Goal: Task Accomplishment & Management: Complete application form

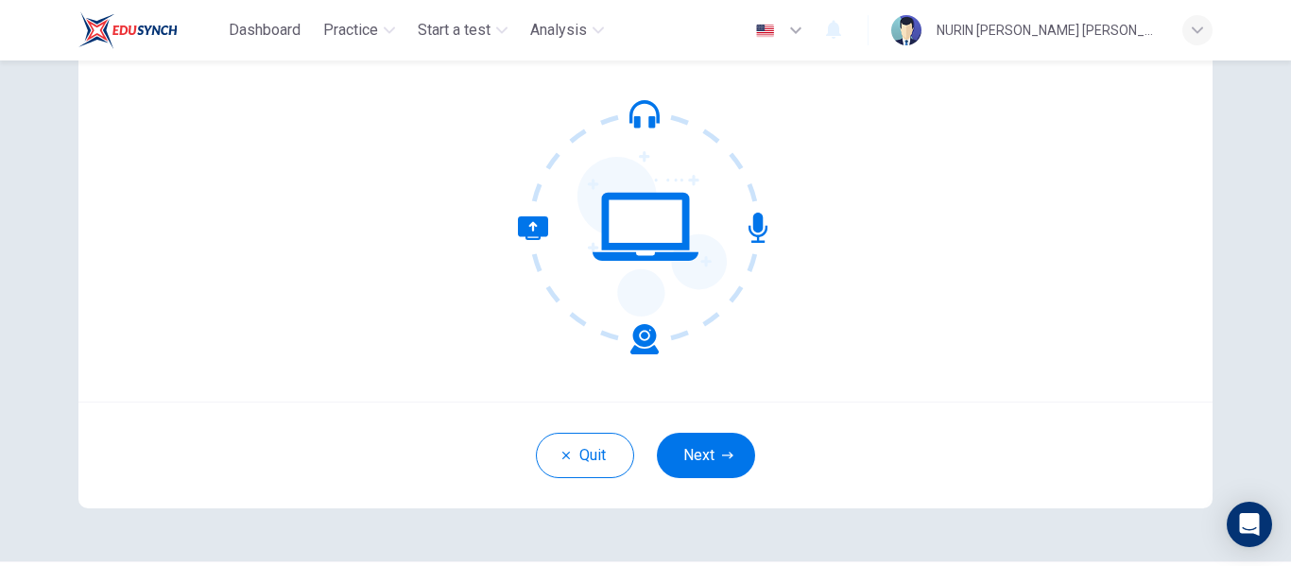
scroll to position [176, 0]
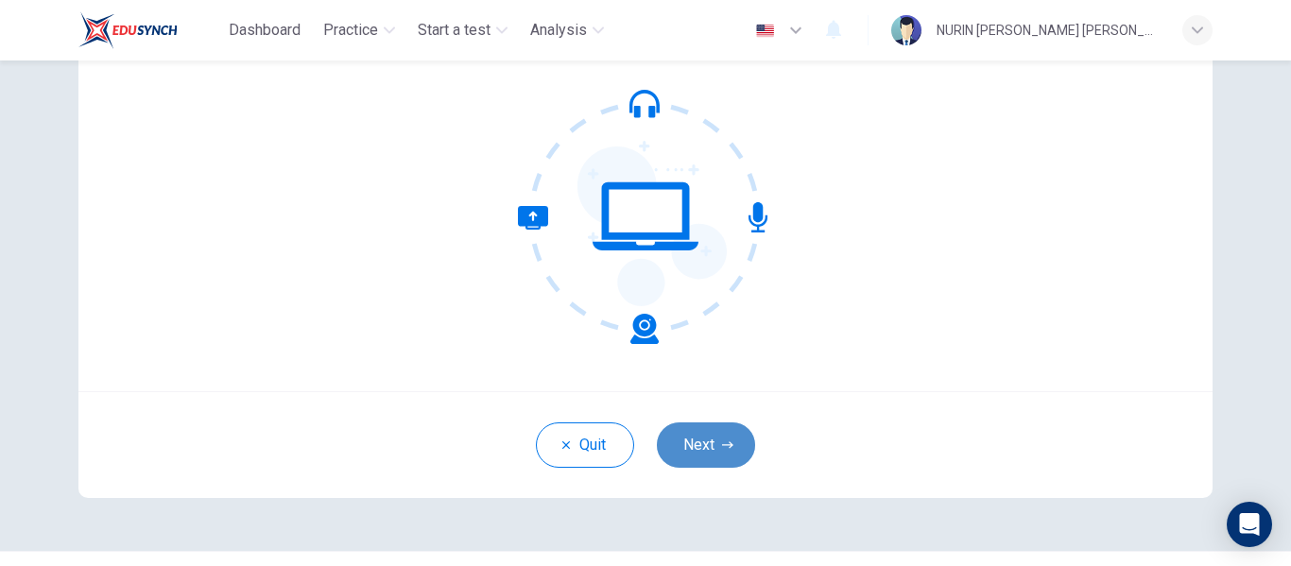
click at [687, 437] on button "Next" at bounding box center [706, 444] width 98 height 45
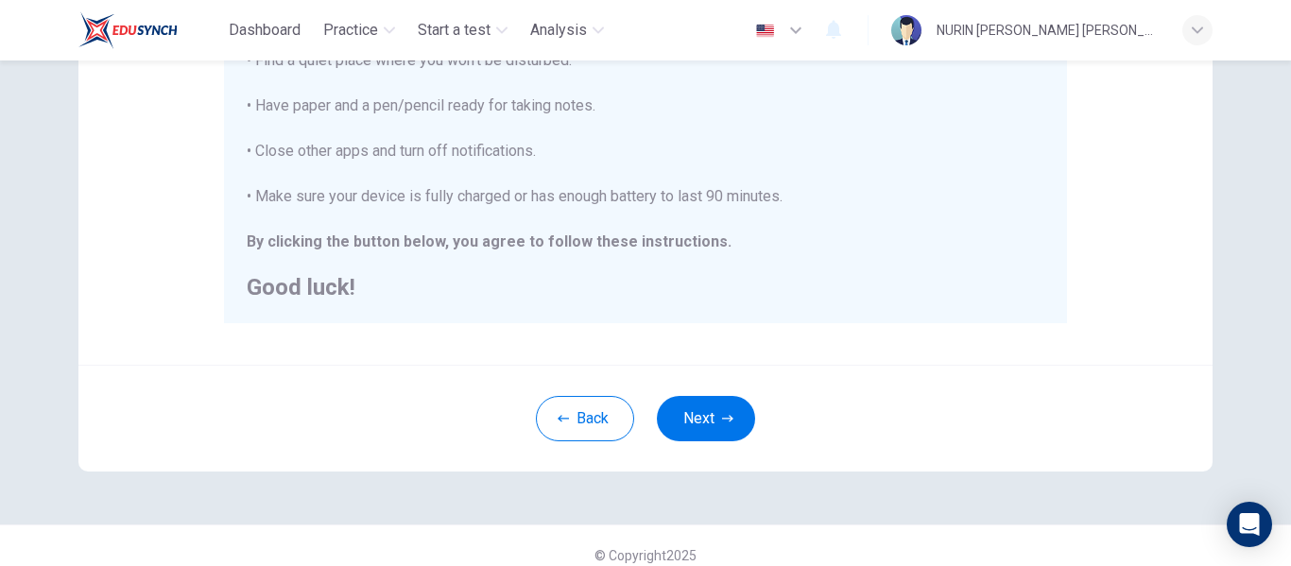
scroll to position [469, 0]
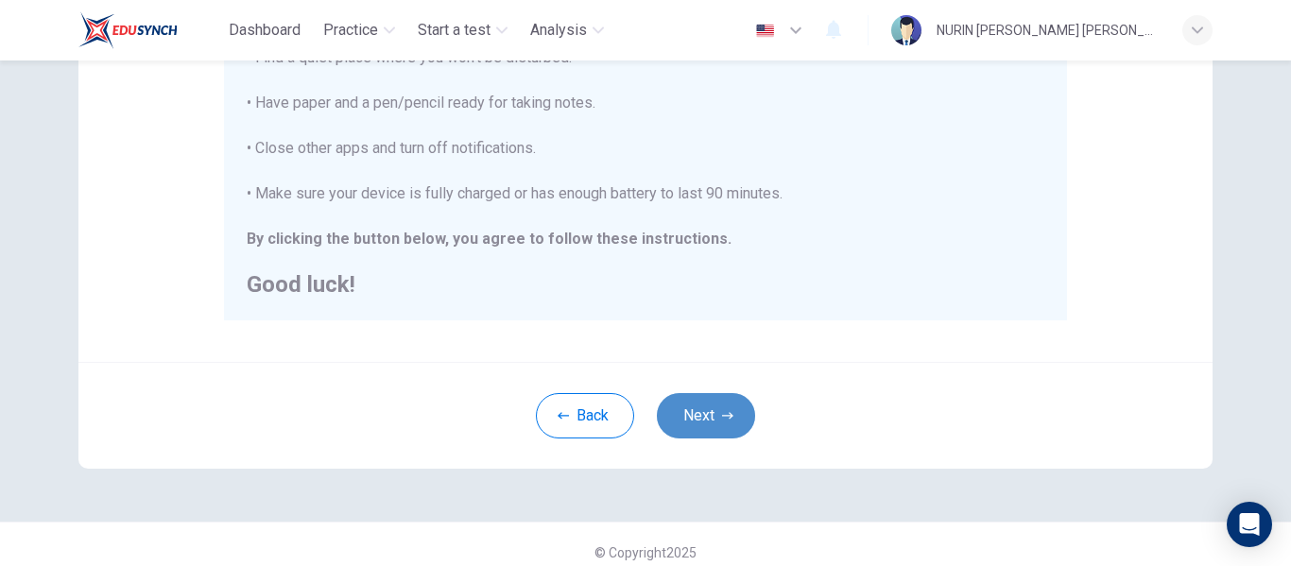
click at [705, 414] on button "Next" at bounding box center [706, 415] width 98 height 45
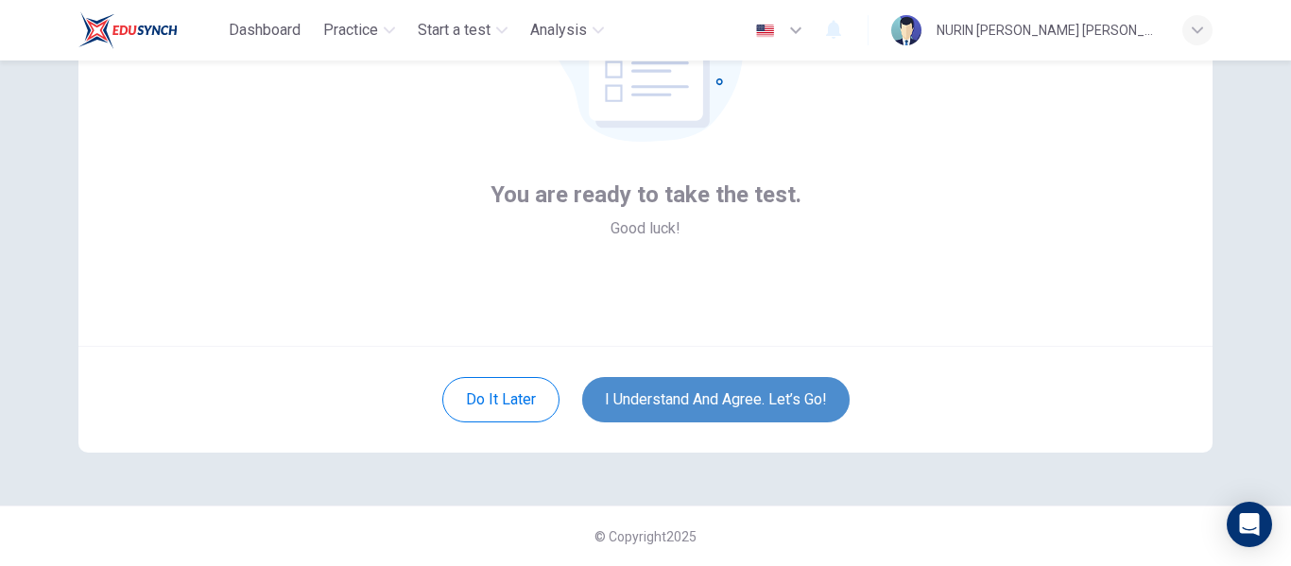
click at [718, 402] on button "I understand and agree. Let’s go!" at bounding box center [715, 399] width 267 height 45
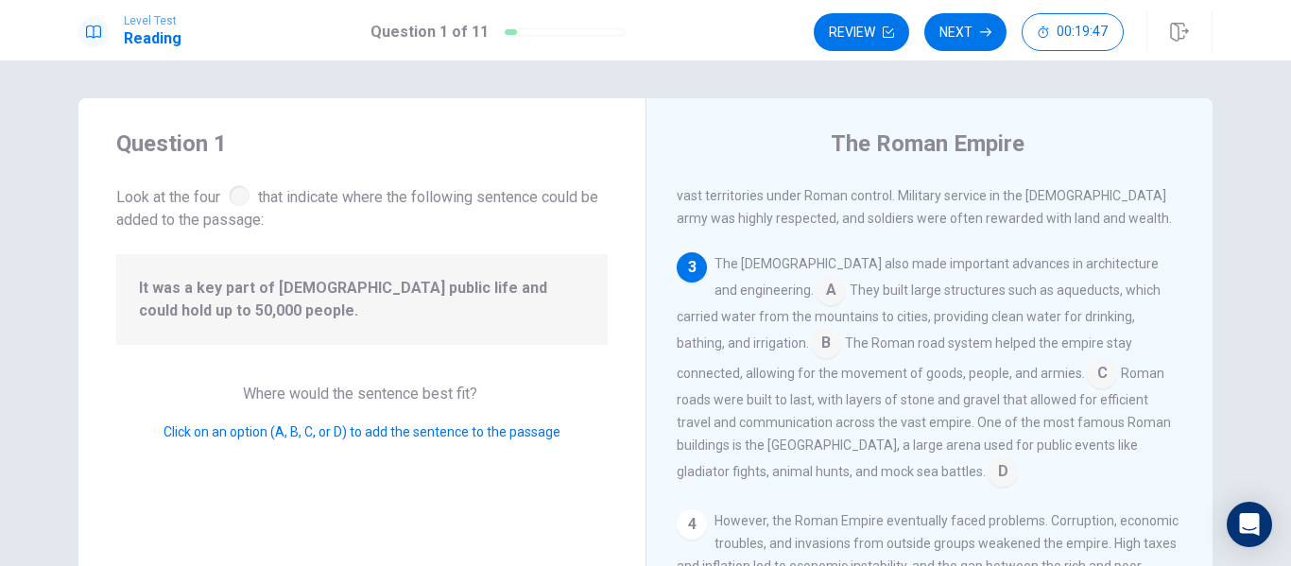
scroll to position [359, 0]
click at [1087, 371] on input at bounding box center [1102, 376] width 30 height 30
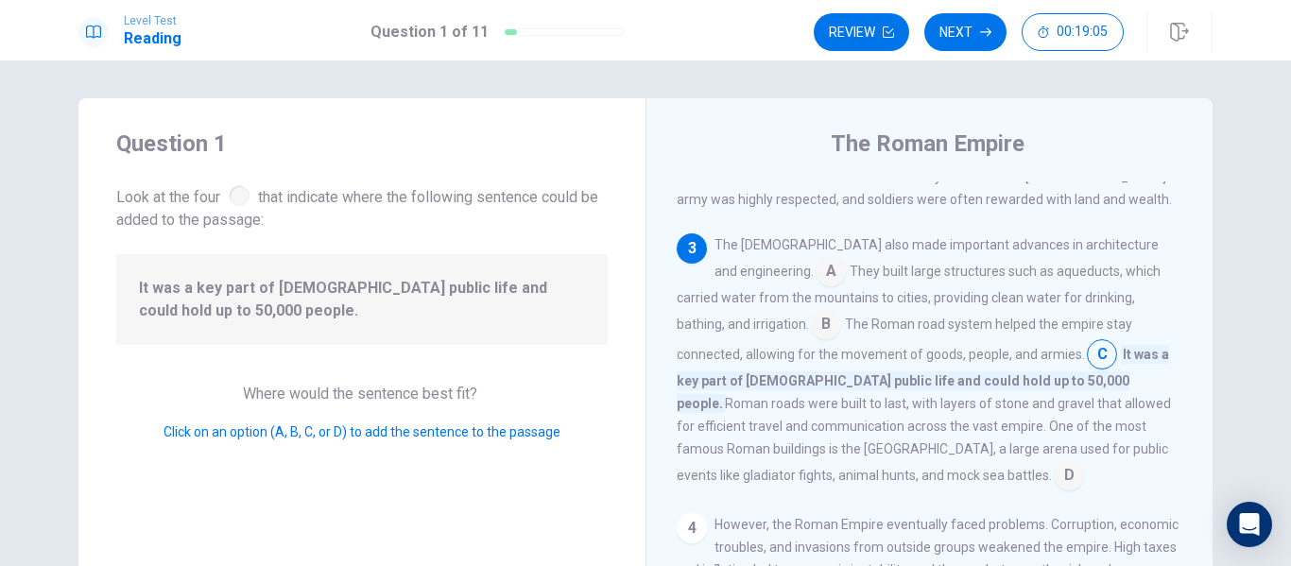
scroll to position [381, 0]
click at [1054, 465] on input at bounding box center [1069, 475] width 30 height 30
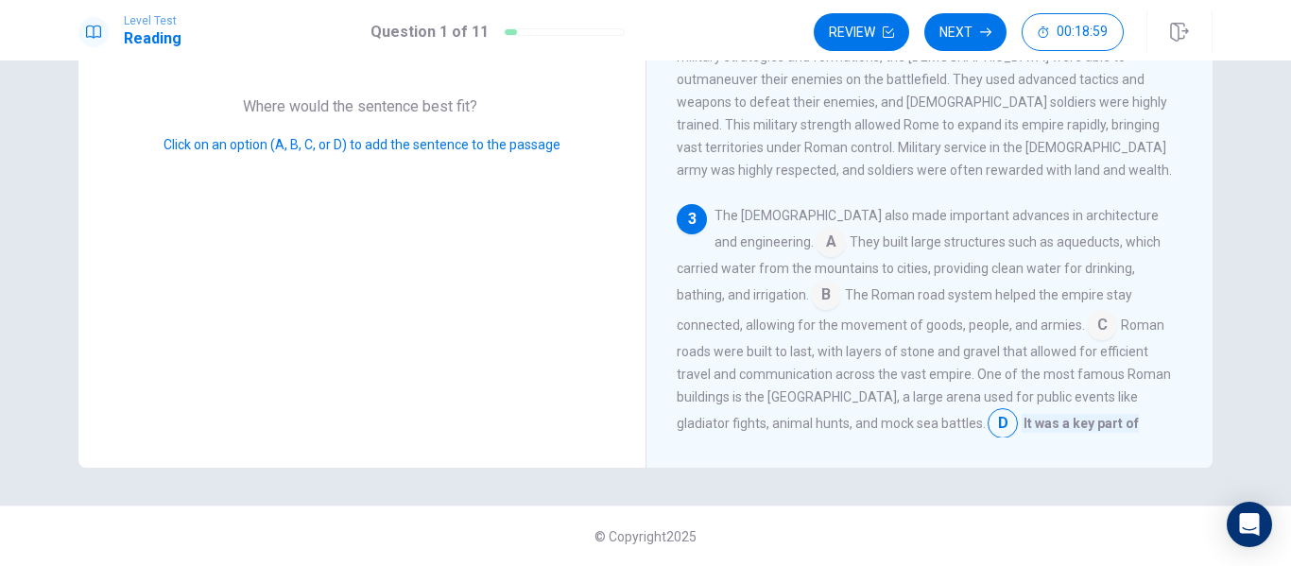
scroll to position [0, 0]
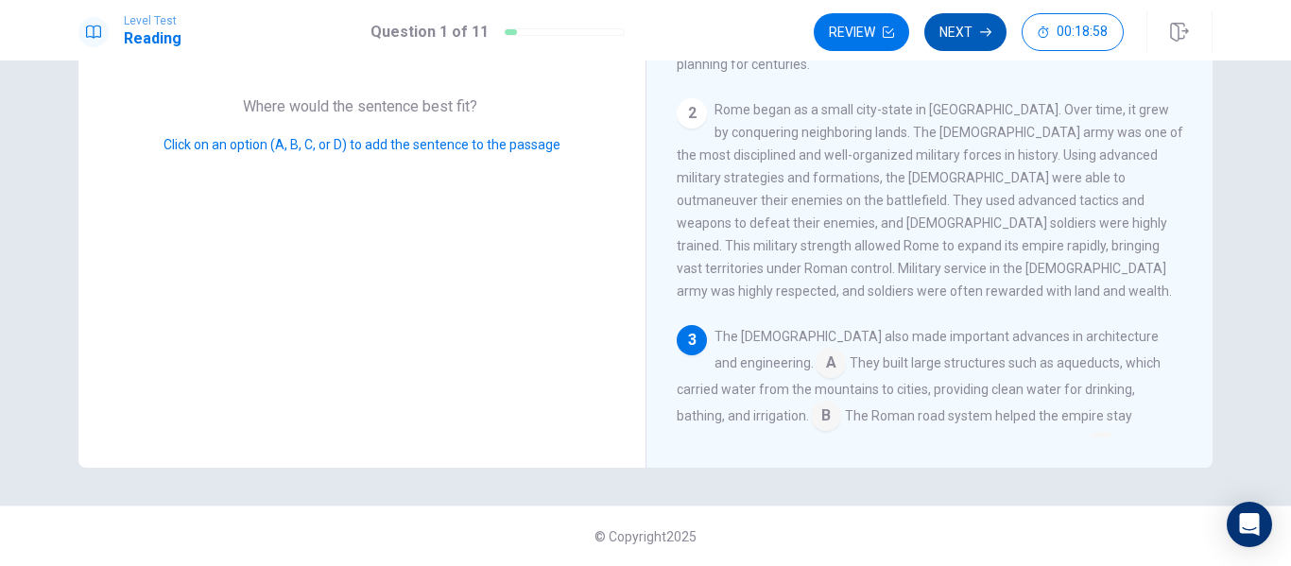
click at [970, 35] on button "Next" at bounding box center [965, 32] width 82 height 38
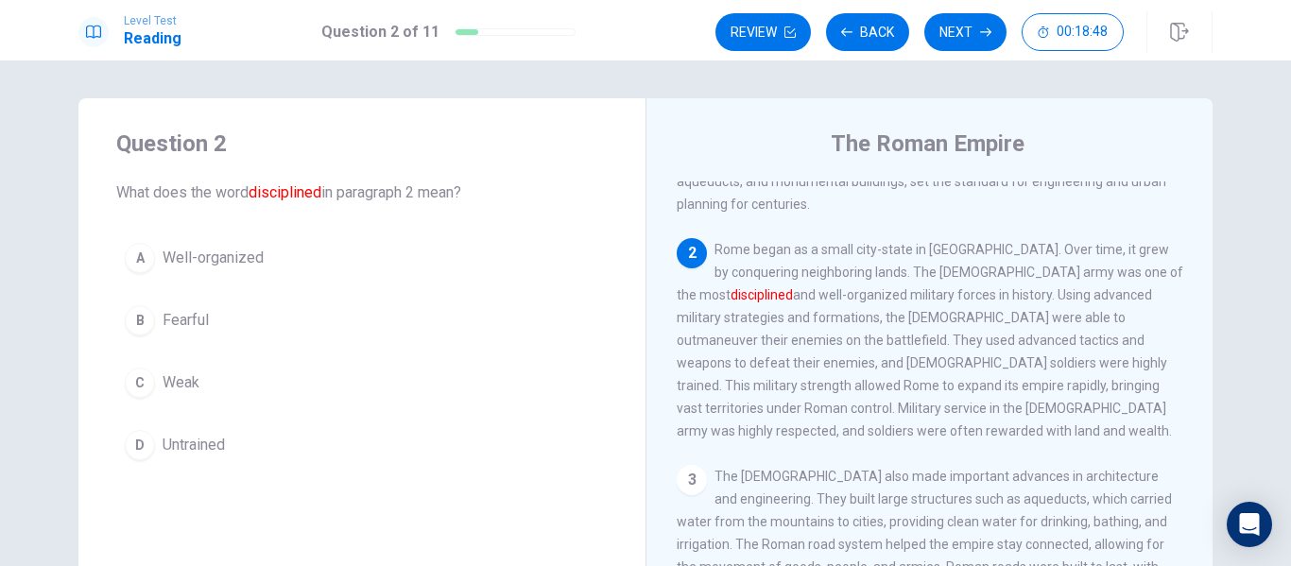
scroll to position [149, 0]
click at [145, 259] on div "A" at bounding box center [140, 258] width 30 height 30
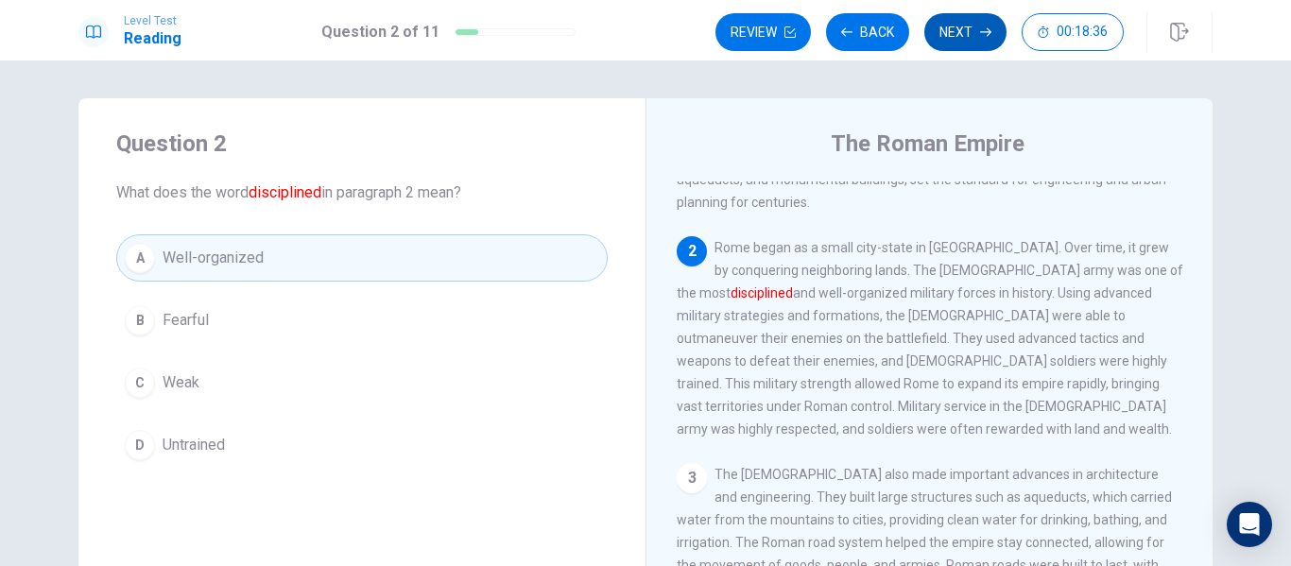
click at [955, 28] on button "Next" at bounding box center [965, 32] width 82 height 38
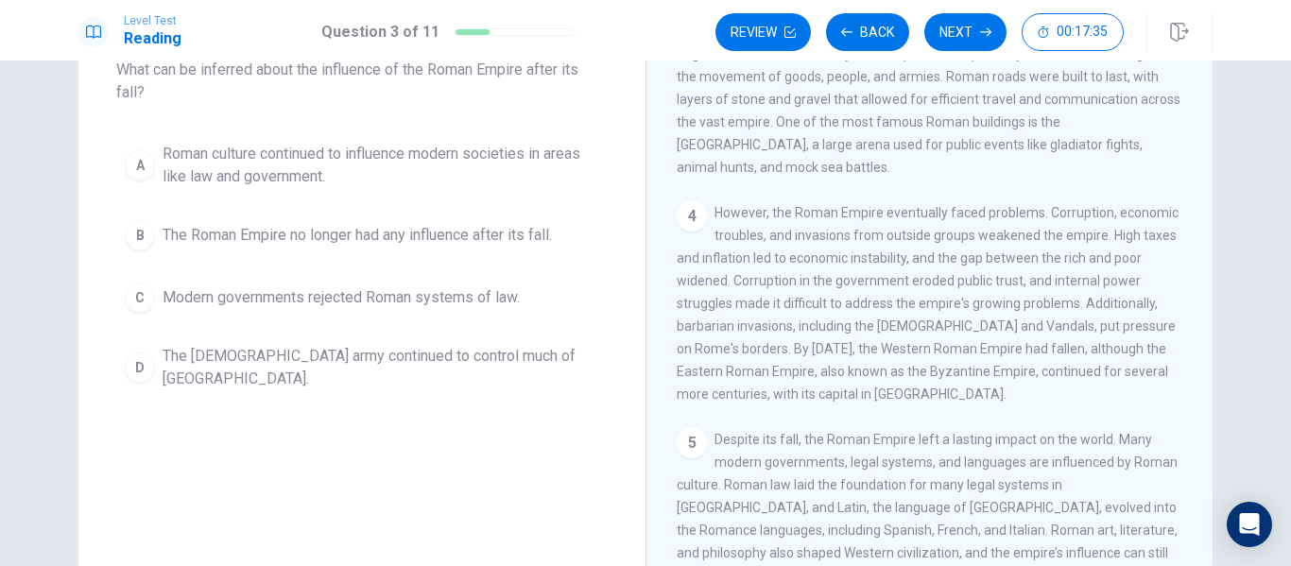
scroll to position [134, 0]
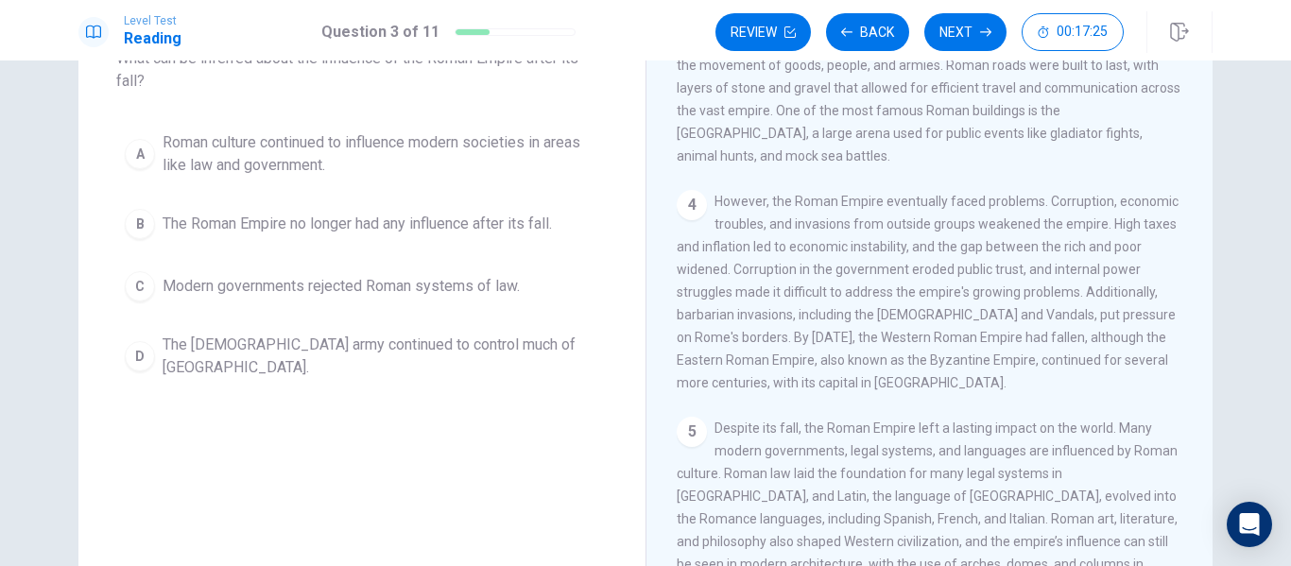
click at [335, 149] on span "Roman culture continued to influence modern societies in areas like law and gov…" at bounding box center [381, 153] width 437 height 45
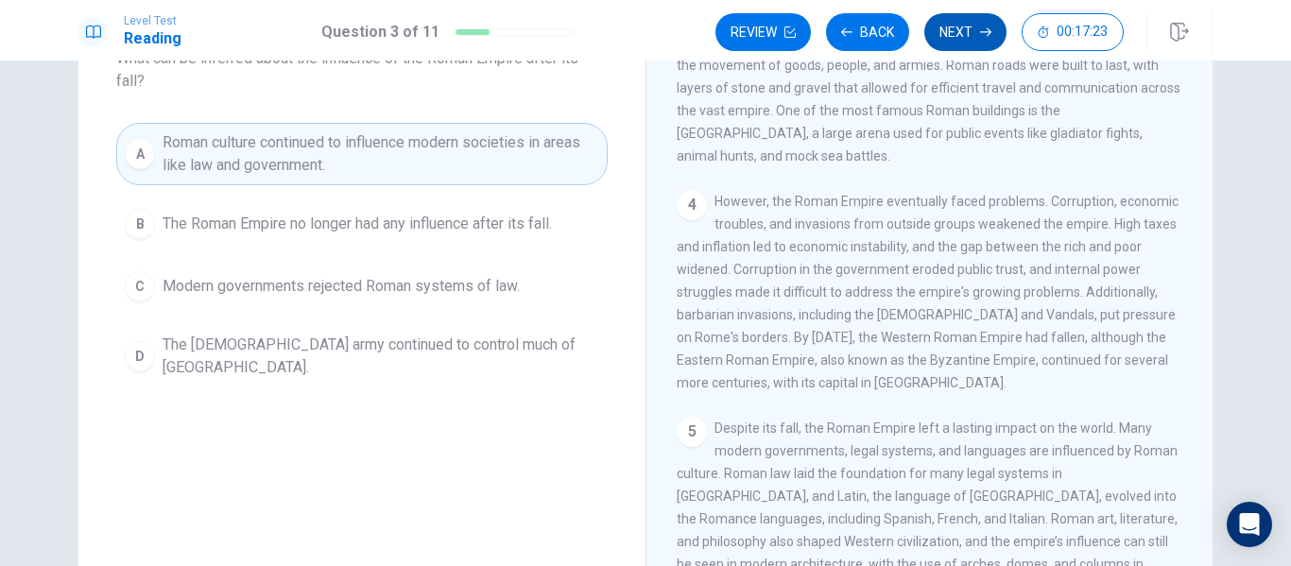
click at [972, 29] on button "Next" at bounding box center [965, 32] width 82 height 38
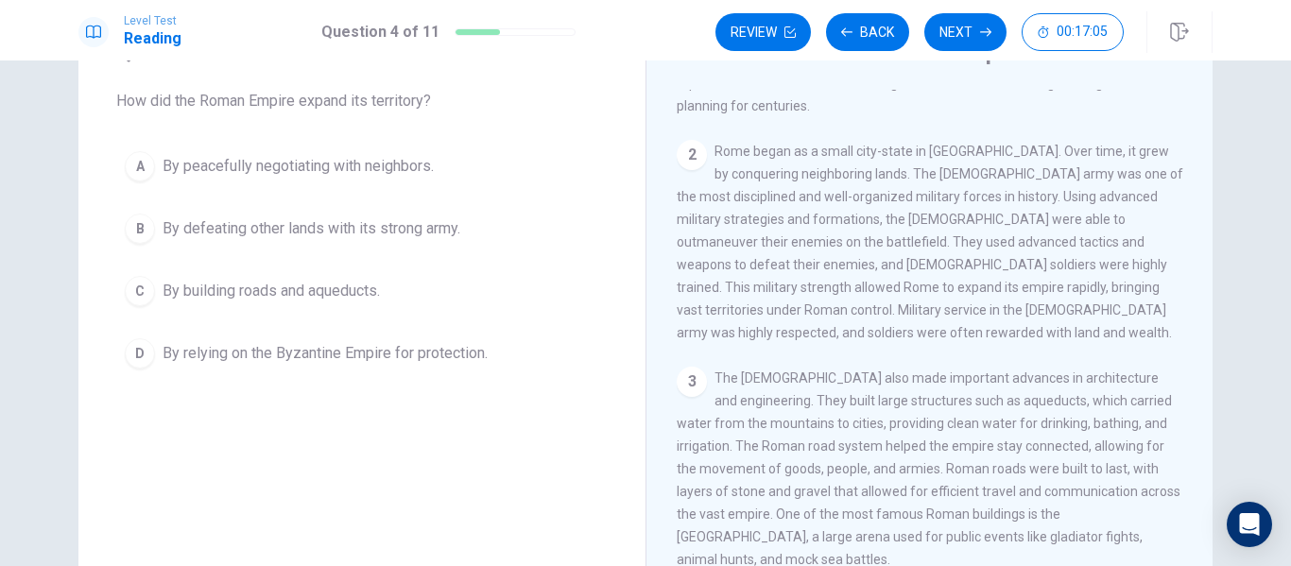
scroll to position [153, 0]
click at [208, 229] on span "By defeating other lands with its strong army." at bounding box center [312, 228] width 298 height 23
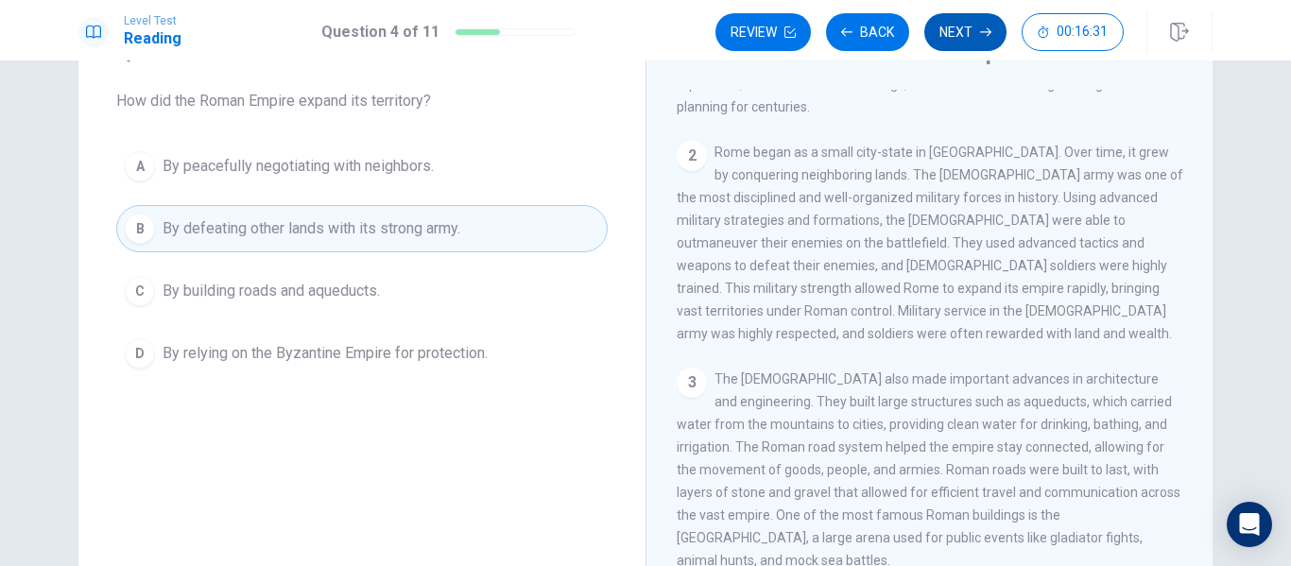
click at [970, 29] on button "Next" at bounding box center [965, 32] width 82 height 38
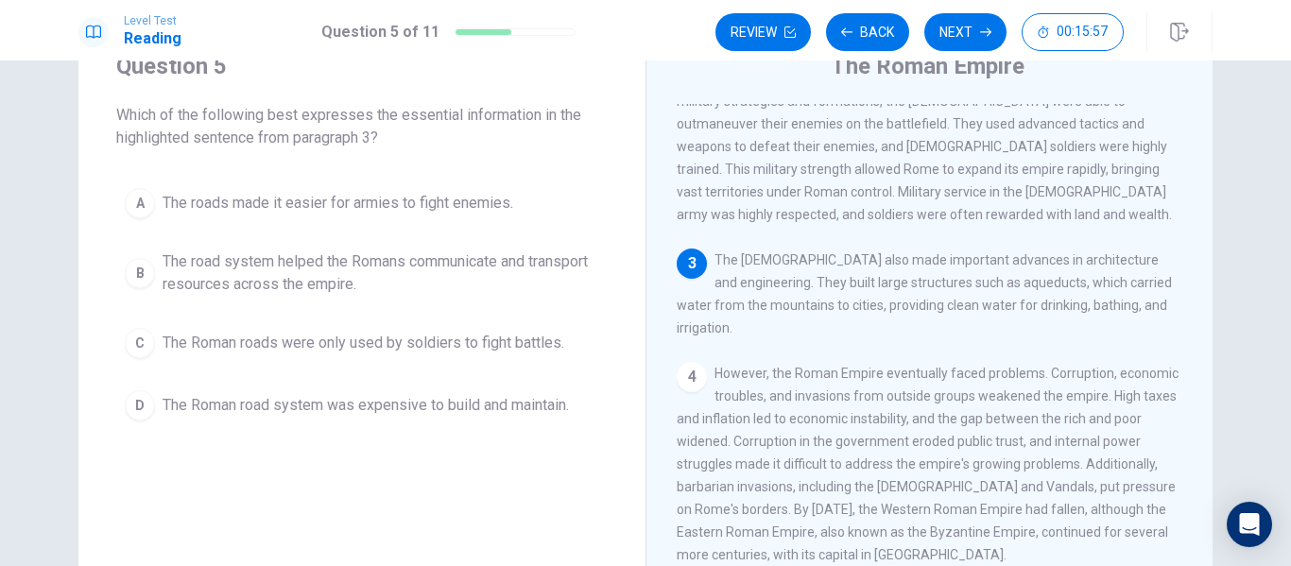
scroll to position [86, 0]
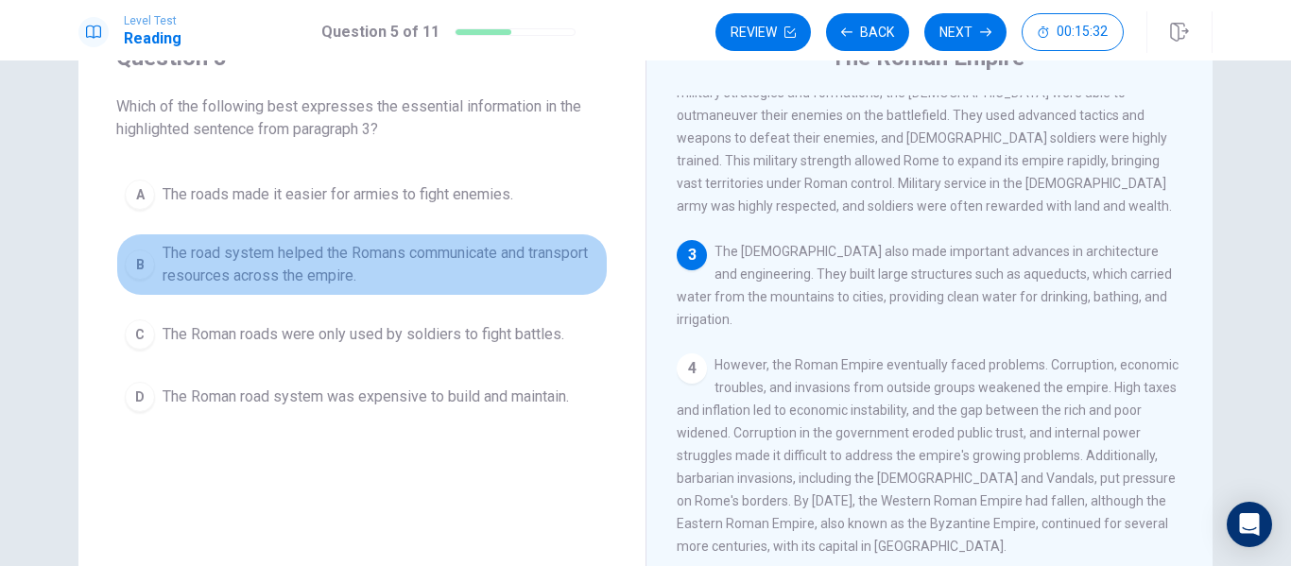
click at [294, 258] on span "The road system helped the Romans communicate and transport resources across th…" at bounding box center [381, 264] width 437 height 45
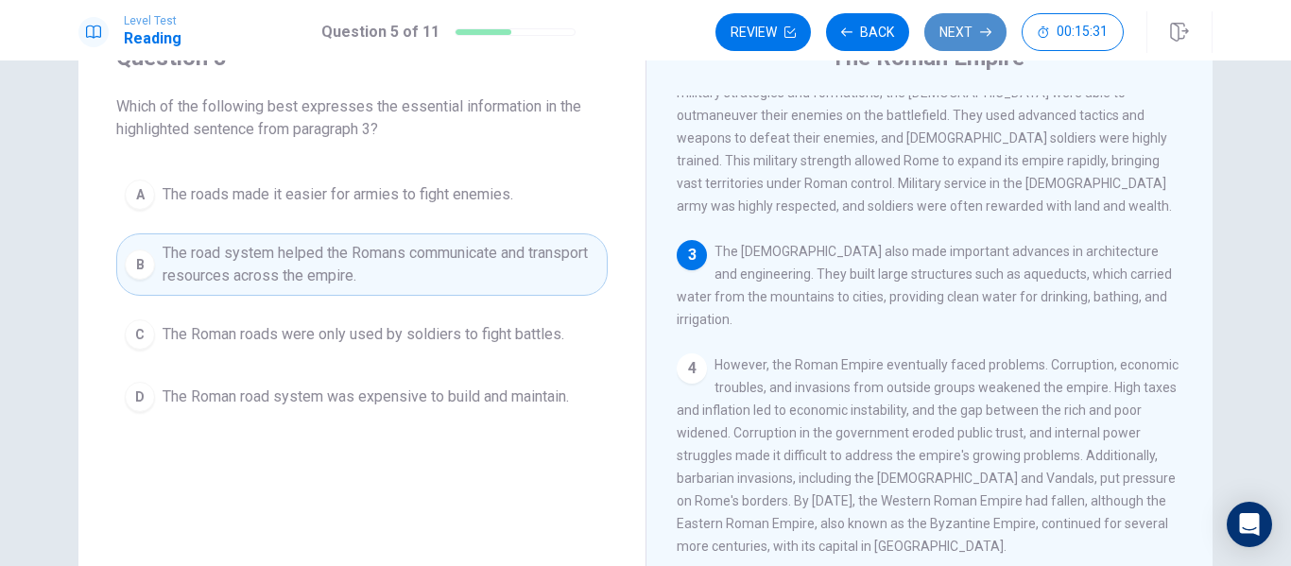
click at [969, 31] on button "Next" at bounding box center [965, 32] width 82 height 38
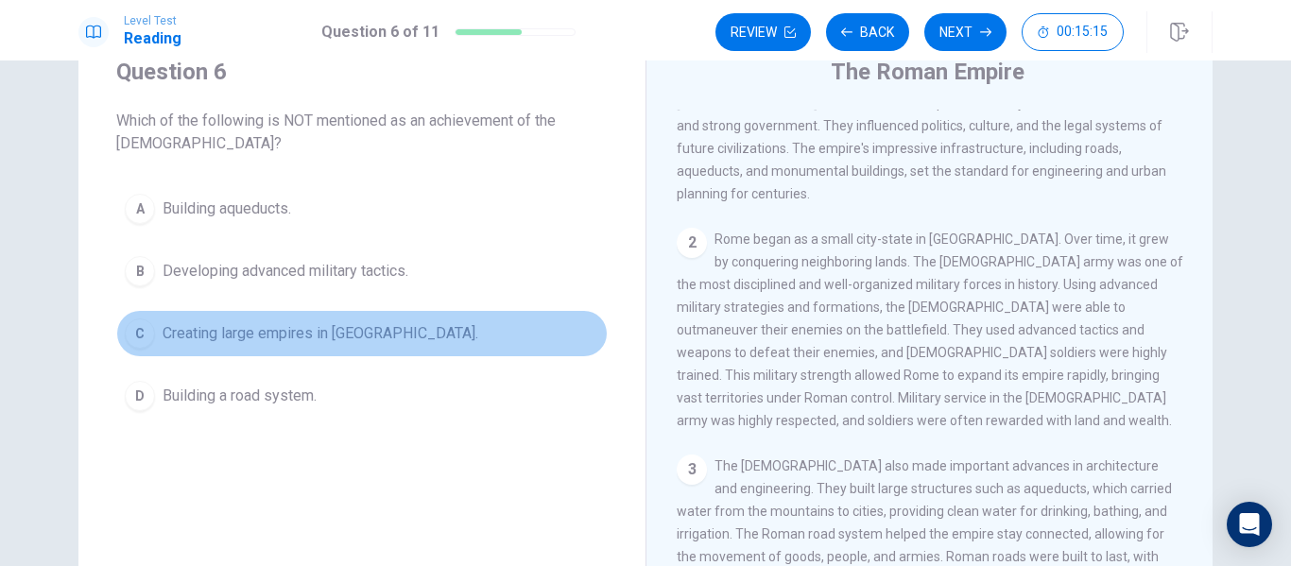
click at [190, 324] on span "Creating large empires in Africa." at bounding box center [321, 333] width 316 height 23
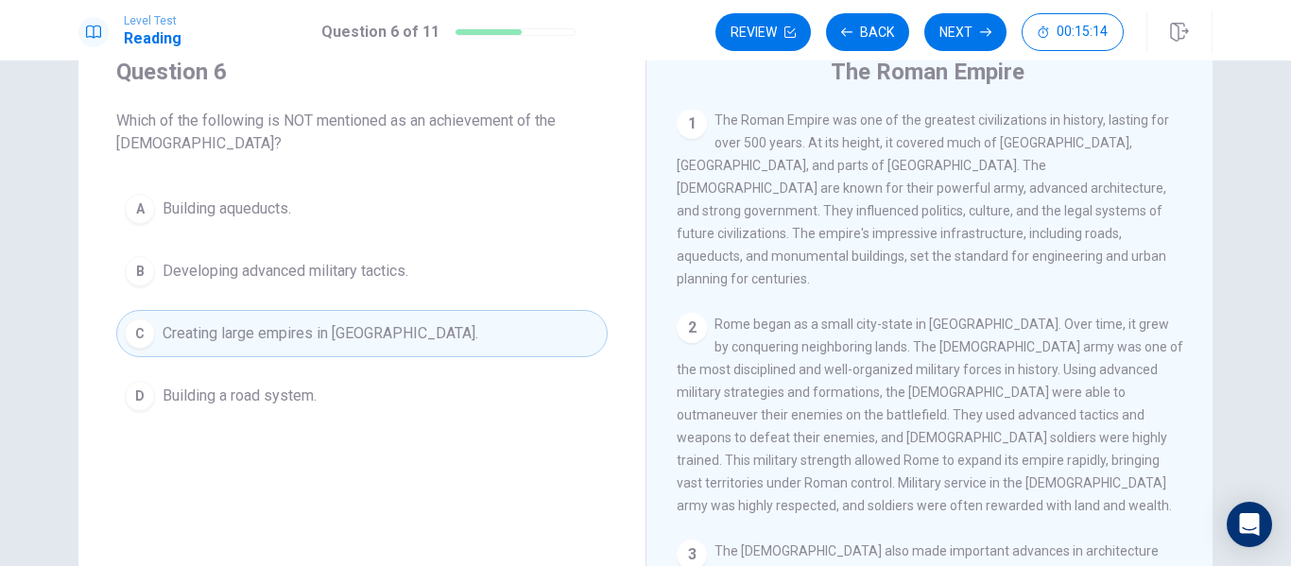
scroll to position [0, 0]
click at [973, 33] on button "Next" at bounding box center [965, 32] width 82 height 38
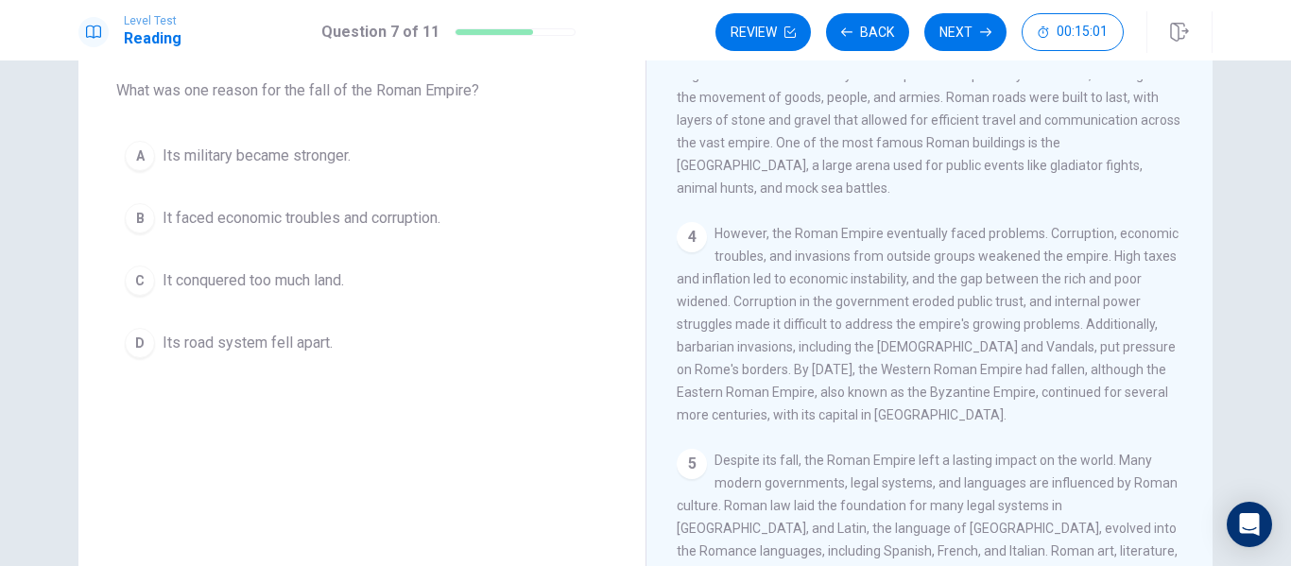
scroll to position [103, 0]
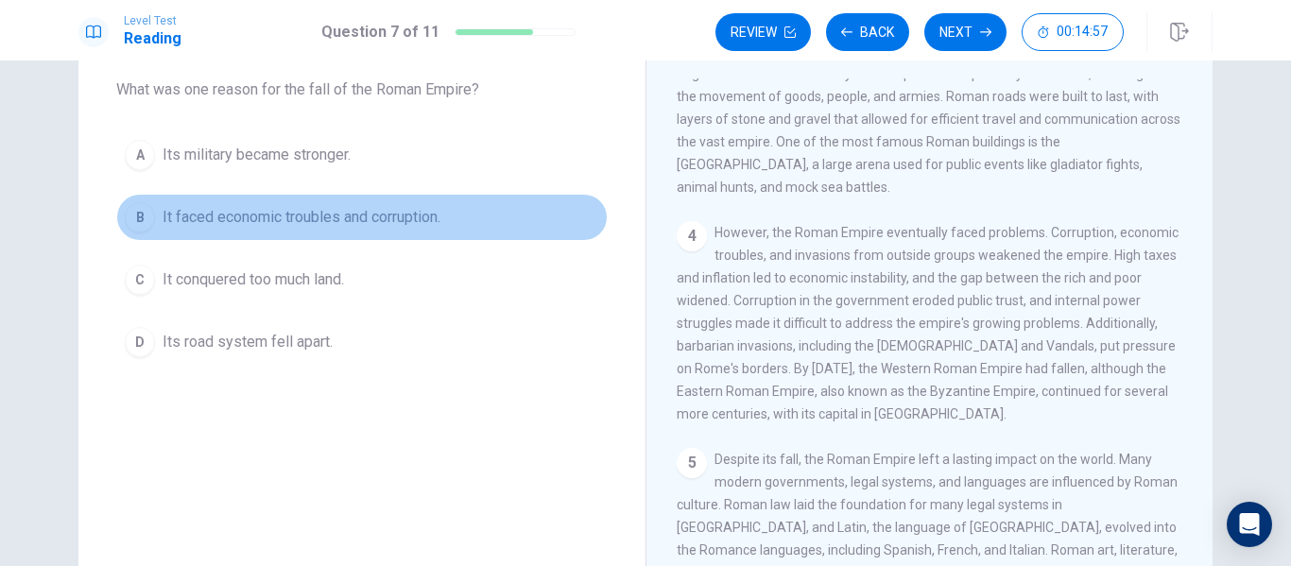
click at [325, 215] on span "It faced economic troubles and corruption." at bounding box center [302, 217] width 278 height 23
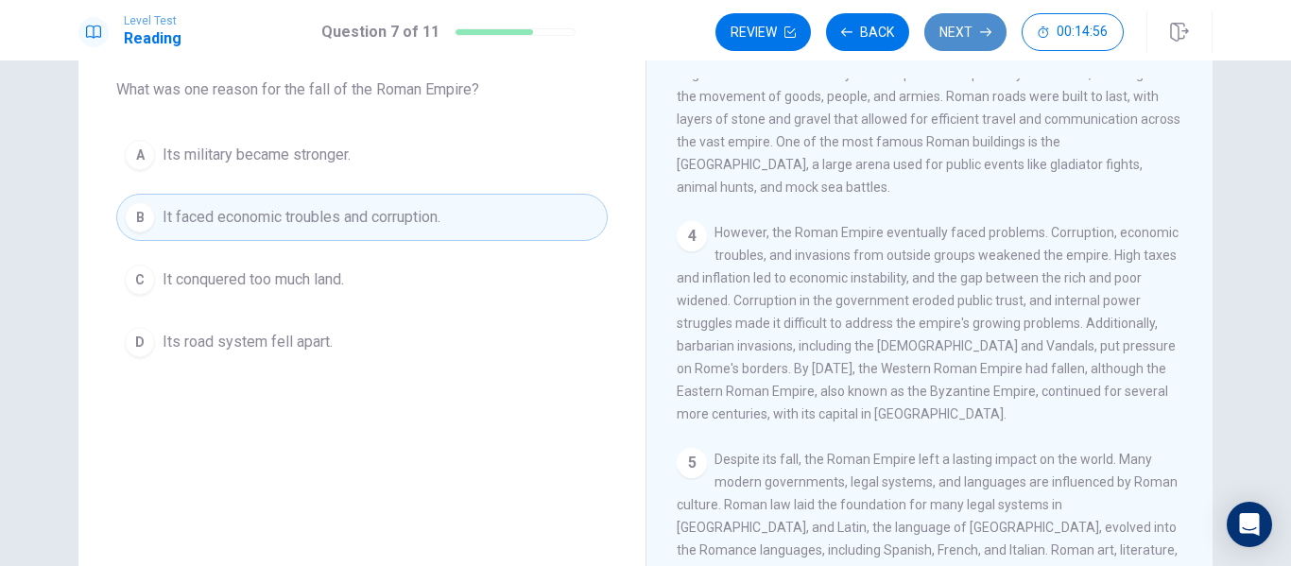
click at [963, 21] on button "Next" at bounding box center [965, 32] width 82 height 38
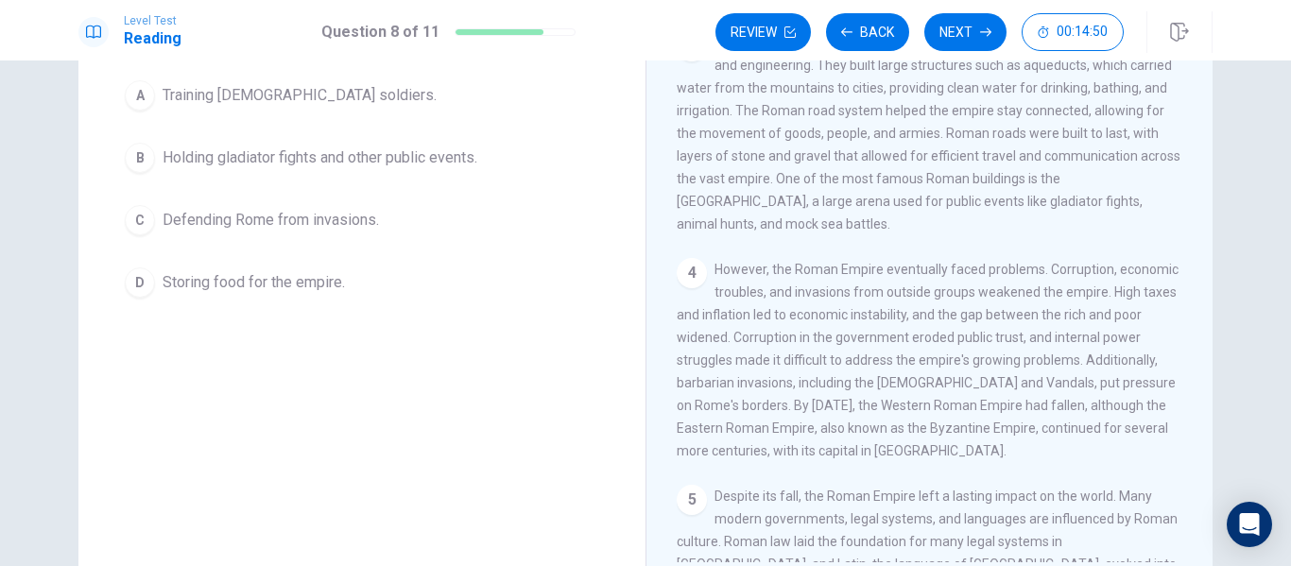
scroll to position [414, 0]
click at [338, 156] on span "Holding gladiator fights and other public events." at bounding box center [320, 157] width 315 height 23
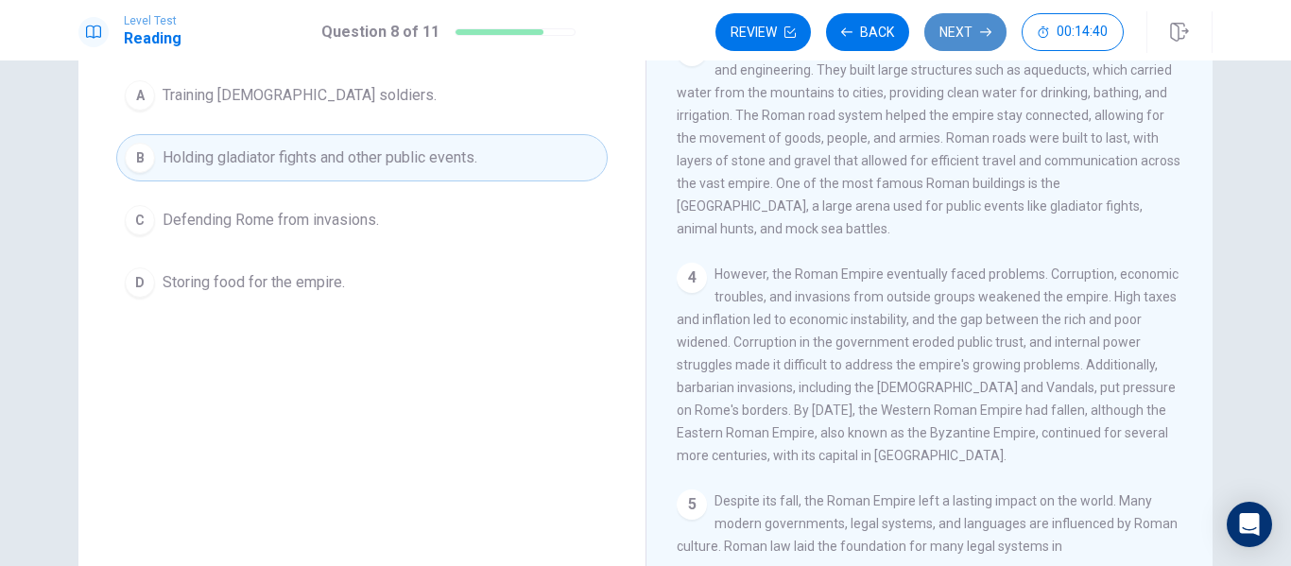
click at [946, 39] on button "Next" at bounding box center [965, 32] width 82 height 38
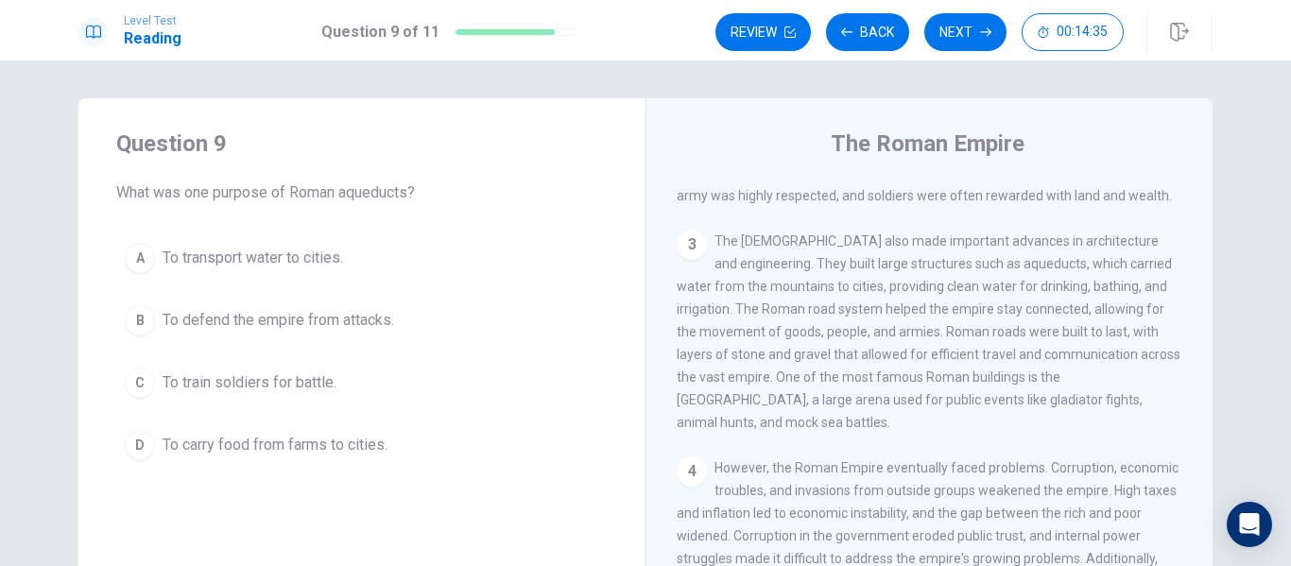
scroll to position [360, 0]
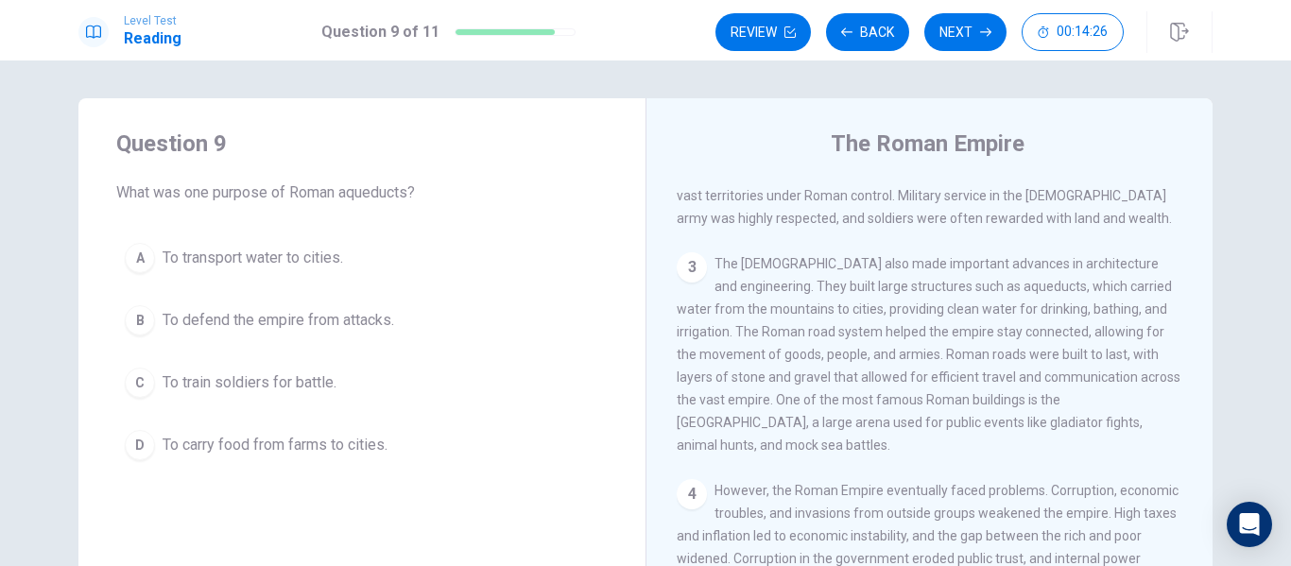
click at [301, 259] on span "To transport water to cities." at bounding box center [253, 258] width 181 height 23
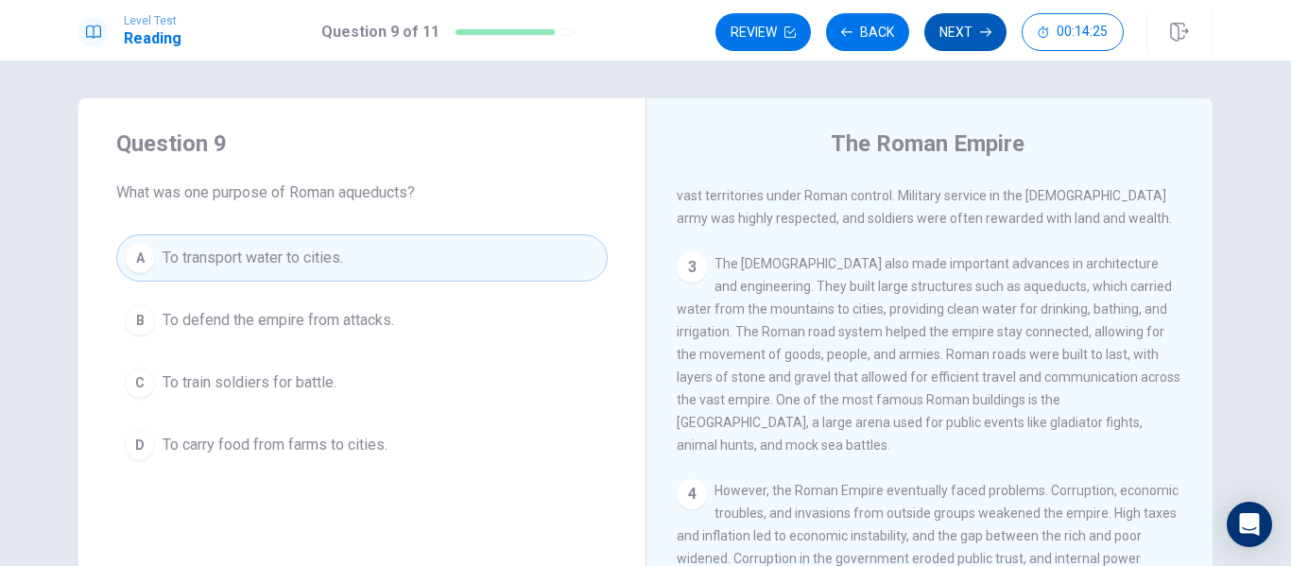
click at [959, 40] on button "Next" at bounding box center [965, 32] width 82 height 38
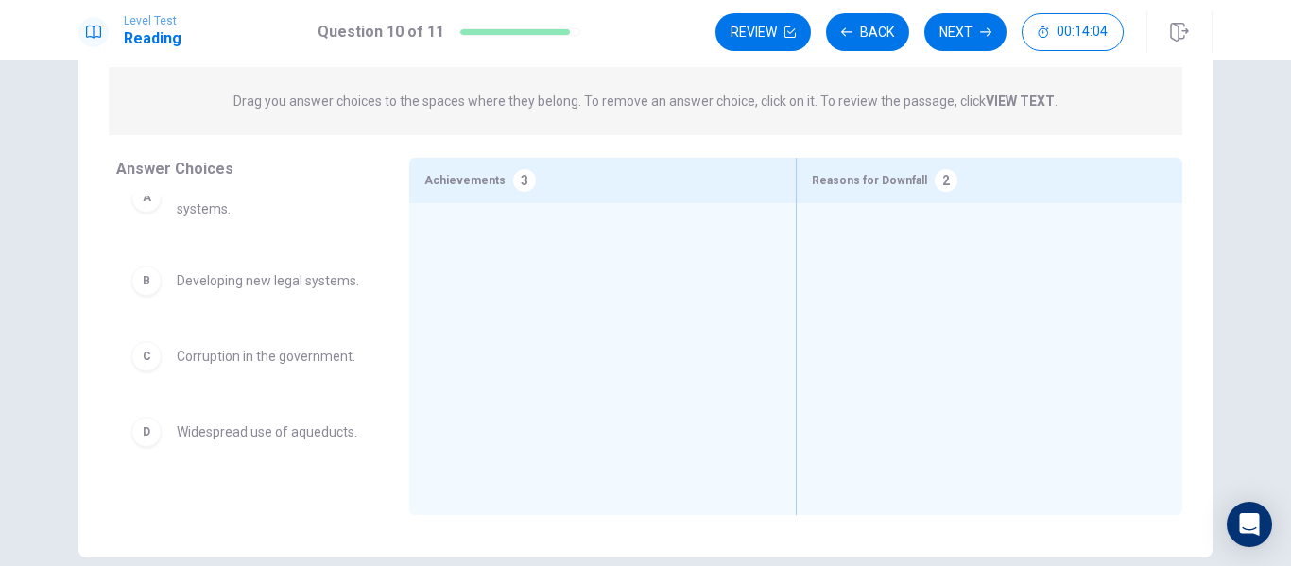
scroll to position [0, 0]
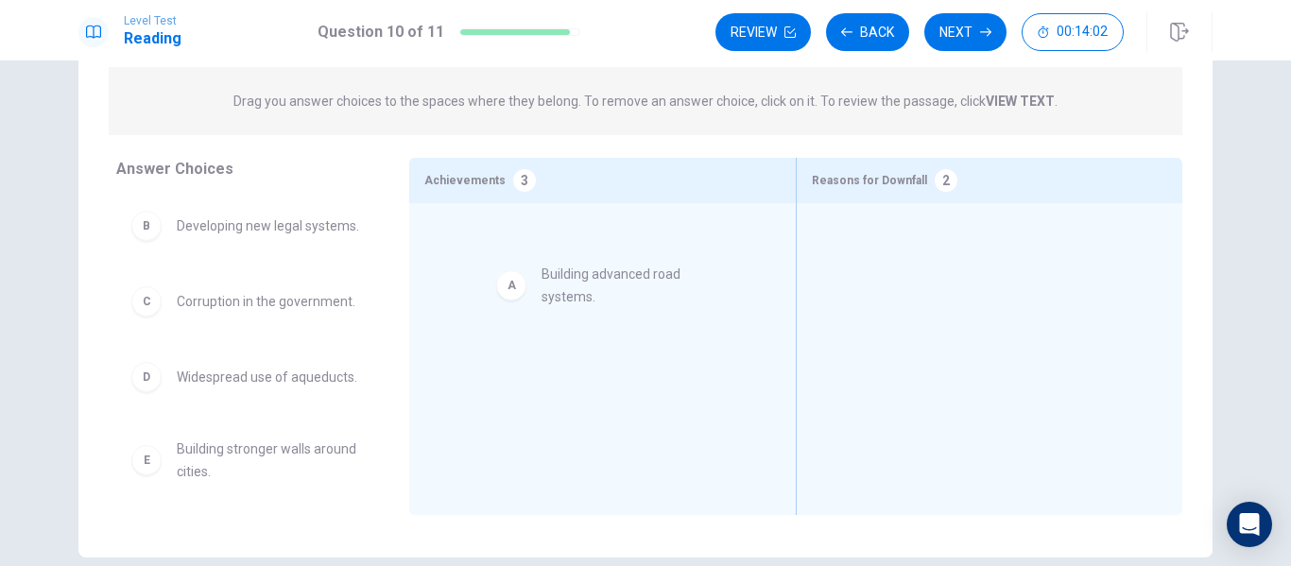
drag, startPoint x: 214, startPoint y: 243, endPoint x: 618, endPoint y: 296, distance: 407.9
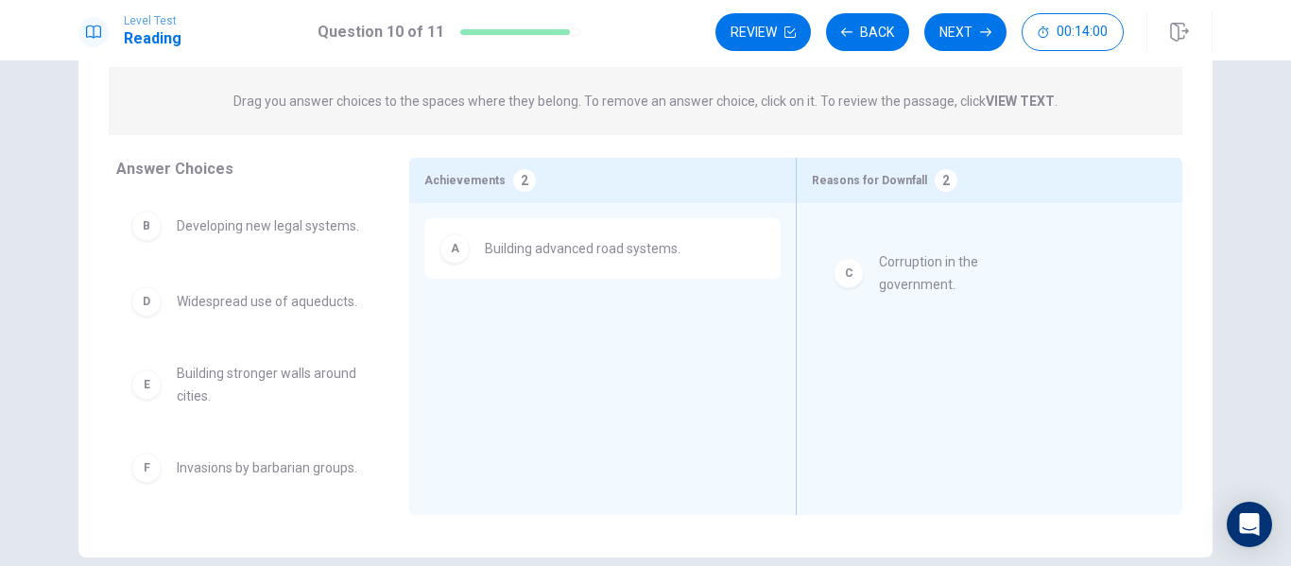
drag, startPoint x: 272, startPoint y: 310, endPoint x: 984, endPoint y: 236, distance: 715.4
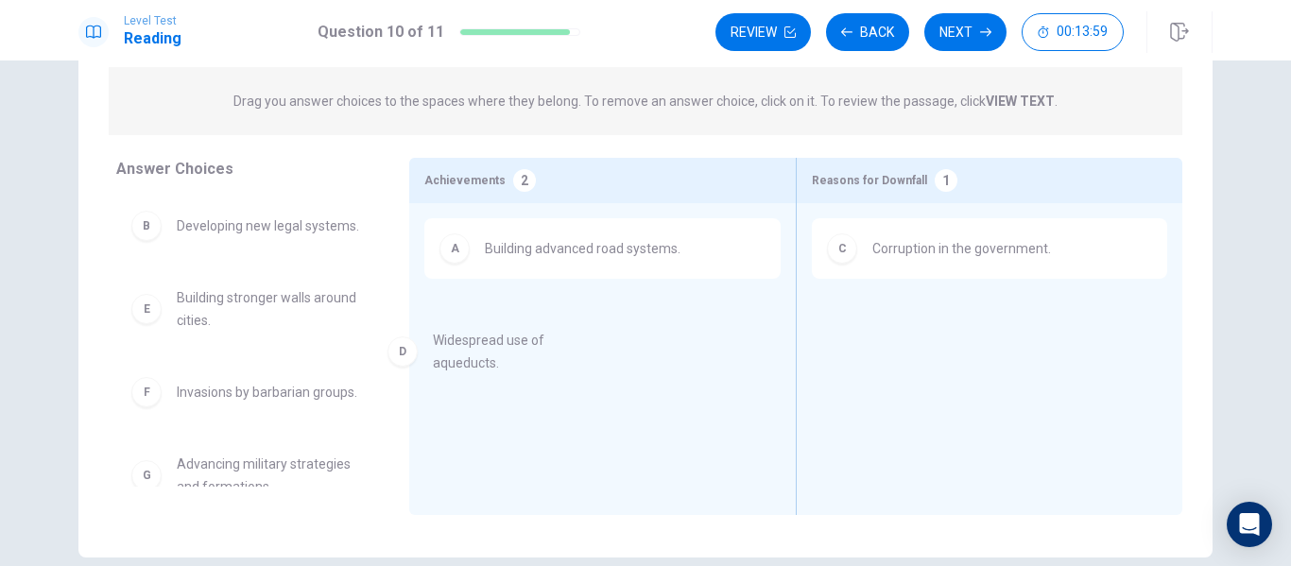
drag, startPoint x: 255, startPoint y: 341, endPoint x: 593, endPoint y: 361, distance: 338.9
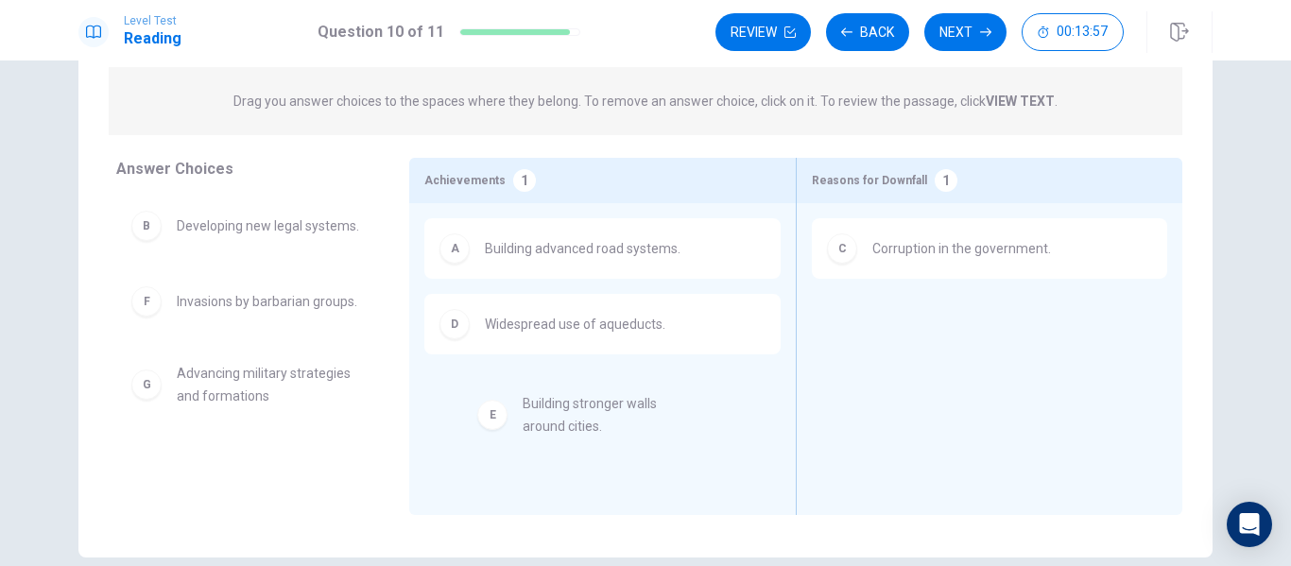
drag, startPoint x: 243, startPoint y: 346, endPoint x: 612, endPoint y: 437, distance: 380.5
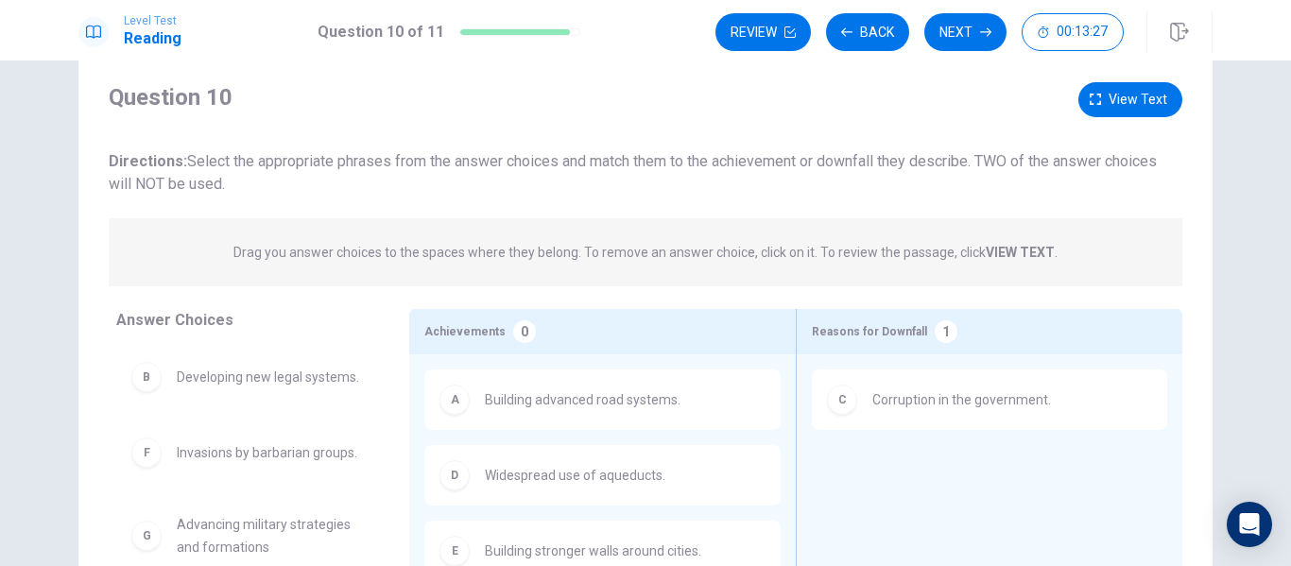
scroll to position [42, 0]
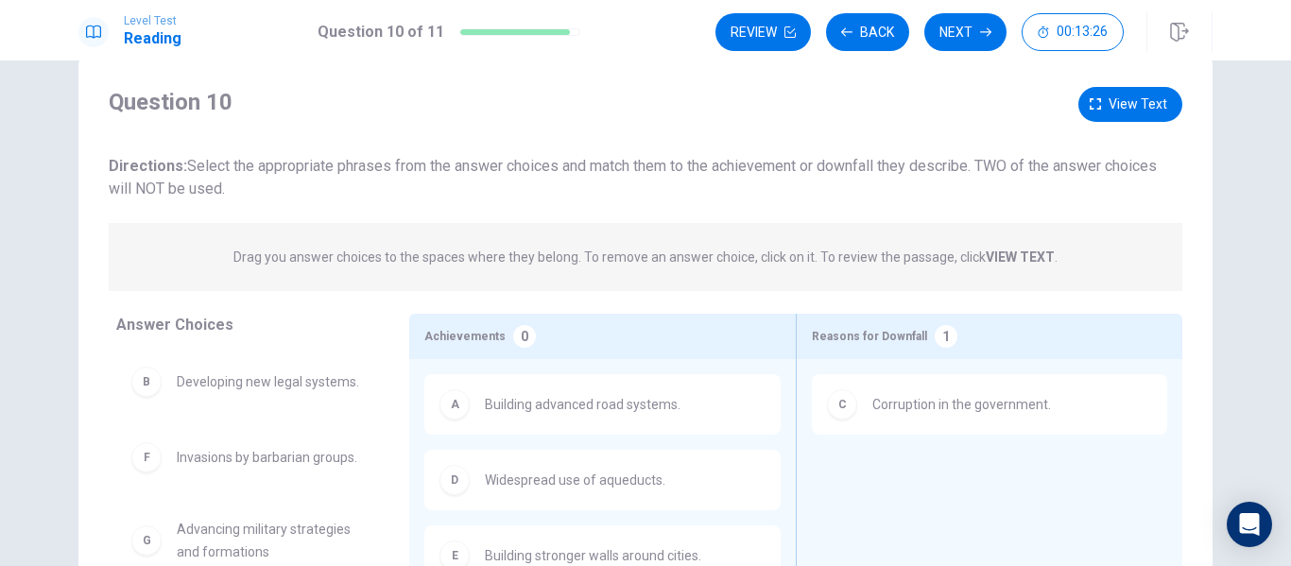
click at [1008, 256] on strong "VIEW TEXT" at bounding box center [1020, 256] width 69 height 15
click at [1121, 113] on span "View text" at bounding box center [1138, 105] width 59 height 24
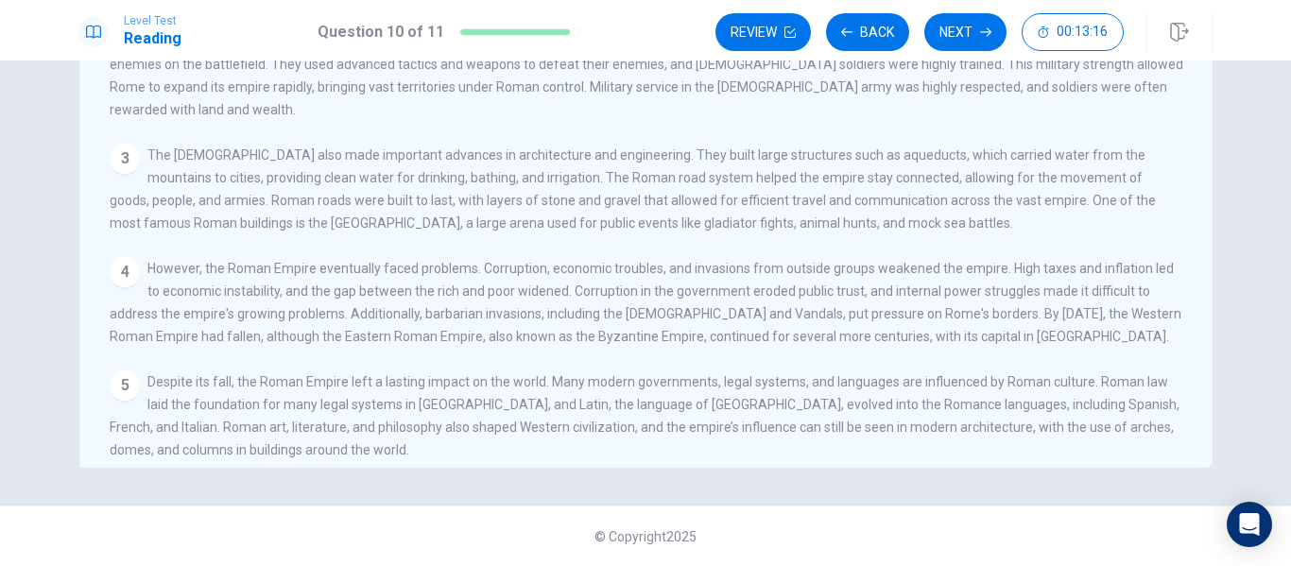
scroll to position [0, 0]
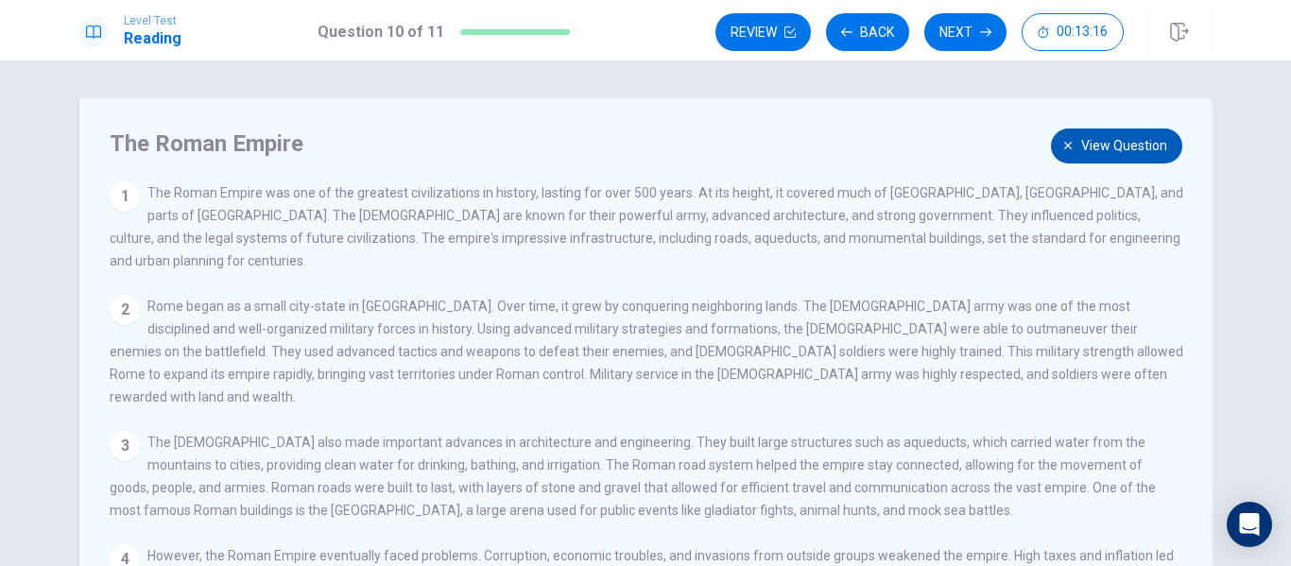
click at [1118, 150] on span "View question" at bounding box center [1124, 146] width 86 height 24
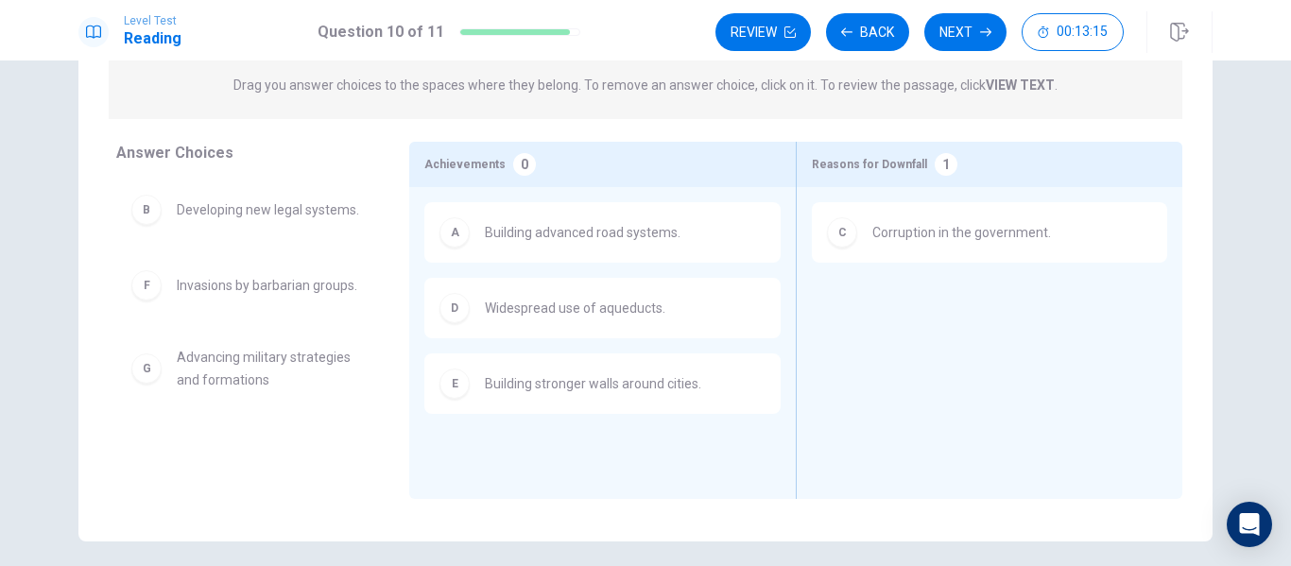
scroll to position [217, 0]
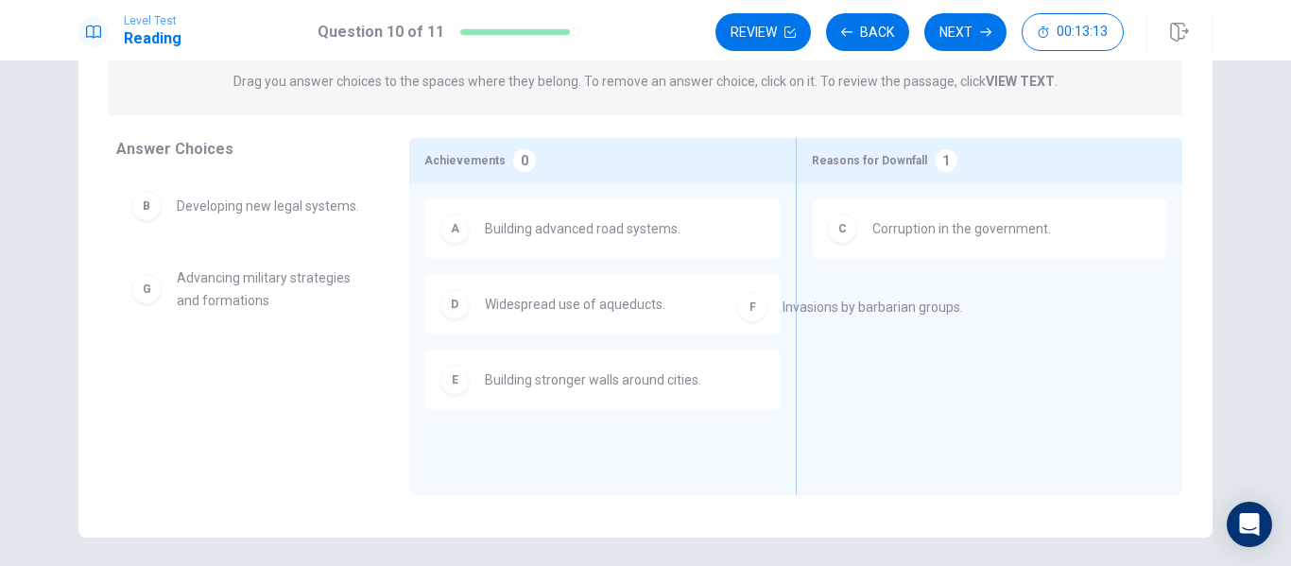
drag, startPoint x: 290, startPoint y: 293, endPoint x: 1057, endPoint y: 296, distance: 767.4
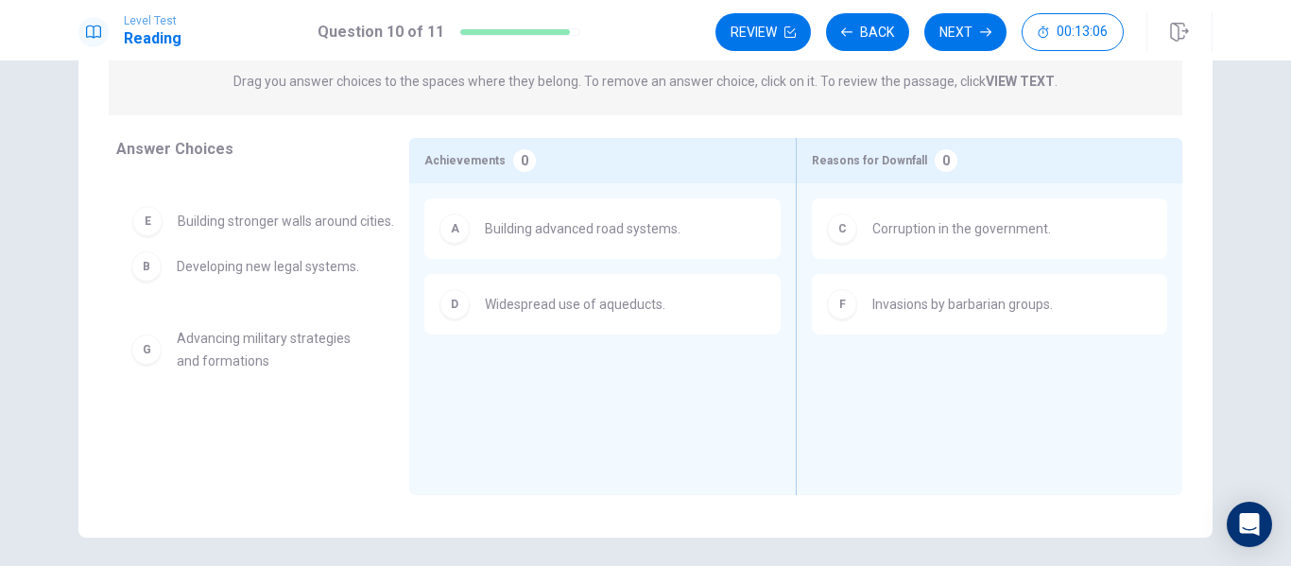
drag, startPoint x: 532, startPoint y: 408, endPoint x: 216, endPoint y: 237, distance: 359.0
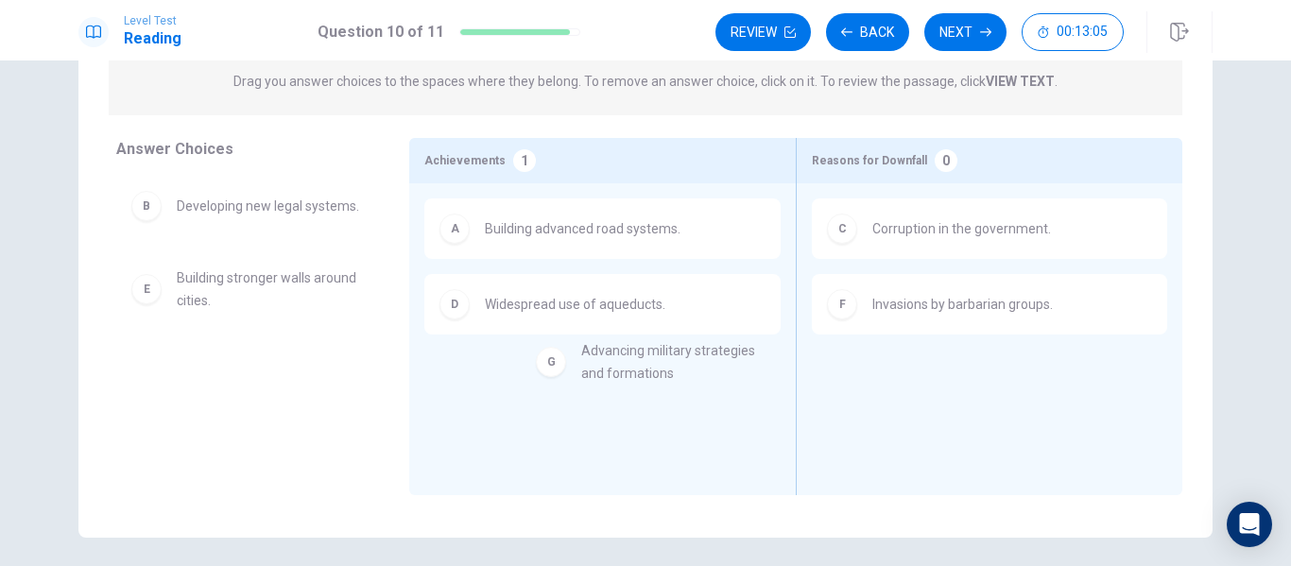
drag, startPoint x: 241, startPoint y: 396, endPoint x: 662, endPoint y: 378, distance: 420.9
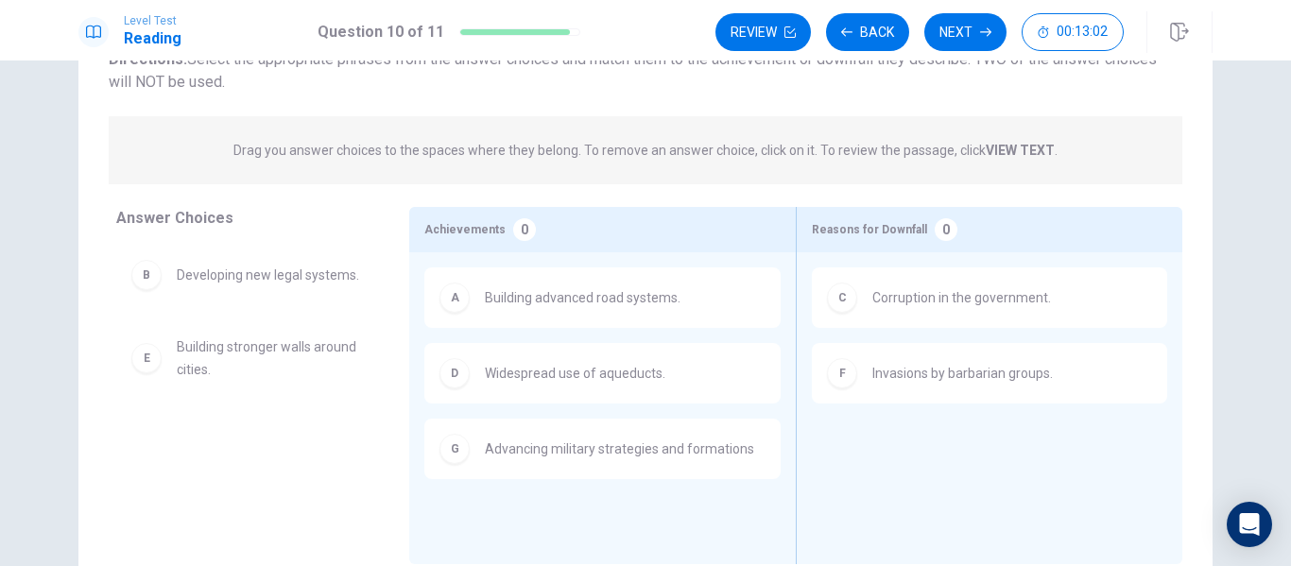
scroll to position [0, 0]
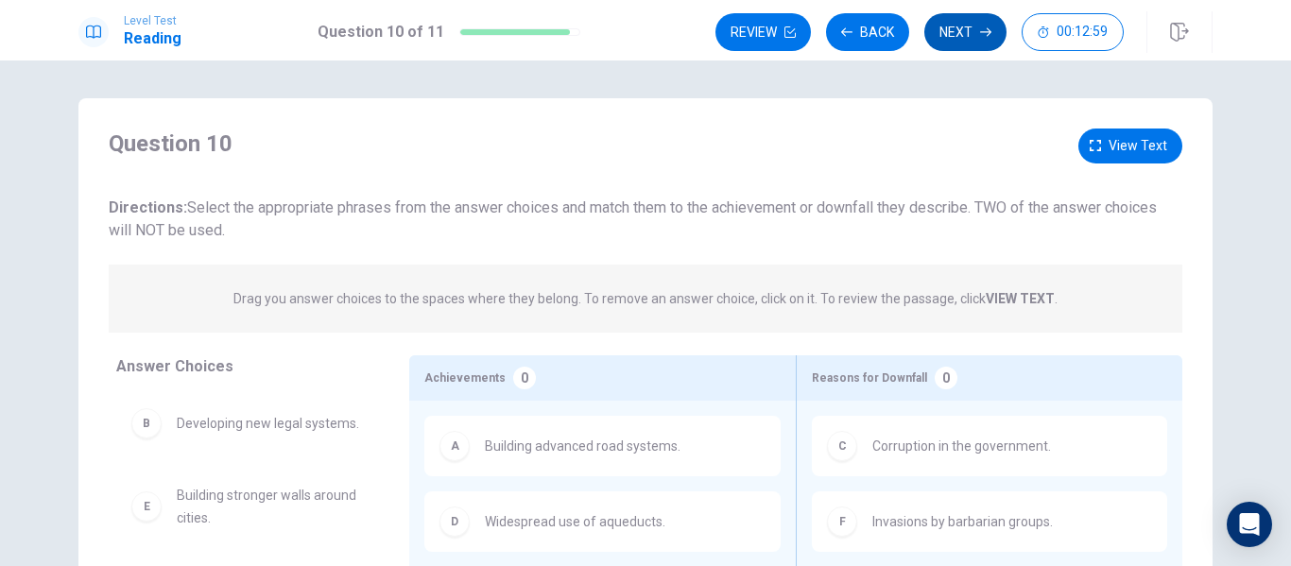
click at [971, 40] on button "Next" at bounding box center [965, 32] width 82 height 38
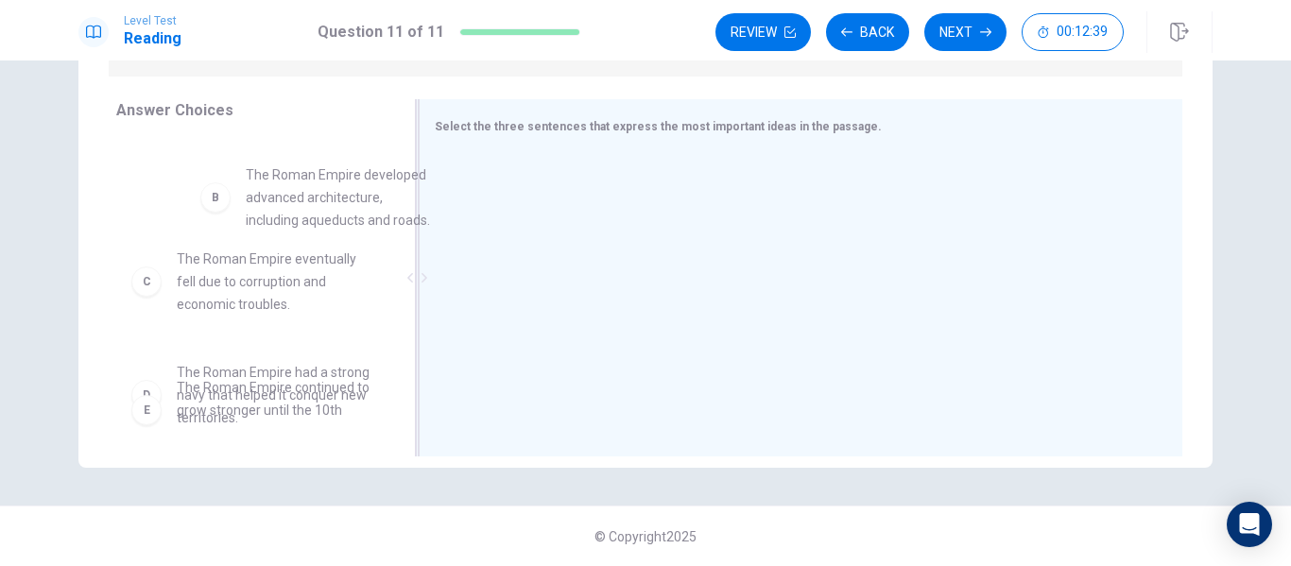
scroll to position [111, 0]
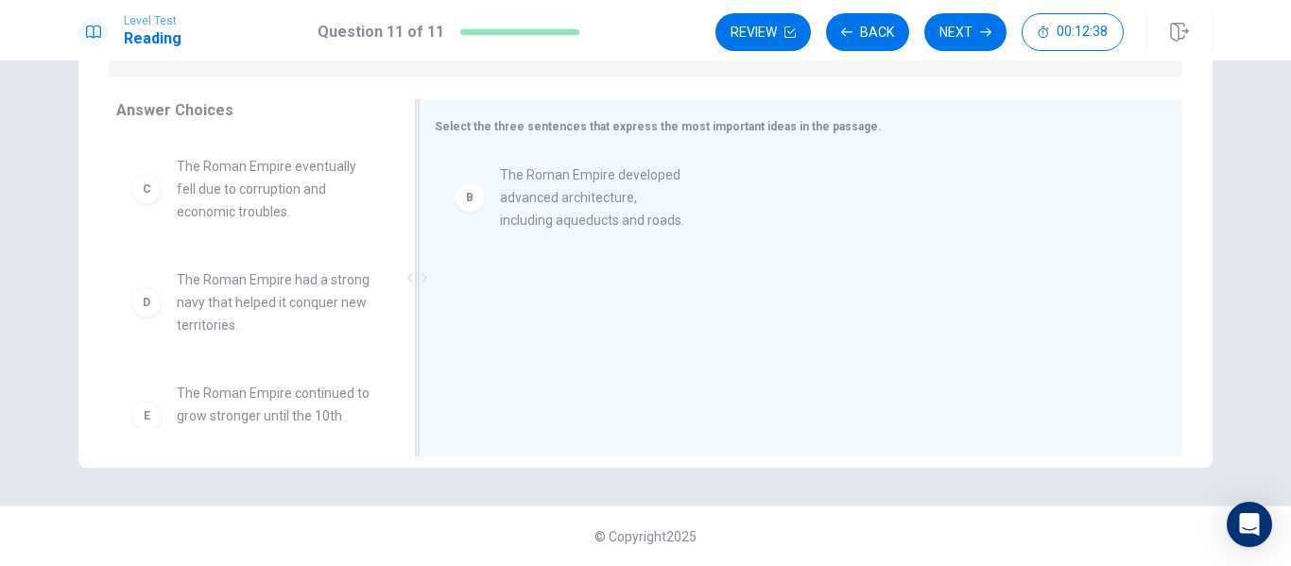
drag, startPoint x: 273, startPoint y: 175, endPoint x: 662, endPoint y: 193, distance: 389.8
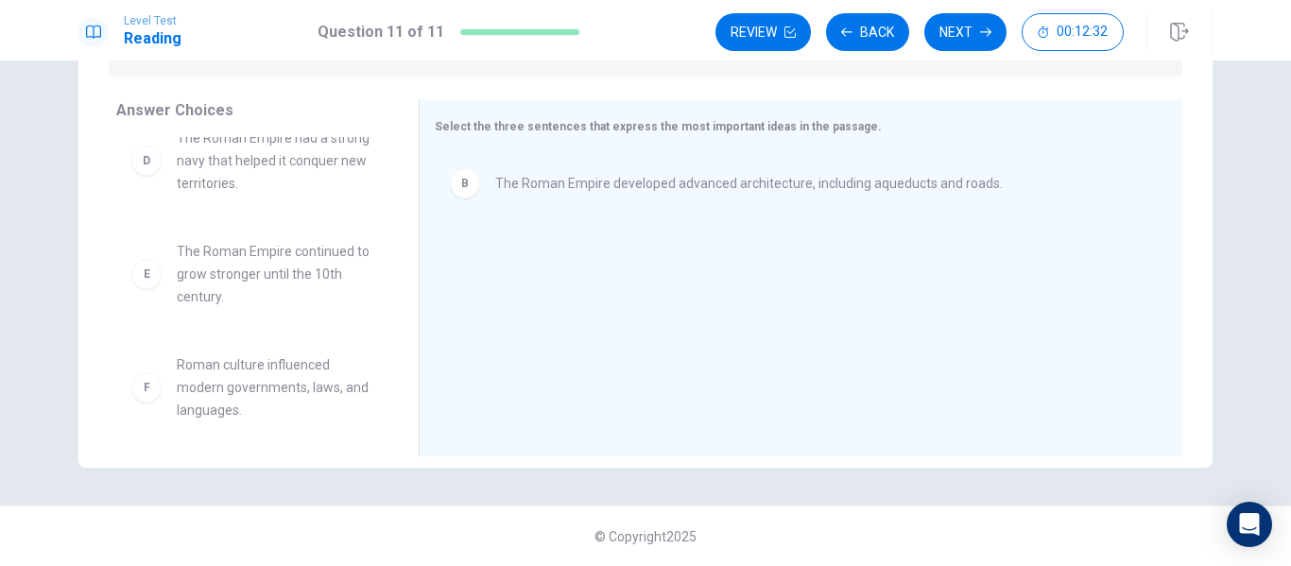
scroll to position [261, 0]
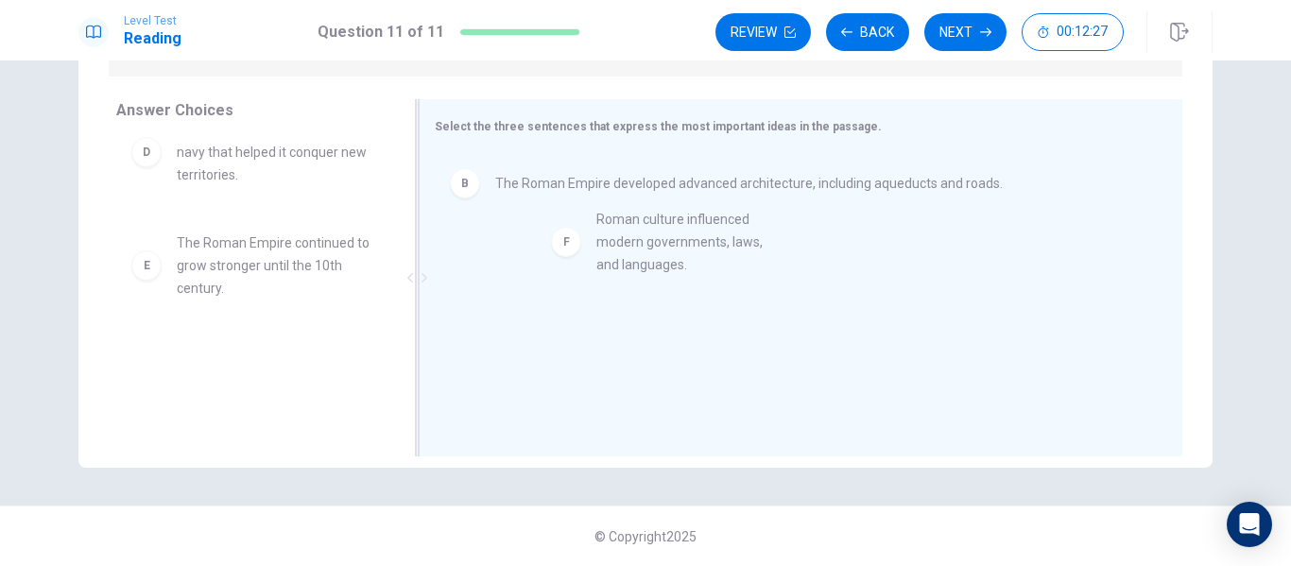
drag, startPoint x: 241, startPoint y: 377, endPoint x: 649, endPoint y: 220, distance: 437.4
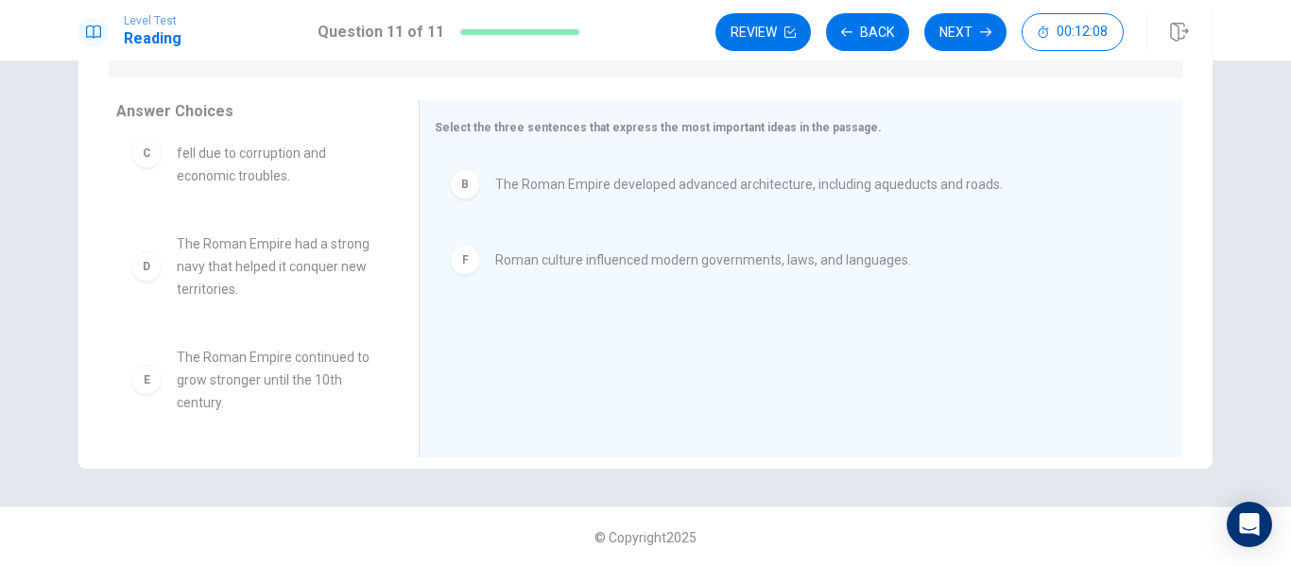
scroll to position [0, 0]
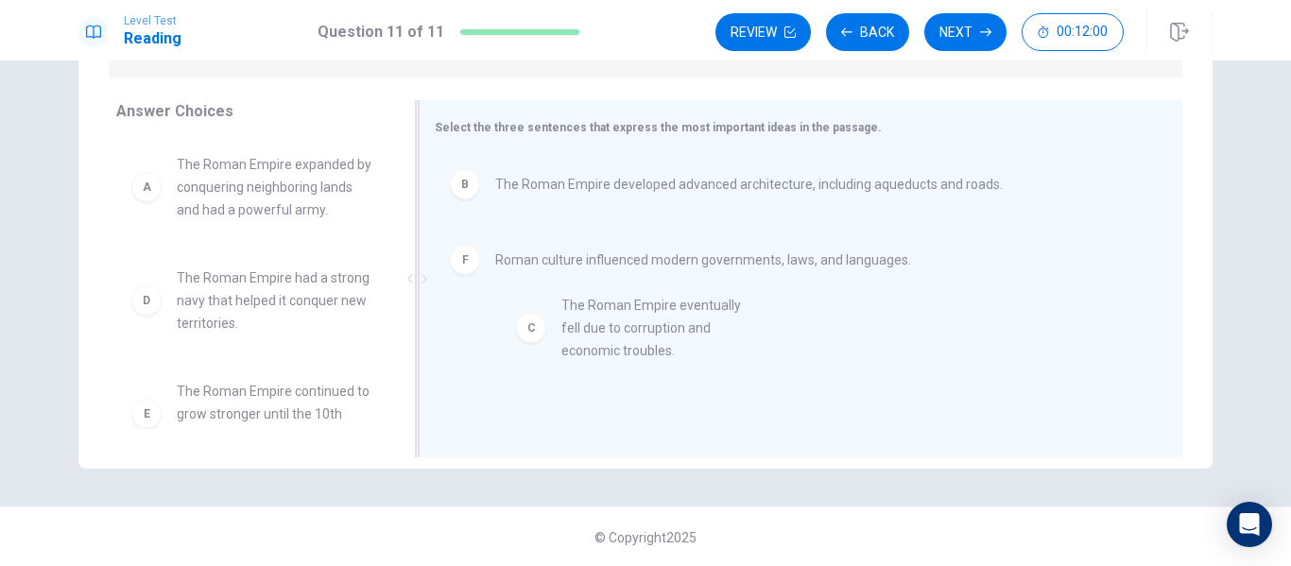
drag, startPoint x: 226, startPoint y: 315, endPoint x: 621, endPoint y: 342, distance: 396.0
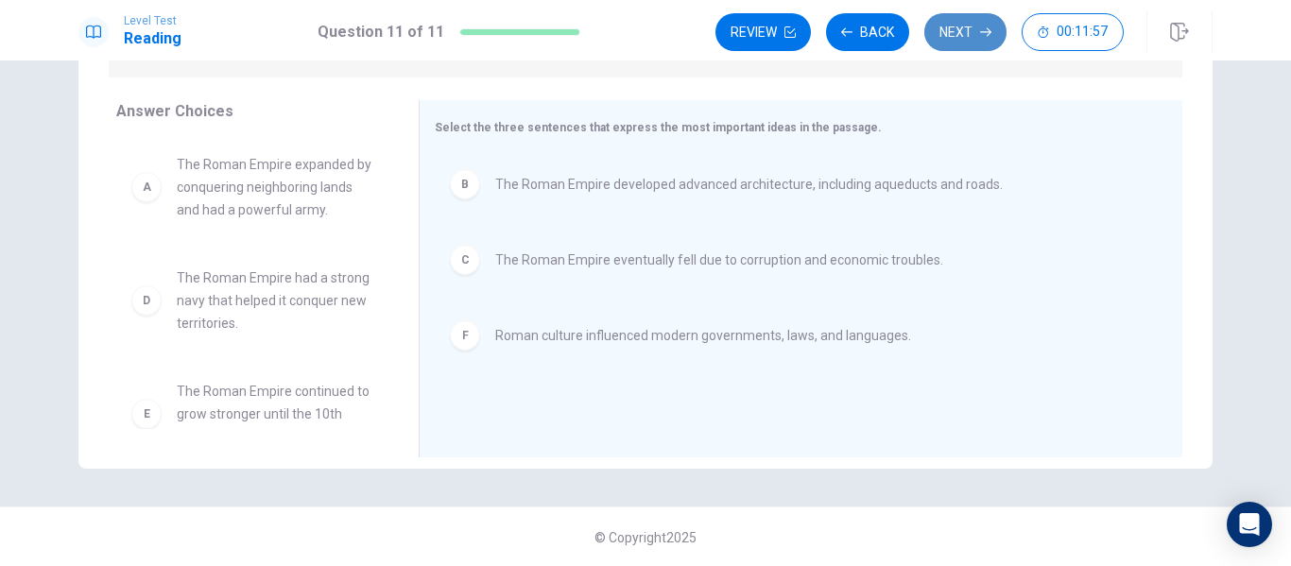
click at [974, 40] on button "Next" at bounding box center [965, 32] width 82 height 38
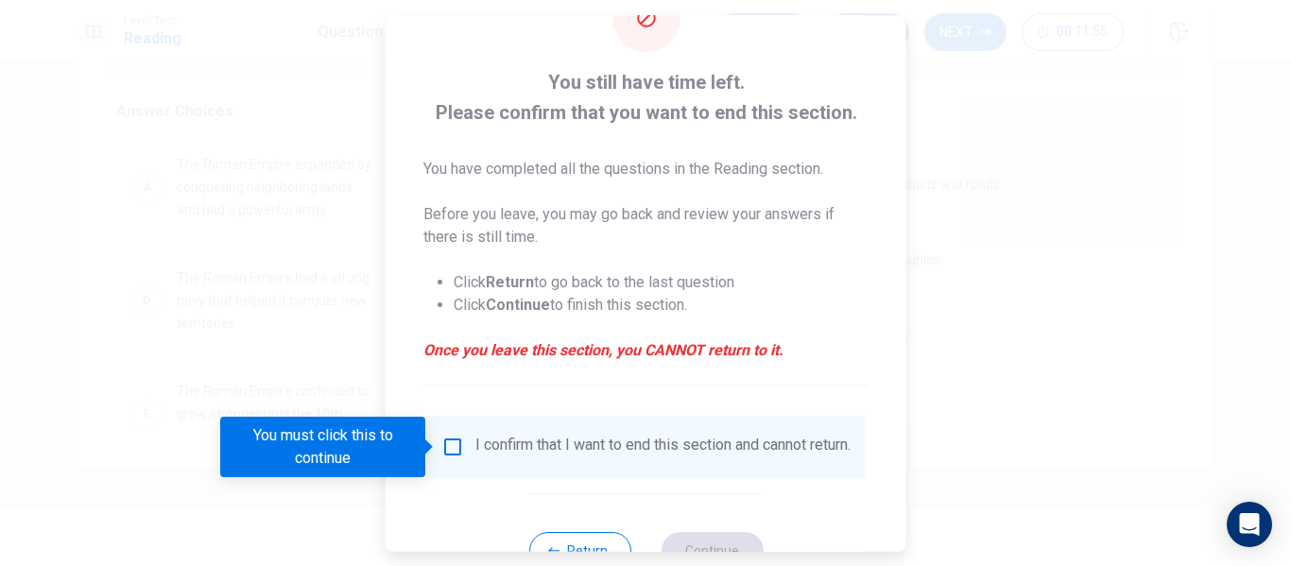
scroll to position [139, 0]
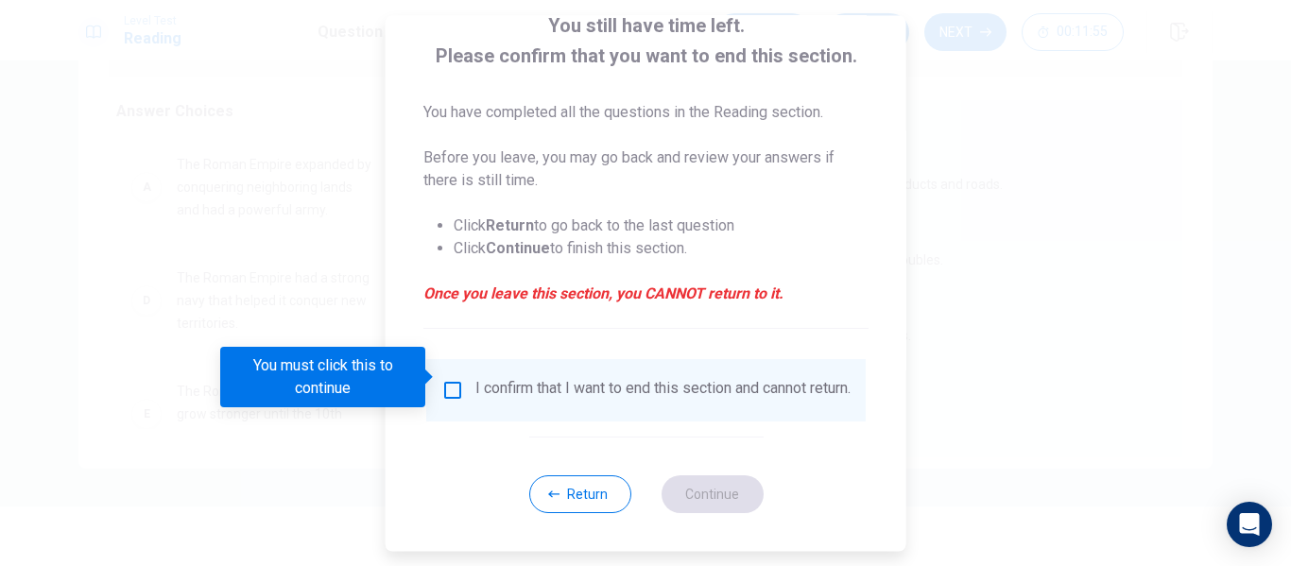
click at [449, 382] on input "You must click this to continue" at bounding box center [452, 390] width 23 height 23
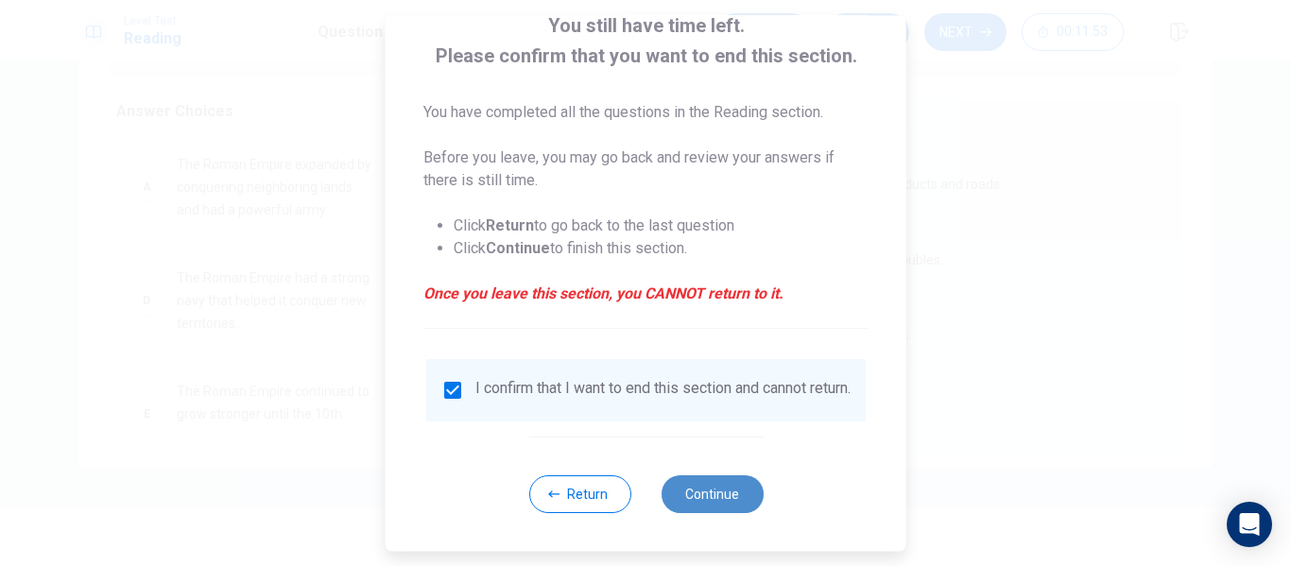
click at [706, 498] on button "Continue" at bounding box center [712, 494] width 102 height 38
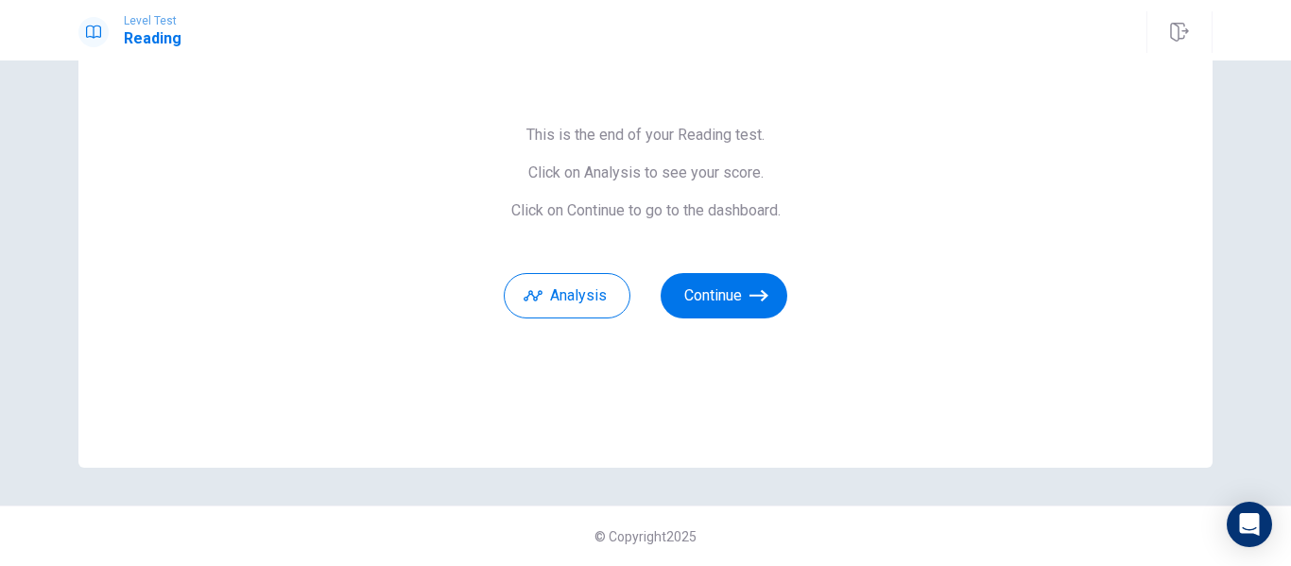
scroll to position [122, 0]
click at [579, 298] on button "Analysis" at bounding box center [567, 295] width 127 height 45
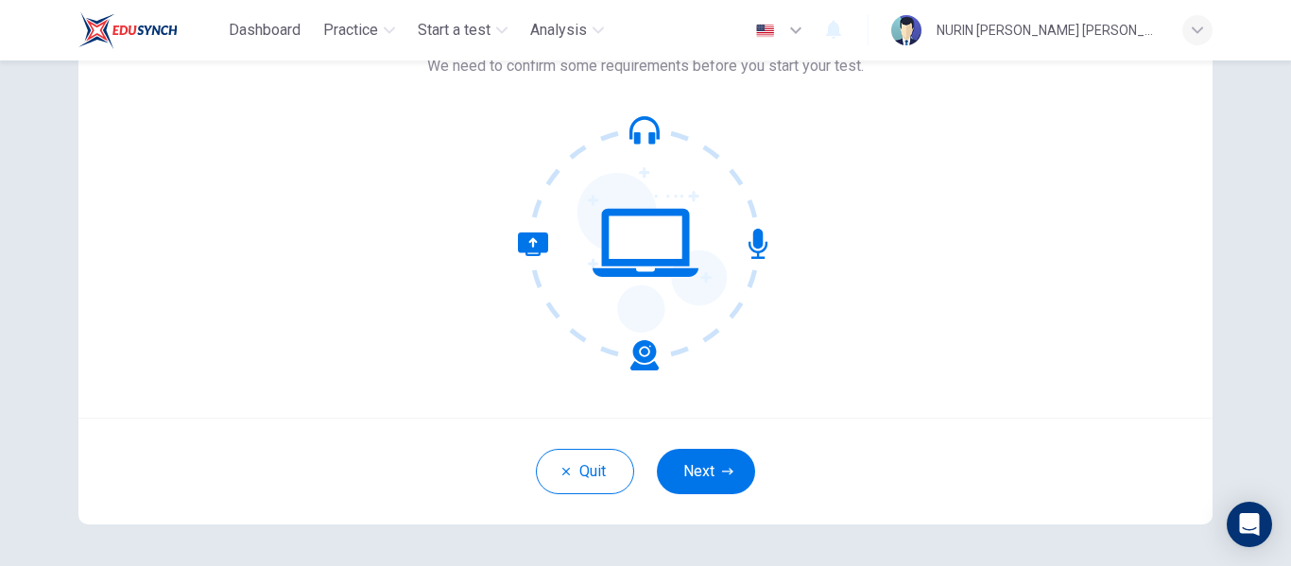
scroll to position [221, 0]
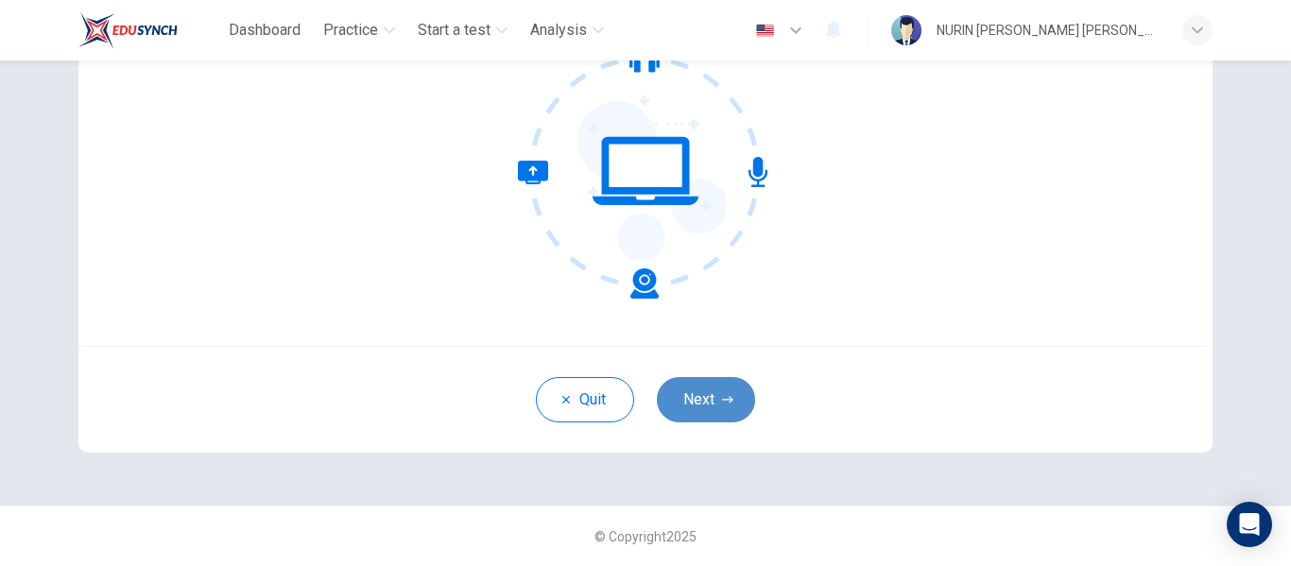
click at [693, 404] on button "Next" at bounding box center [706, 399] width 98 height 45
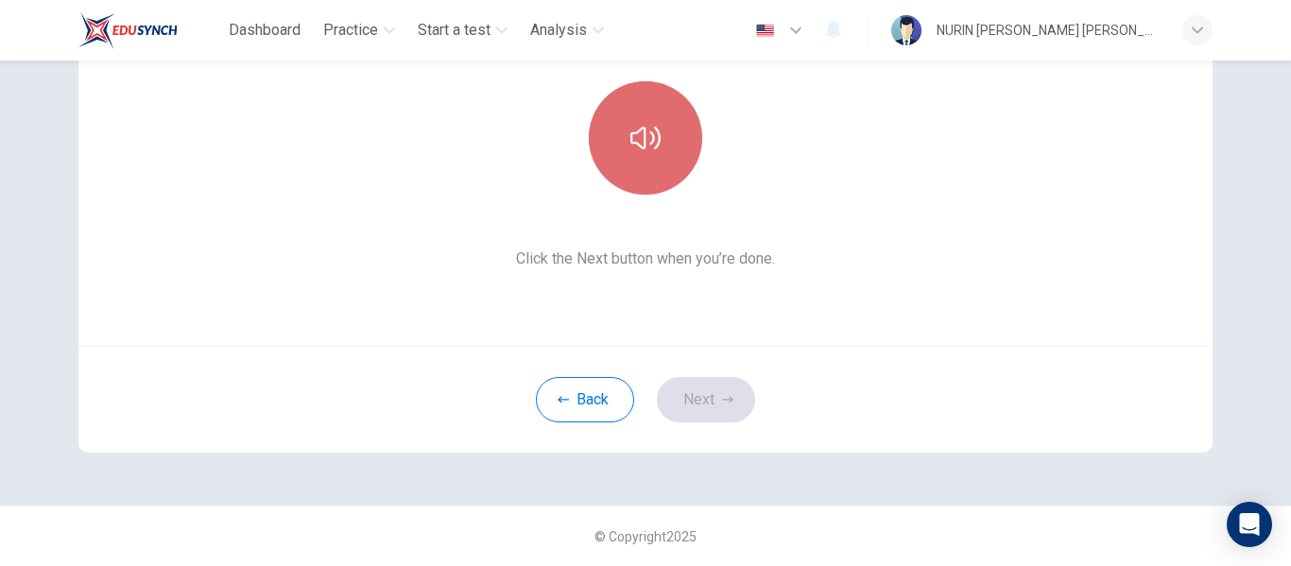
click at [643, 171] on button "button" at bounding box center [645, 137] width 113 height 113
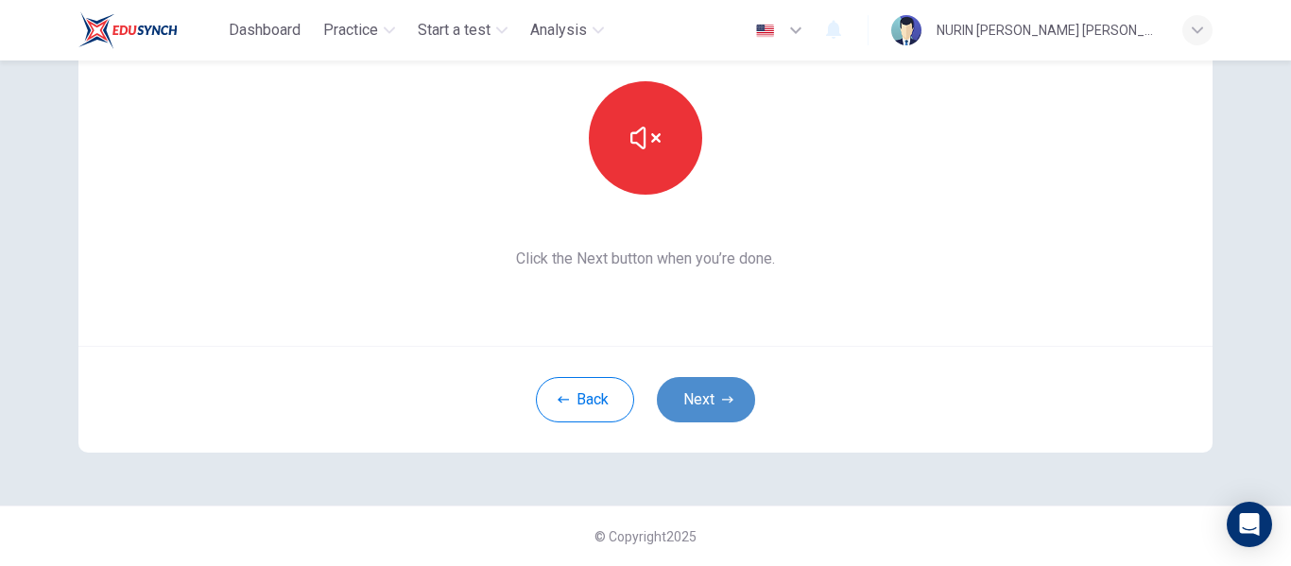
click at [722, 413] on button "Next" at bounding box center [706, 399] width 98 height 45
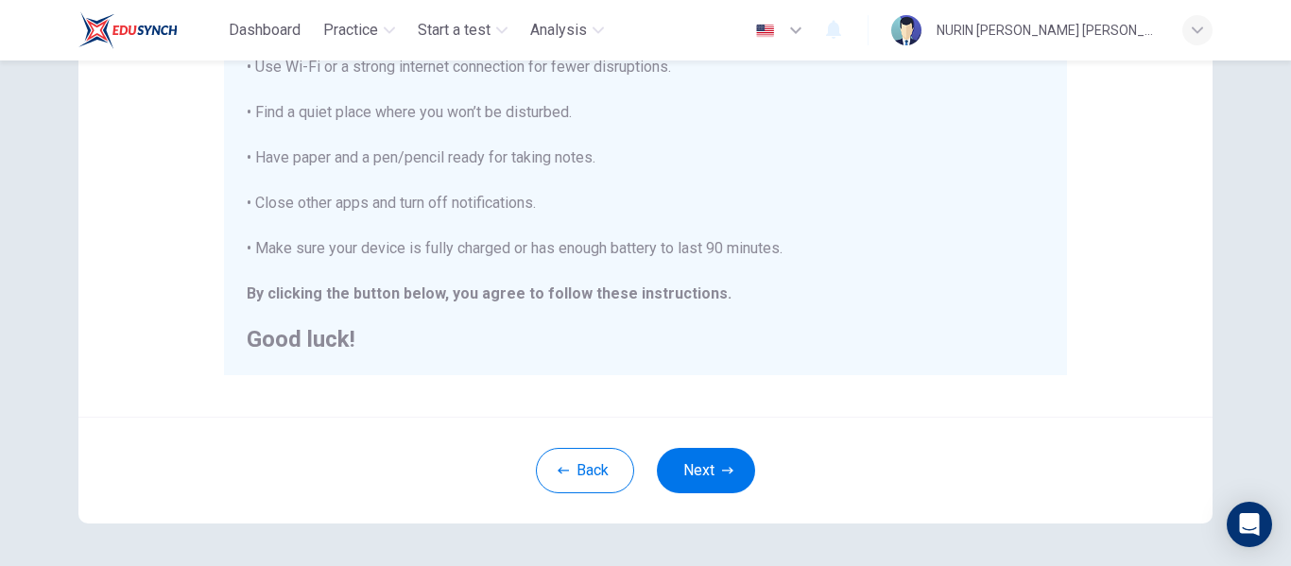
scroll to position [485, 0]
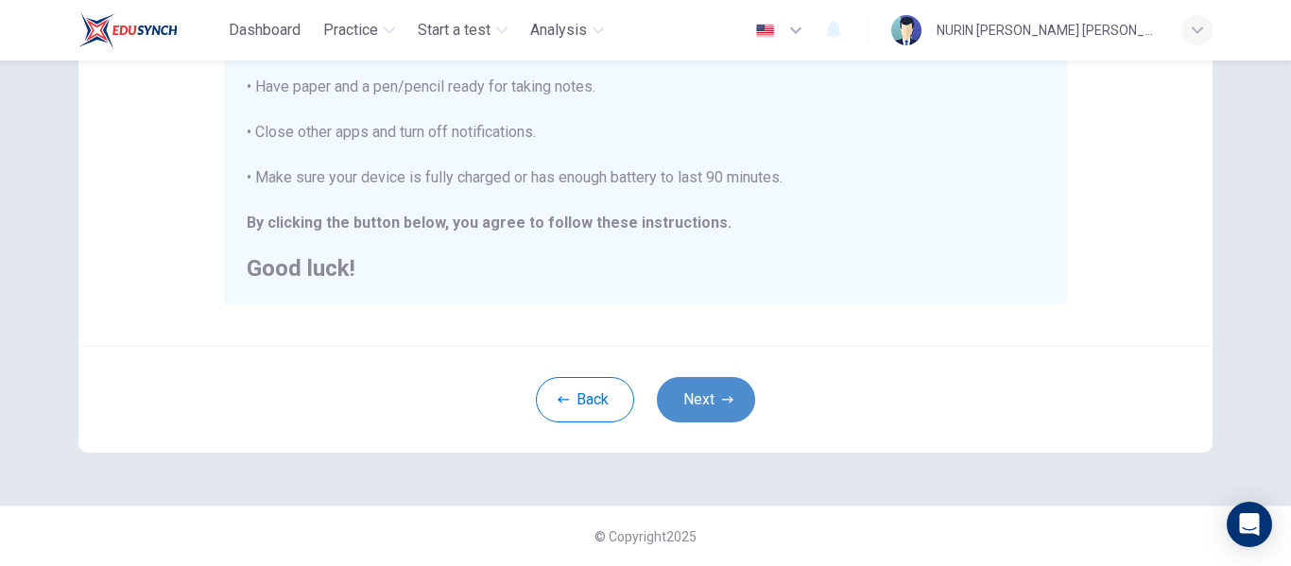
click at [713, 398] on button "Next" at bounding box center [706, 399] width 98 height 45
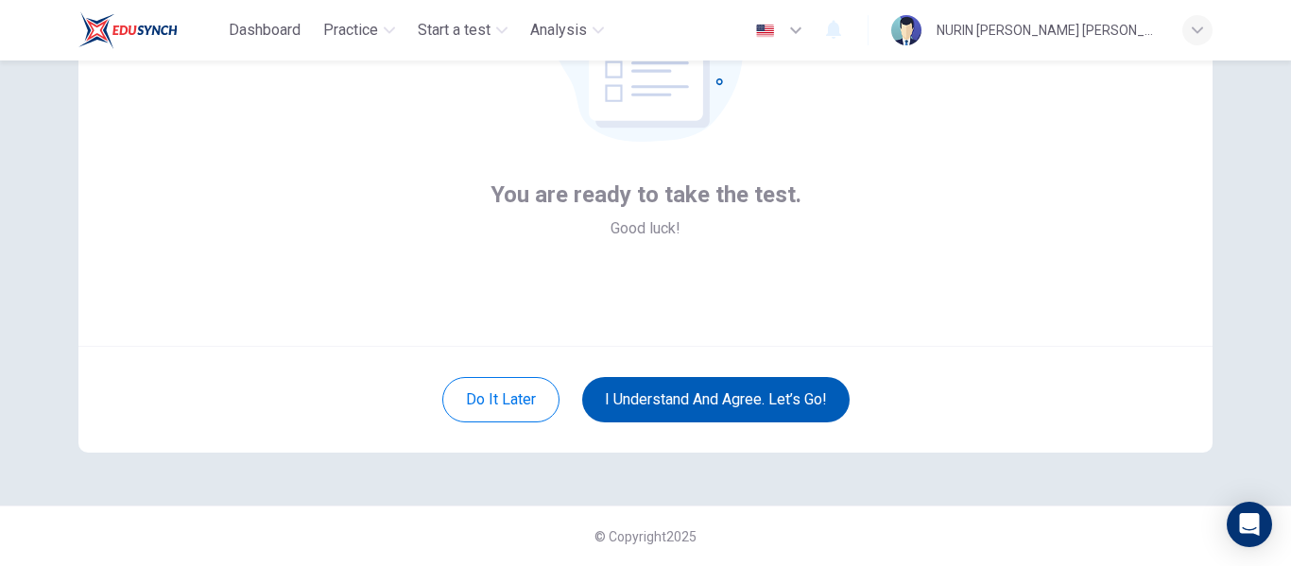
scroll to position [221, 0]
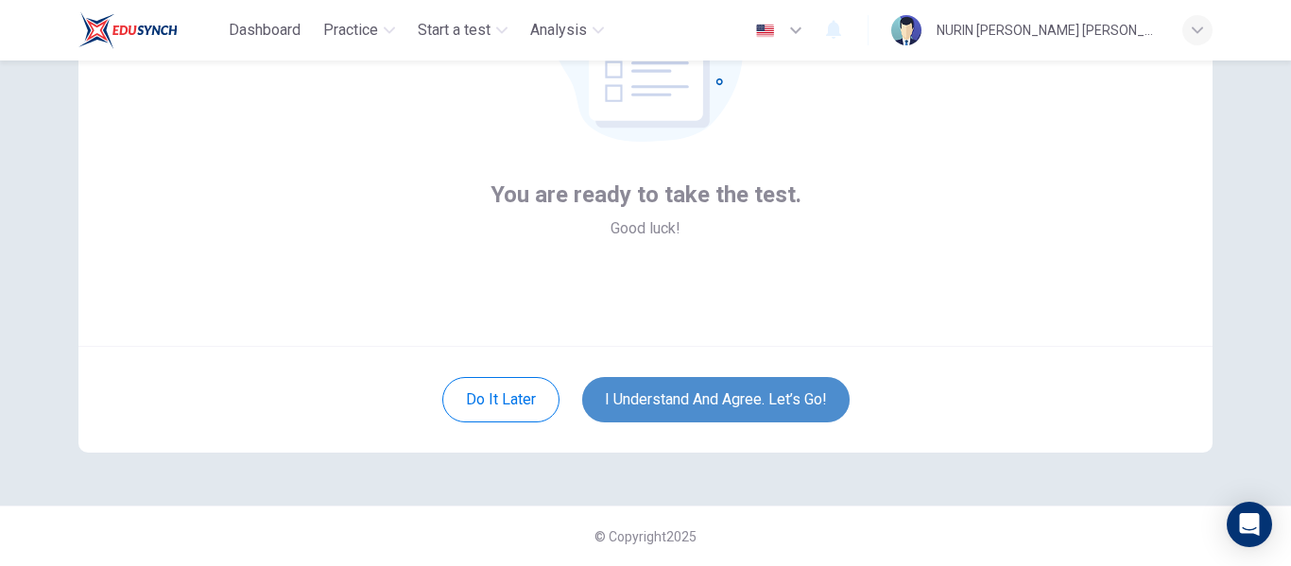
click at [694, 399] on button "I understand and agree. Let’s go!" at bounding box center [715, 399] width 267 height 45
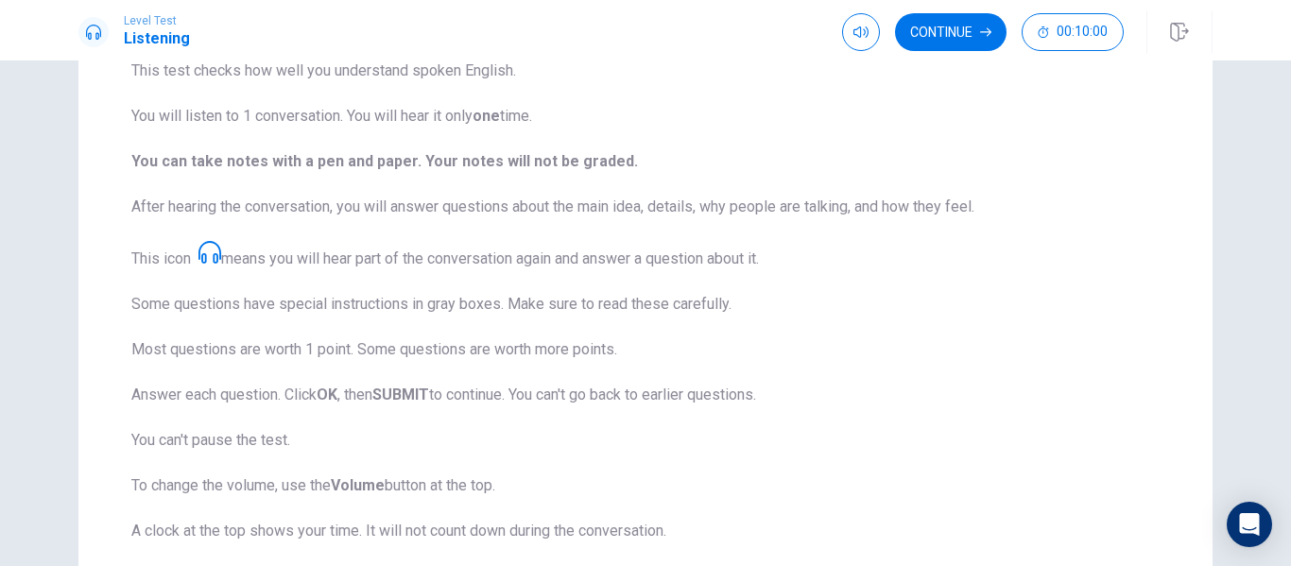
scroll to position [168, 0]
drag, startPoint x: 353, startPoint y: 120, endPoint x: 392, endPoint y: 139, distance: 43.1
click at [392, 139] on span "This test checks how well you understand spoken English. You will listen to 1 c…" at bounding box center [645, 323] width 1028 height 528
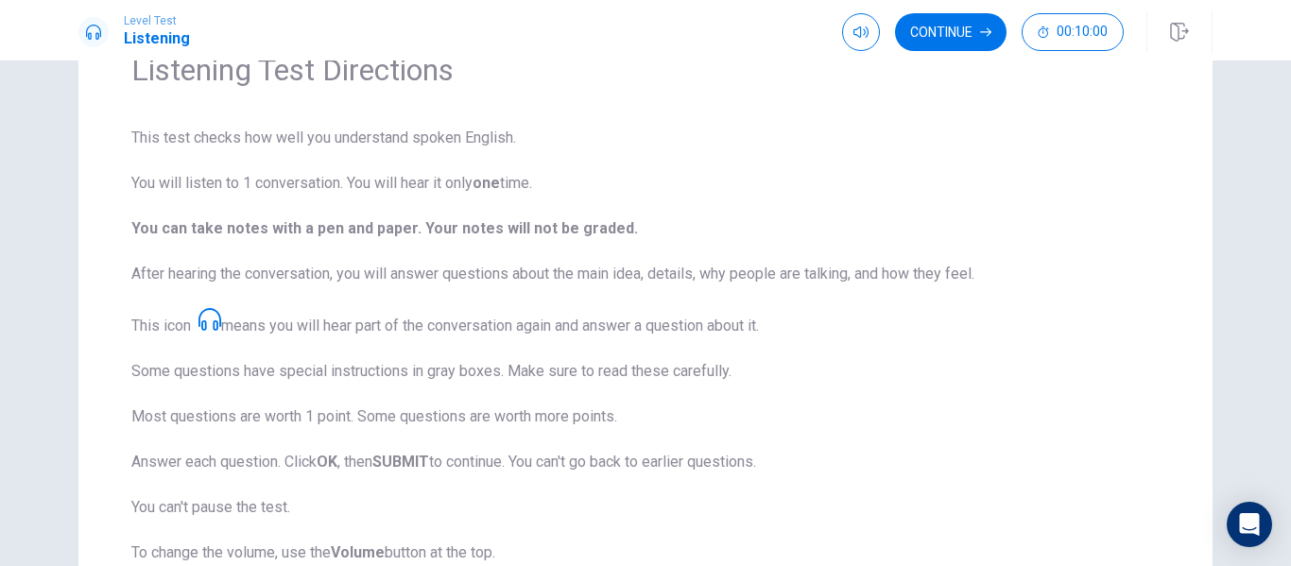
scroll to position [340, 0]
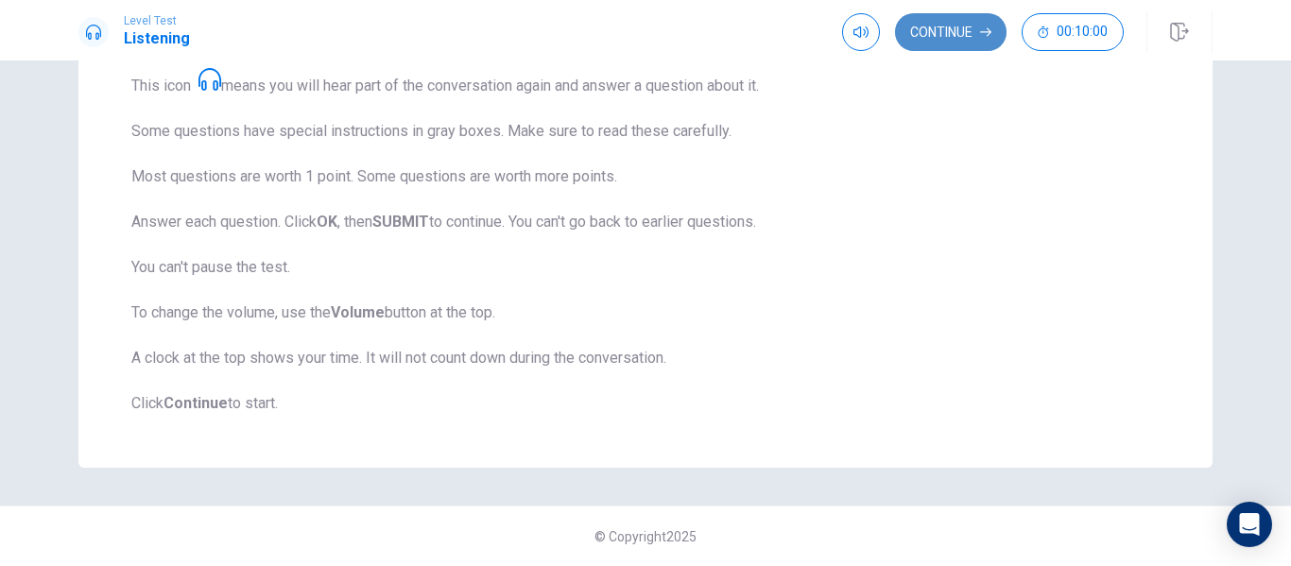
click at [955, 36] on button "Continue" at bounding box center [951, 32] width 112 height 38
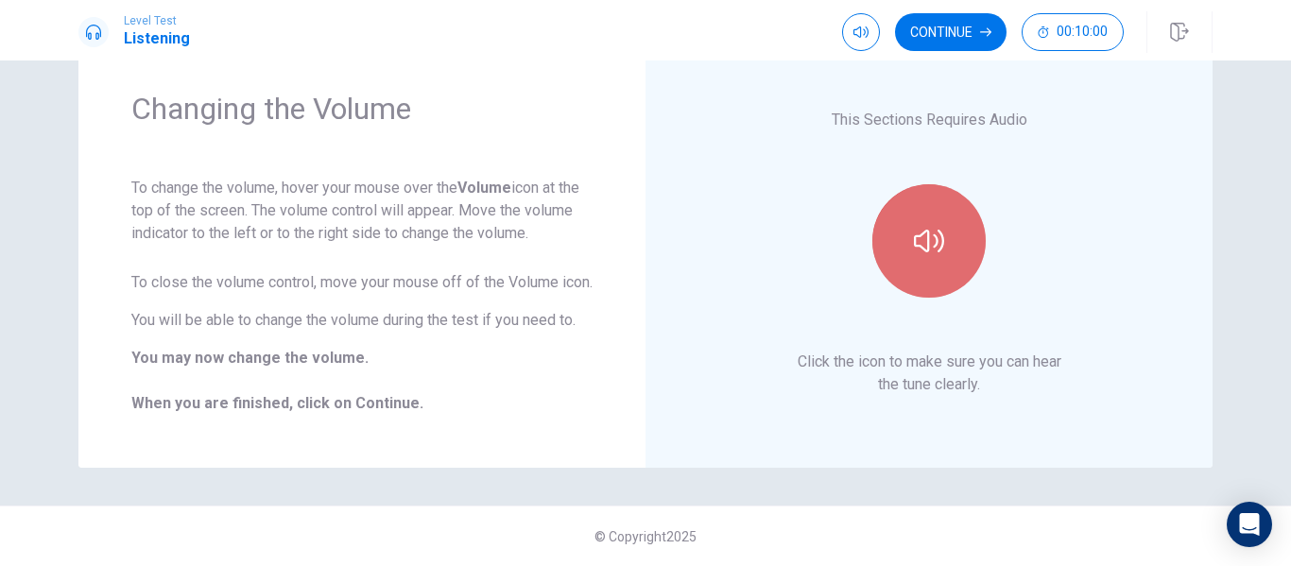
click at [935, 230] on icon "button" at bounding box center [929, 241] width 30 height 30
click at [935, 226] on icon "button" at bounding box center [929, 241] width 30 height 30
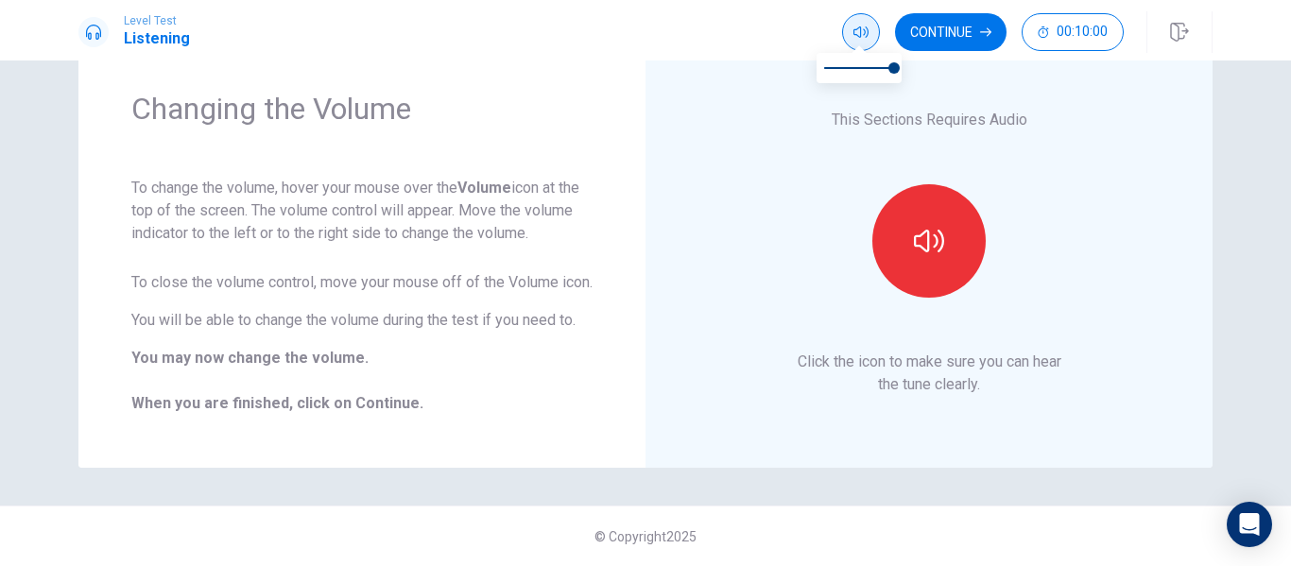
click at [858, 26] on icon "button" at bounding box center [860, 32] width 15 height 15
click at [703, 175] on div "This Sections Requires Audio Click the icon to make sure you can hear the tune …" at bounding box center [928, 252] width 461 height 325
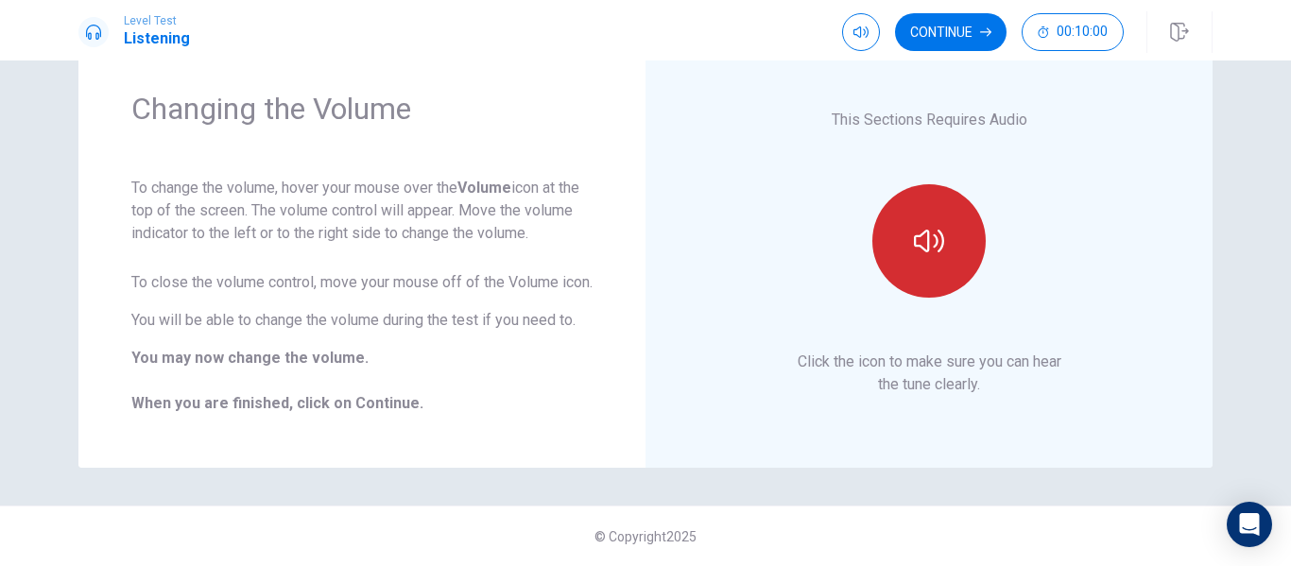
click at [893, 256] on button "button" at bounding box center [928, 240] width 113 height 113
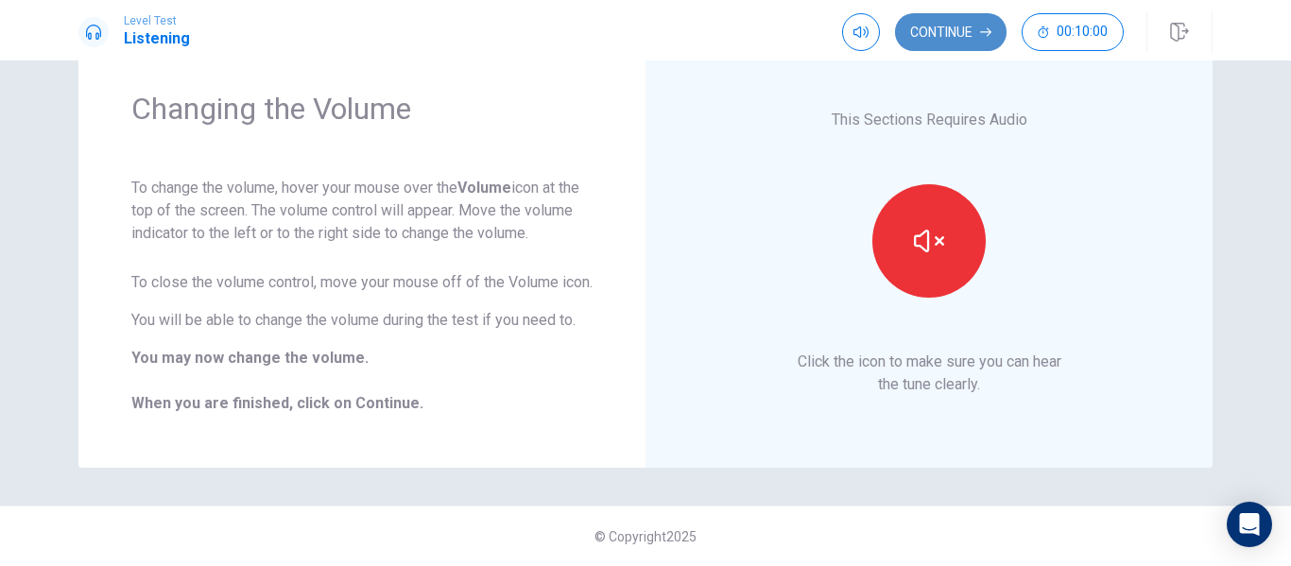
click at [978, 29] on button "Continue" at bounding box center [951, 32] width 112 height 38
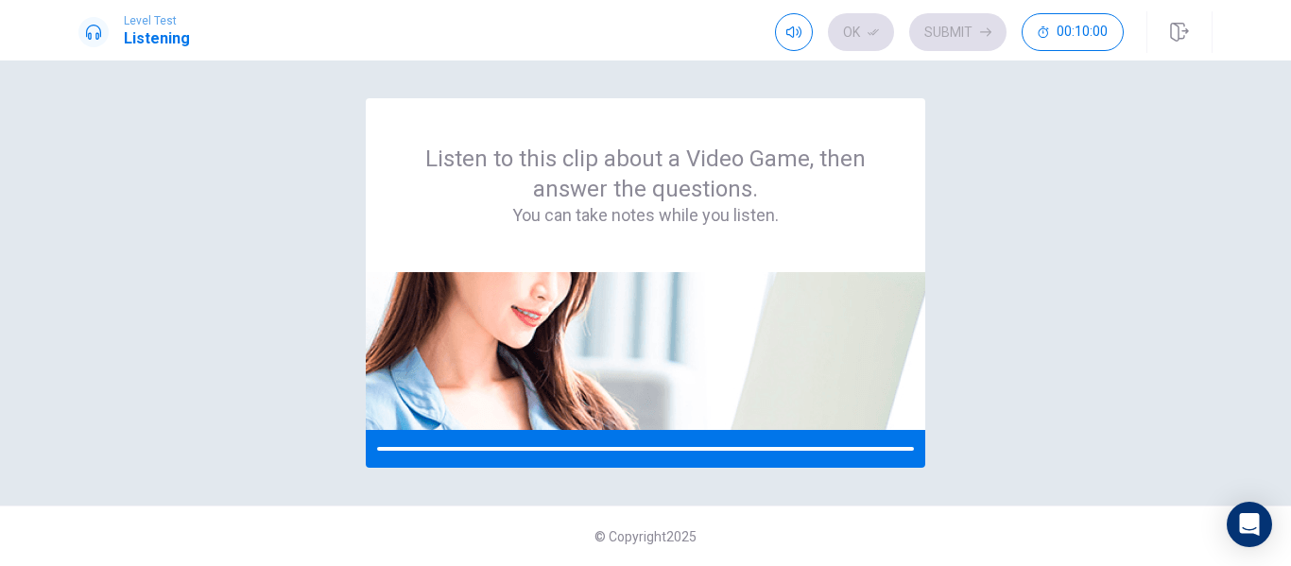
scroll to position [0, 0]
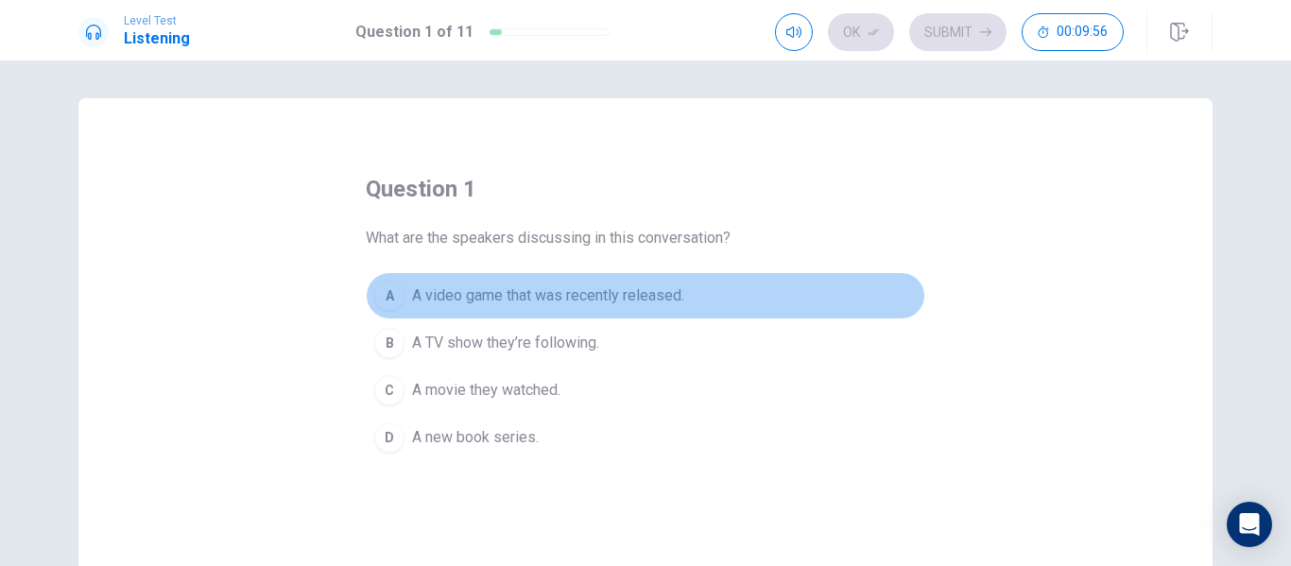
click at [446, 286] on span "A video game that was recently released." at bounding box center [548, 295] width 272 height 23
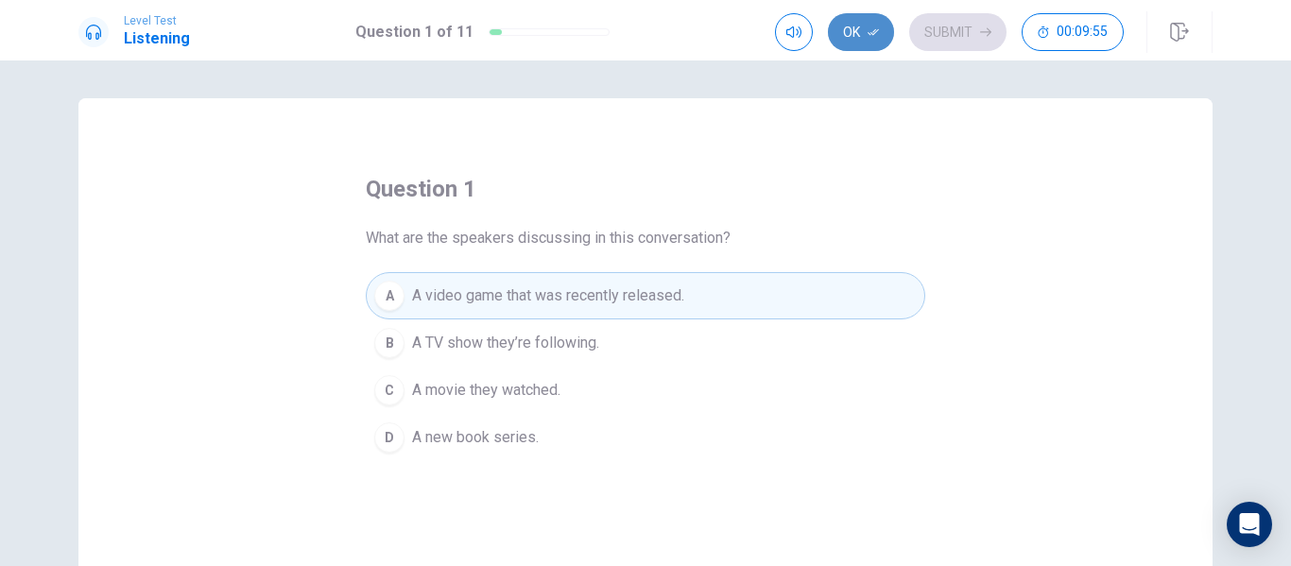
click at [847, 28] on button "Ok" at bounding box center [861, 32] width 66 height 38
click at [939, 38] on button "Submit" at bounding box center [957, 32] width 97 height 38
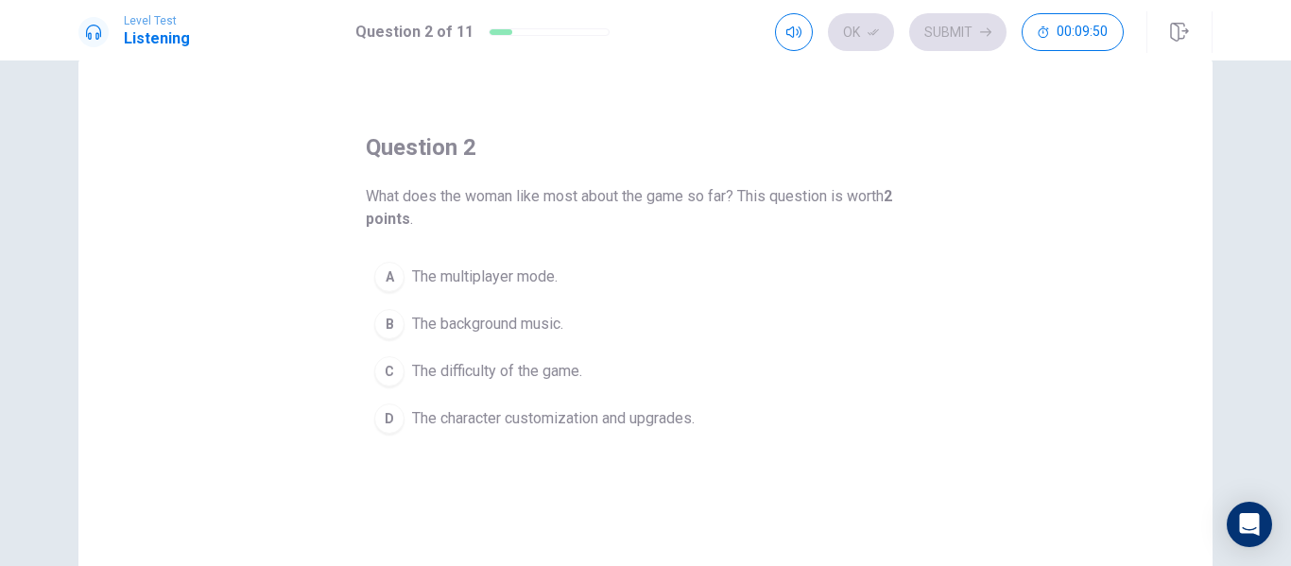
scroll to position [46, 0]
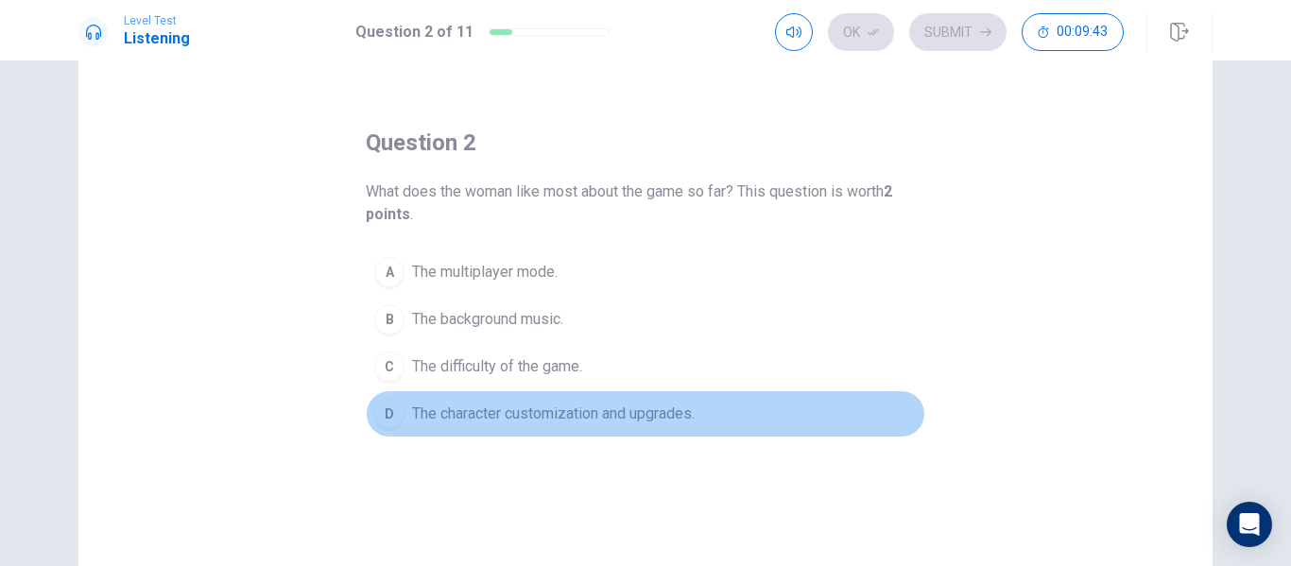
click at [526, 412] on span "The character customization and upgrades." at bounding box center [553, 414] width 283 height 23
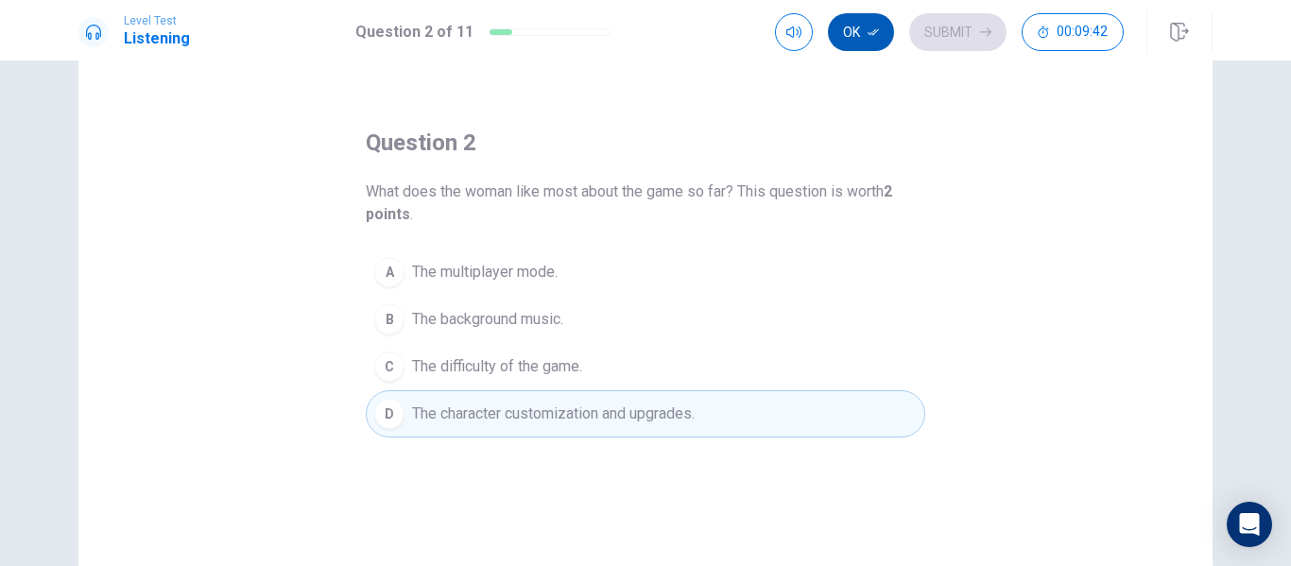
click at [856, 19] on button "Ok" at bounding box center [861, 32] width 66 height 38
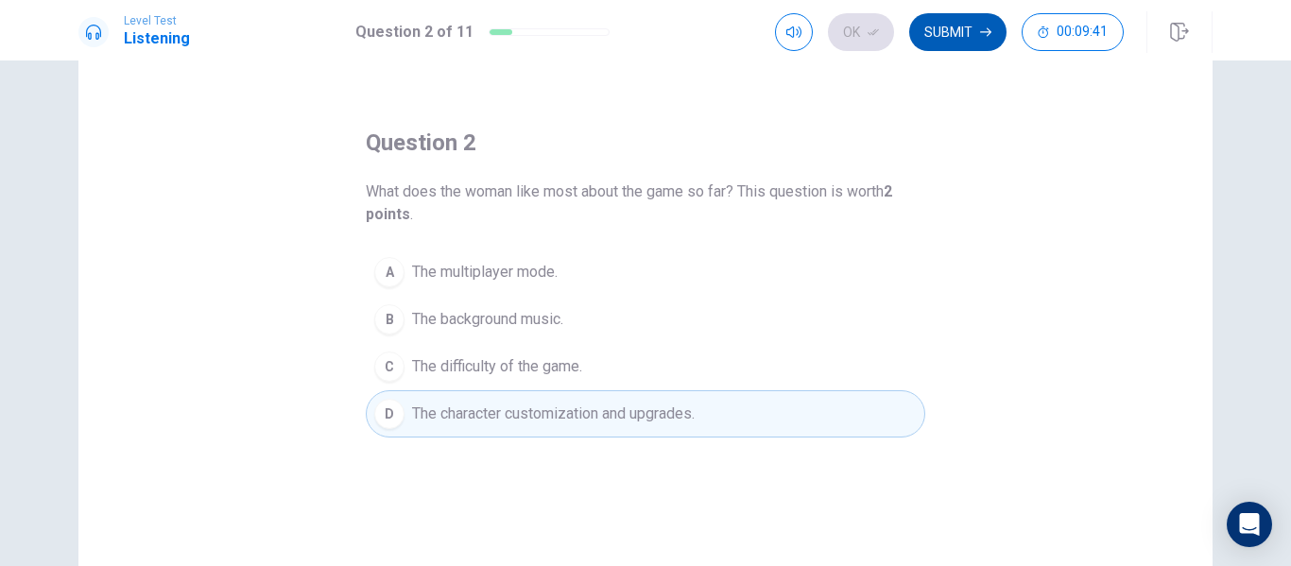
click at [967, 29] on button "Submit" at bounding box center [957, 32] width 97 height 38
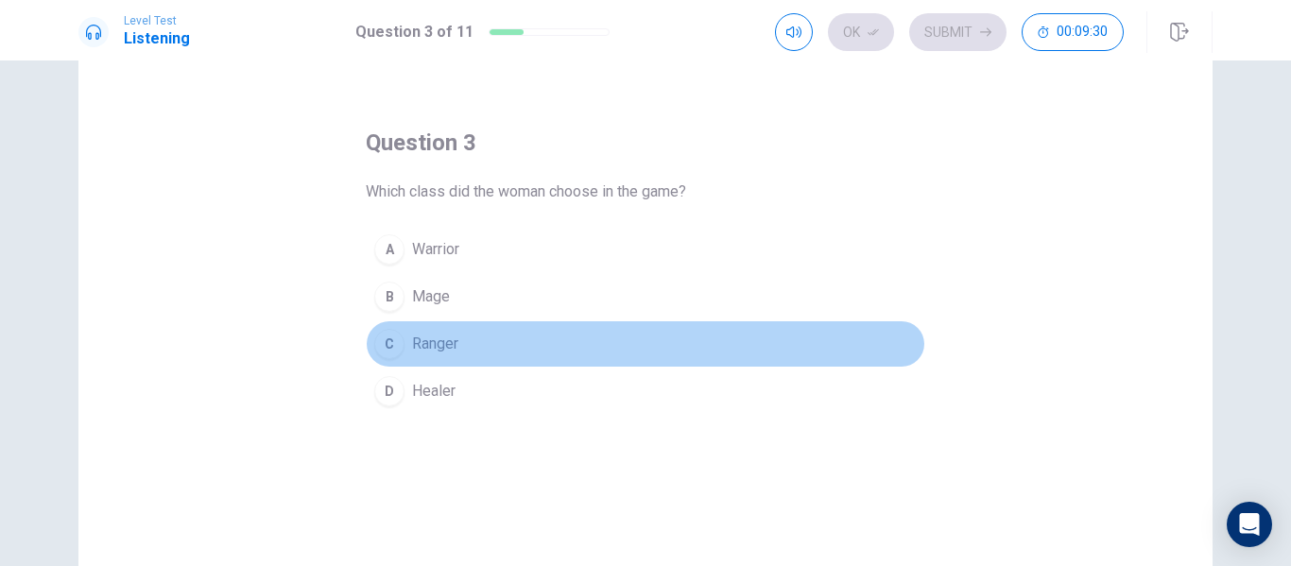
click at [417, 347] on span "Ranger" at bounding box center [435, 344] width 46 height 23
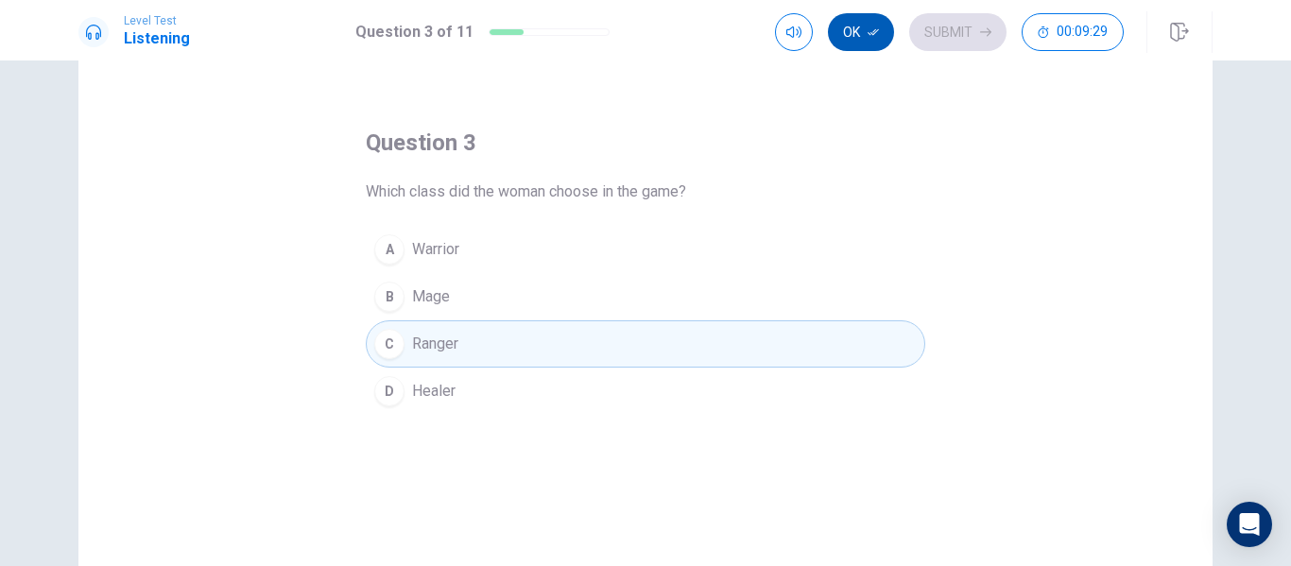
click at [862, 26] on button "Ok" at bounding box center [861, 32] width 66 height 38
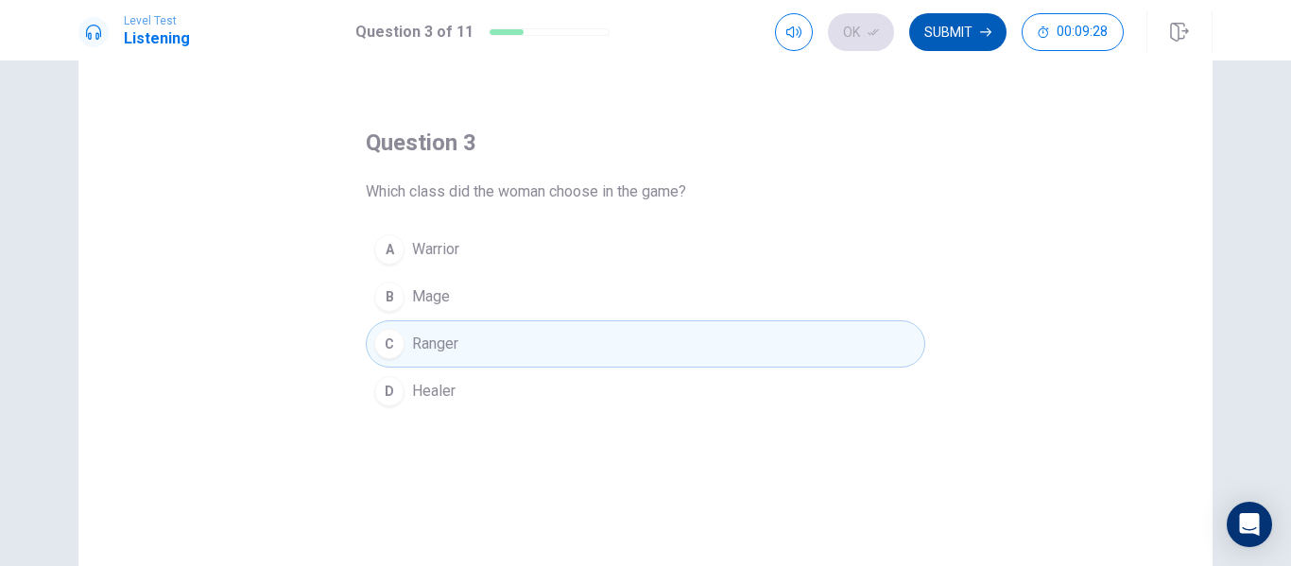
click at [980, 36] on button "Submit" at bounding box center [957, 32] width 97 height 38
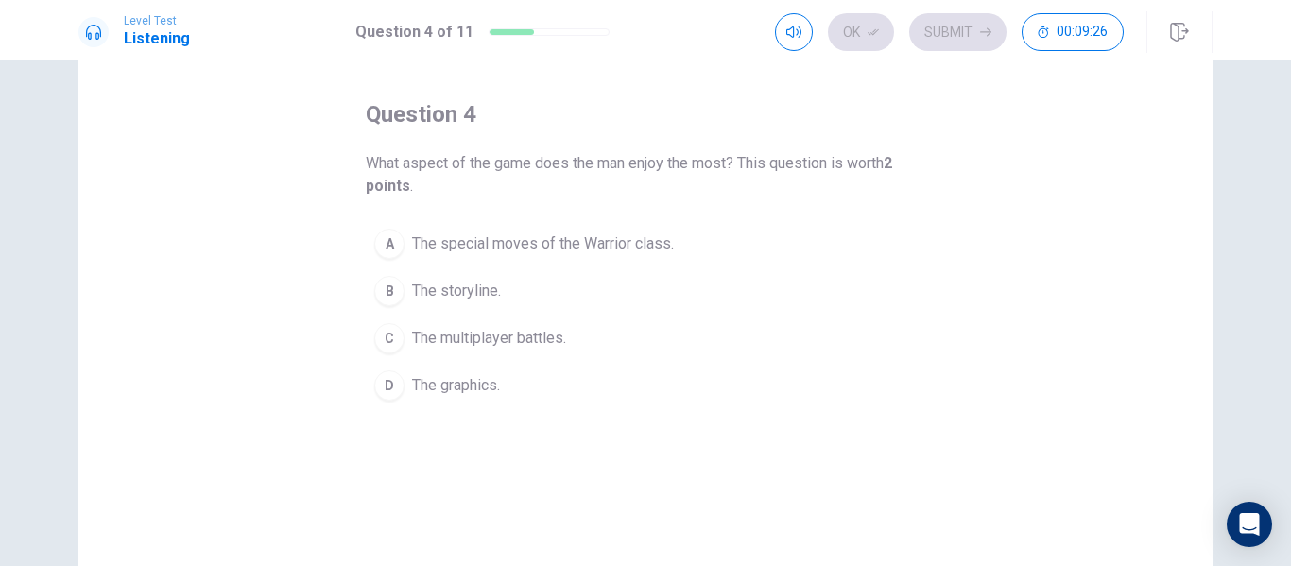
scroll to position [77, 0]
click at [612, 238] on span "The special moves of the Warrior class." at bounding box center [543, 241] width 262 height 23
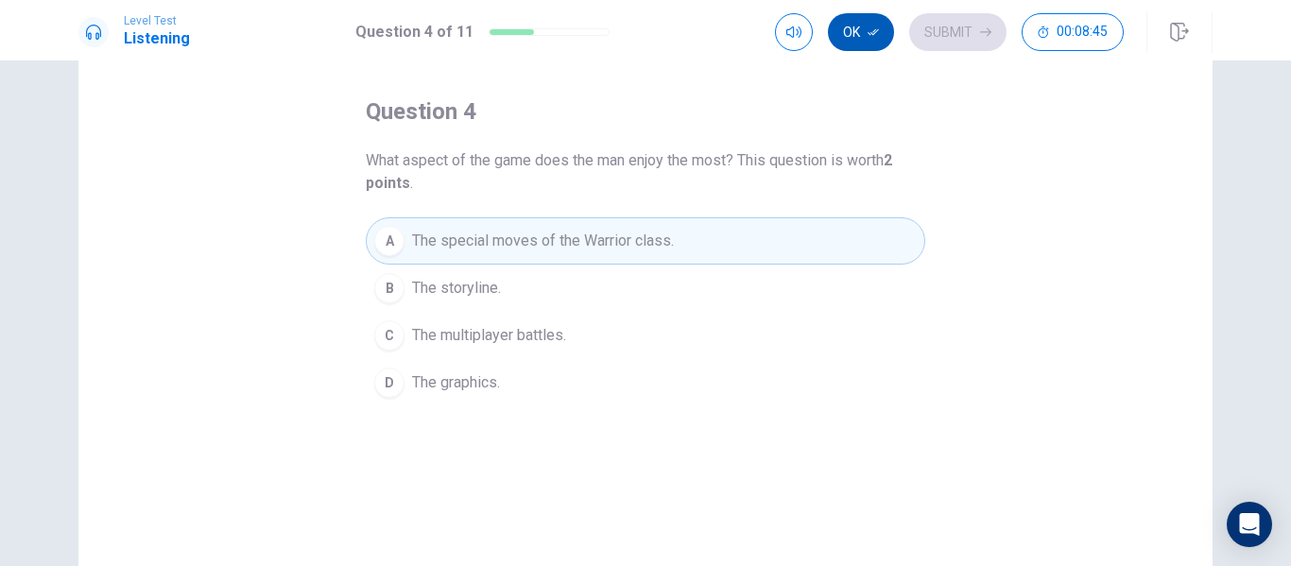
click at [861, 33] on button "Ok" at bounding box center [861, 32] width 66 height 38
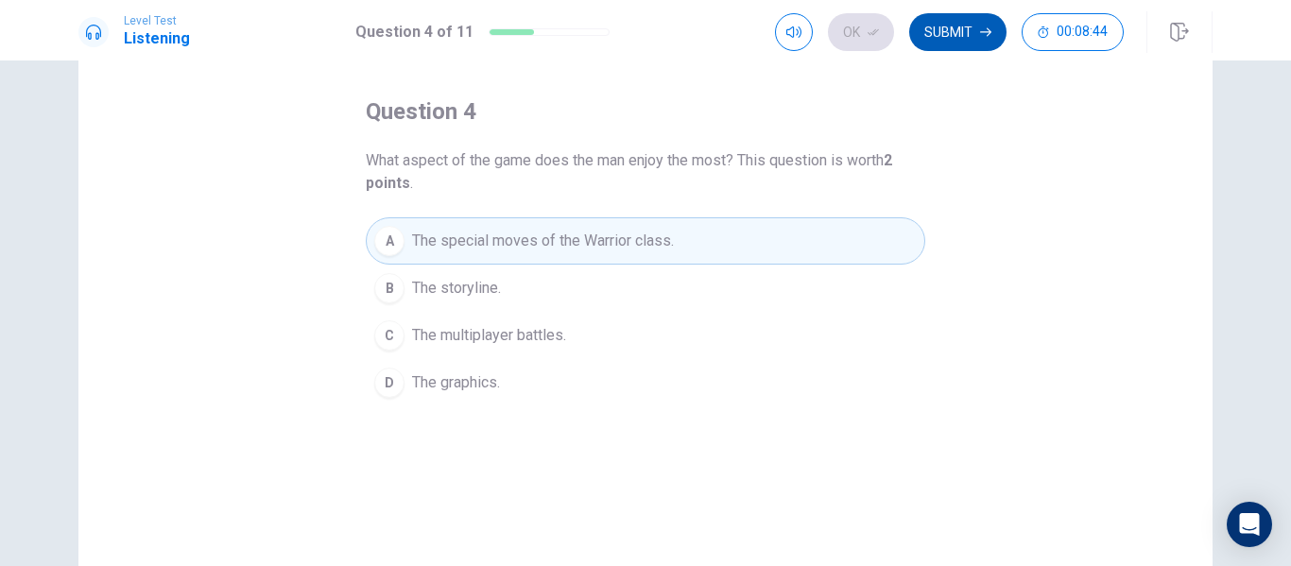
click at [979, 39] on button "Submit" at bounding box center [957, 32] width 97 height 38
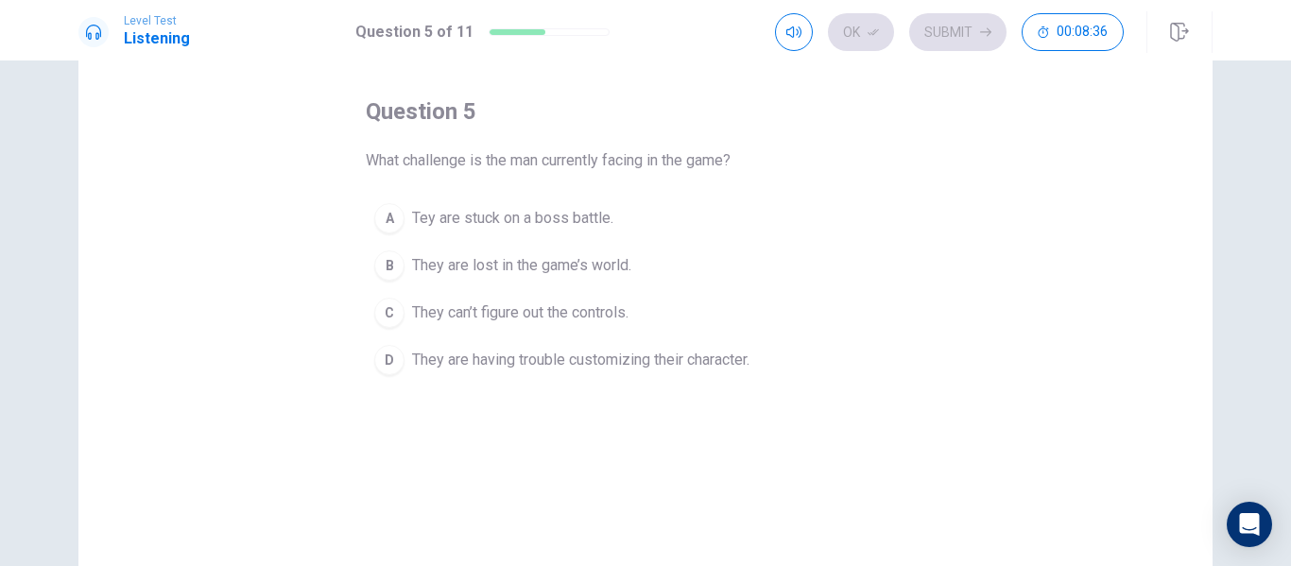
click at [488, 215] on span "Tey are stuck on a boss battle." at bounding box center [512, 218] width 201 height 23
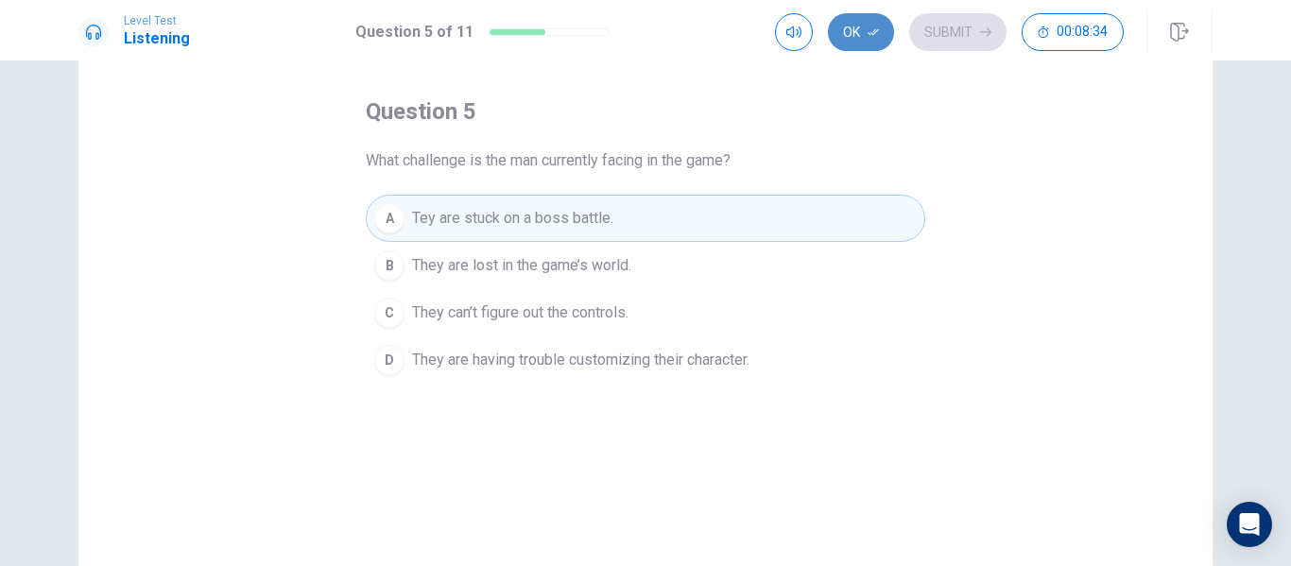
click at [870, 26] on icon "button" at bounding box center [873, 31] width 11 height 11
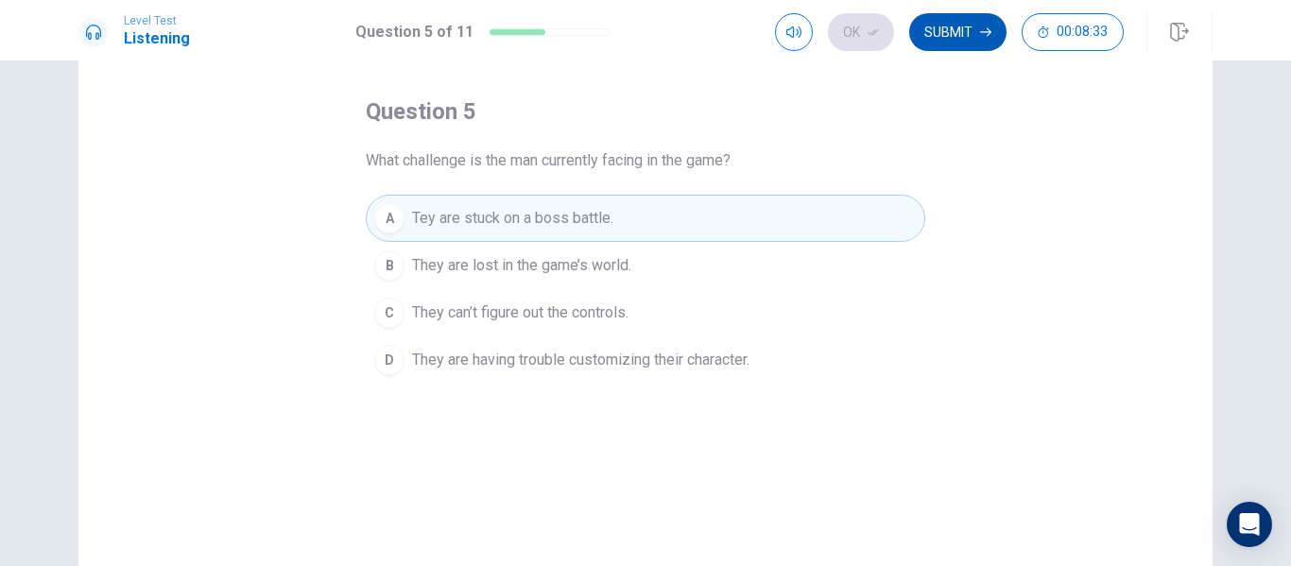
click at [968, 37] on button "Submit" at bounding box center [957, 32] width 97 height 38
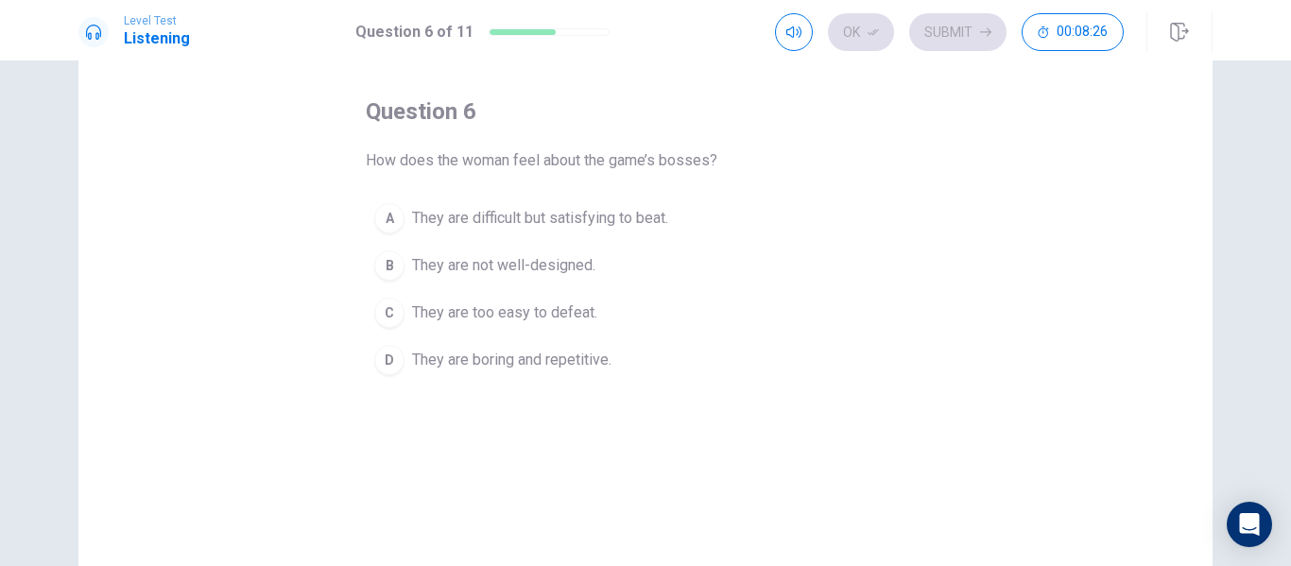
click at [517, 207] on span "They are difficult but satisfying to beat." at bounding box center [540, 218] width 256 height 23
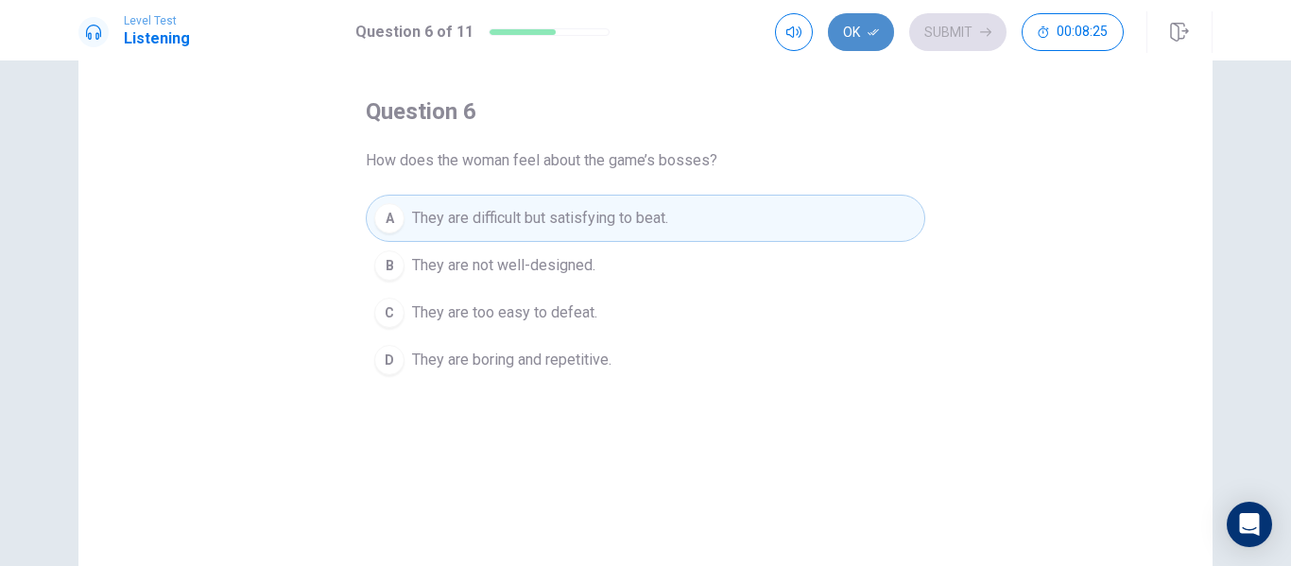
click at [861, 28] on button "Ok" at bounding box center [861, 32] width 66 height 38
click at [965, 32] on button "Submit" at bounding box center [957, 32] width 97 height 38
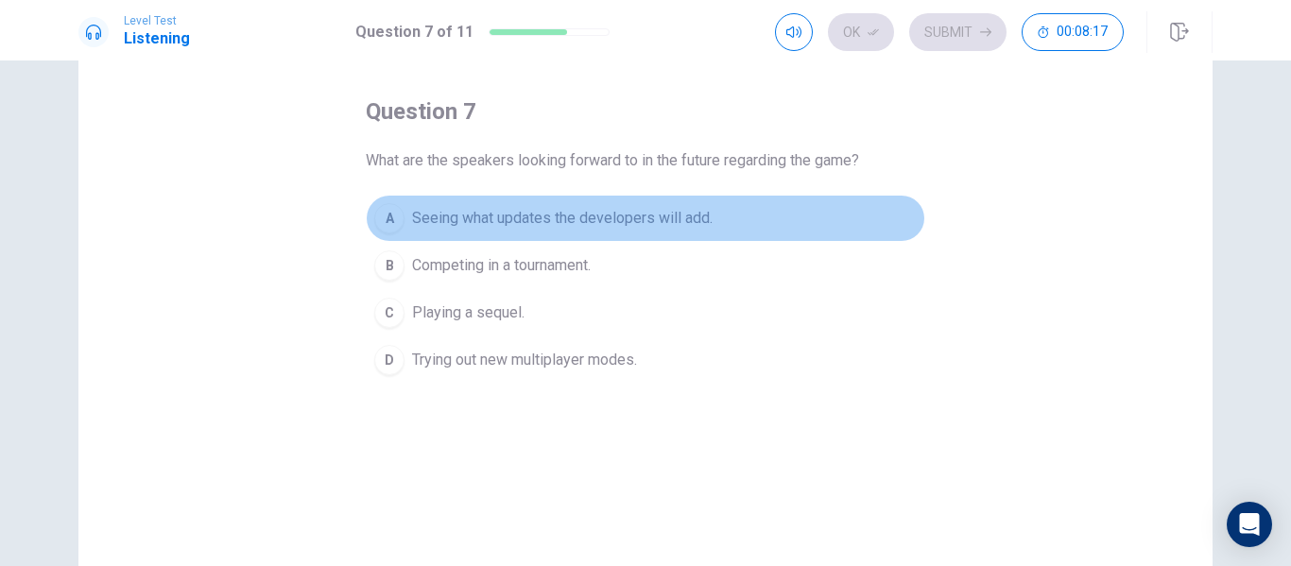
click at [575, 225] on span "Seeing what updates the developers will add." at bounding box center [562, 218] width 301 height 23
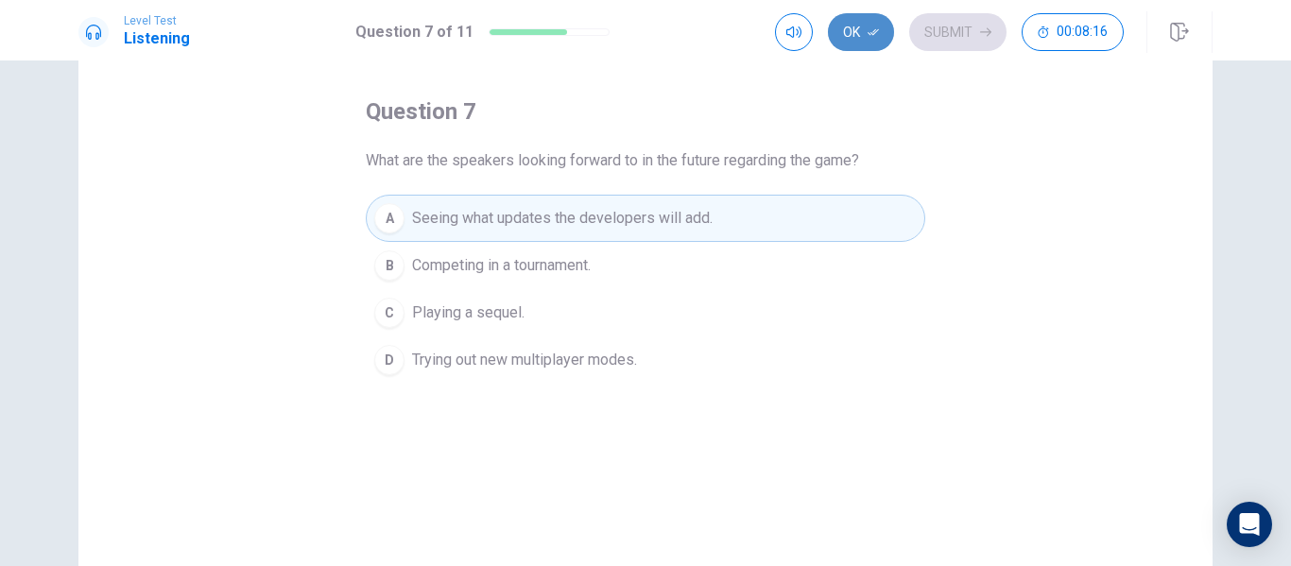
click at [870, 25] on button "Ok" at bounding box center [861, 32] width 66 height 38
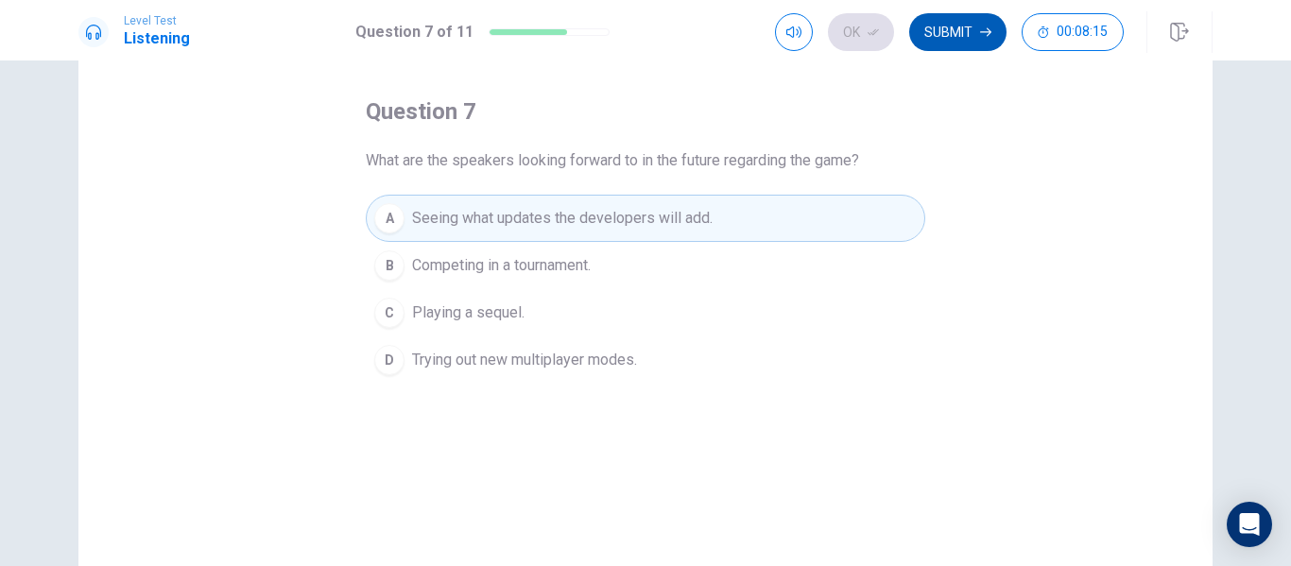
click at [949, 30] on button "Submit" at bounding box center [957, 32] width 97 height 38
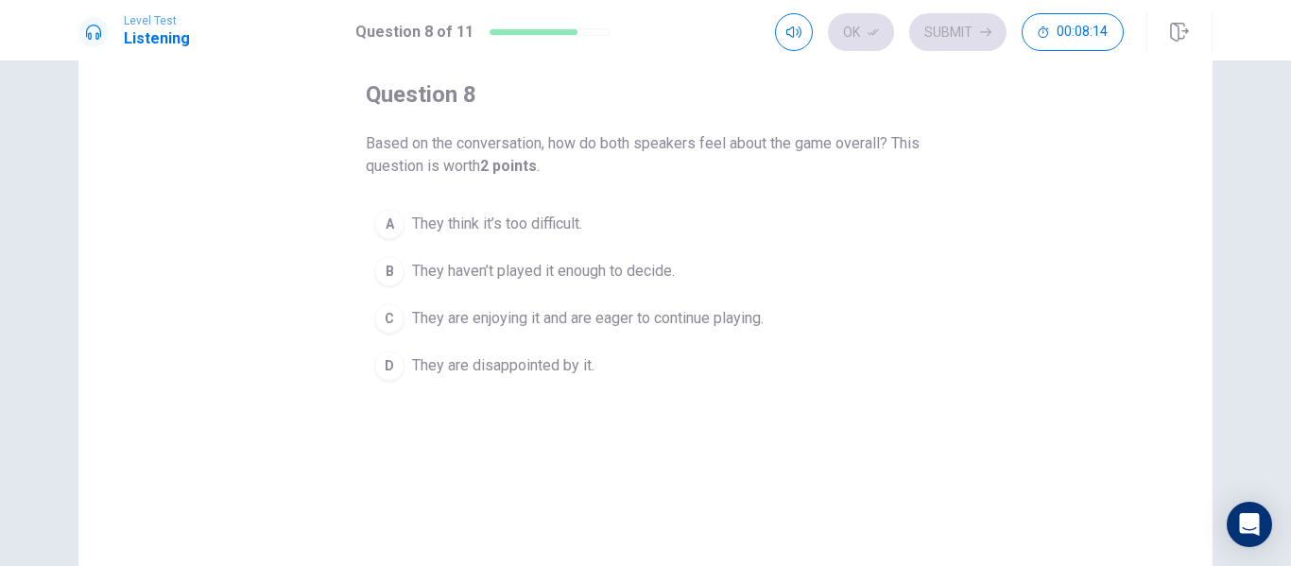
scroll to position [101, 0]
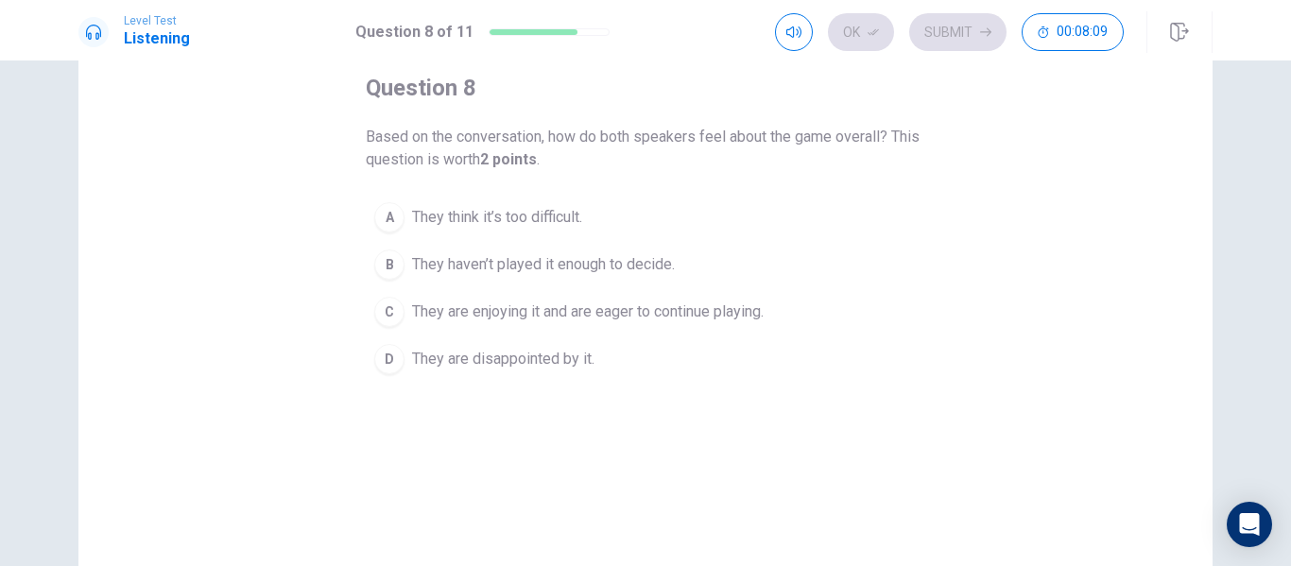
click at [470, 311] on span "They are enjoying it and are eager to continue playing." at bounding box center [588, 312] width 352 height 23
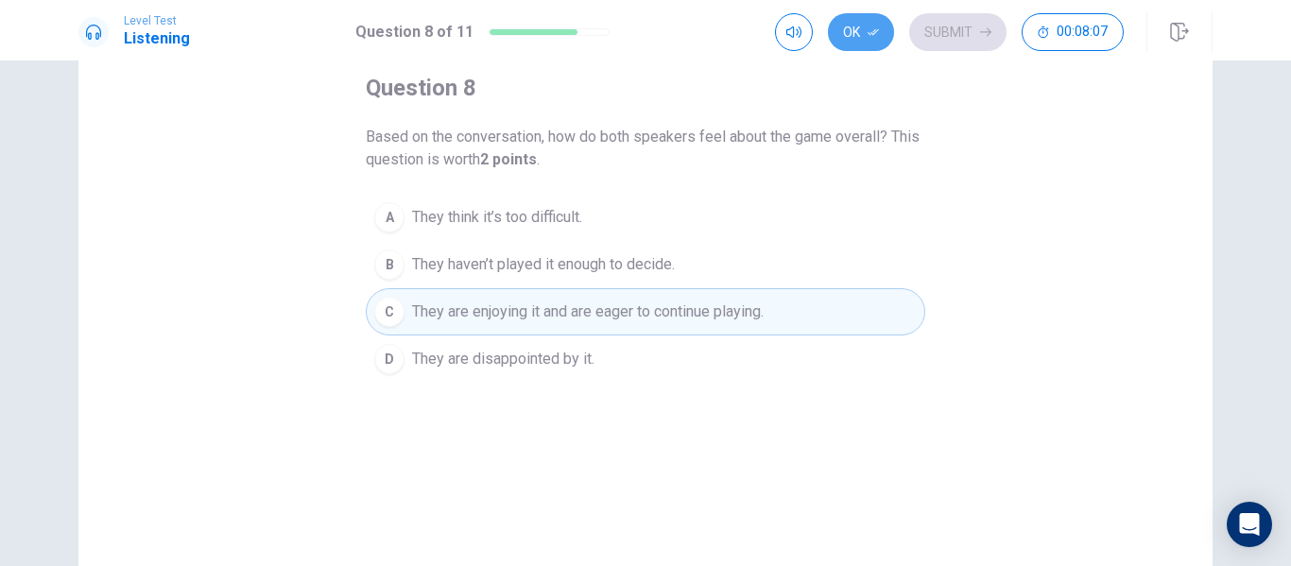
click at [851, 28] on button "Ok" at bounding box center [861, 32] width 66 height 38
click at [957, 32] on button "Submit" at bounding box center [957, 32] width 97 height 38
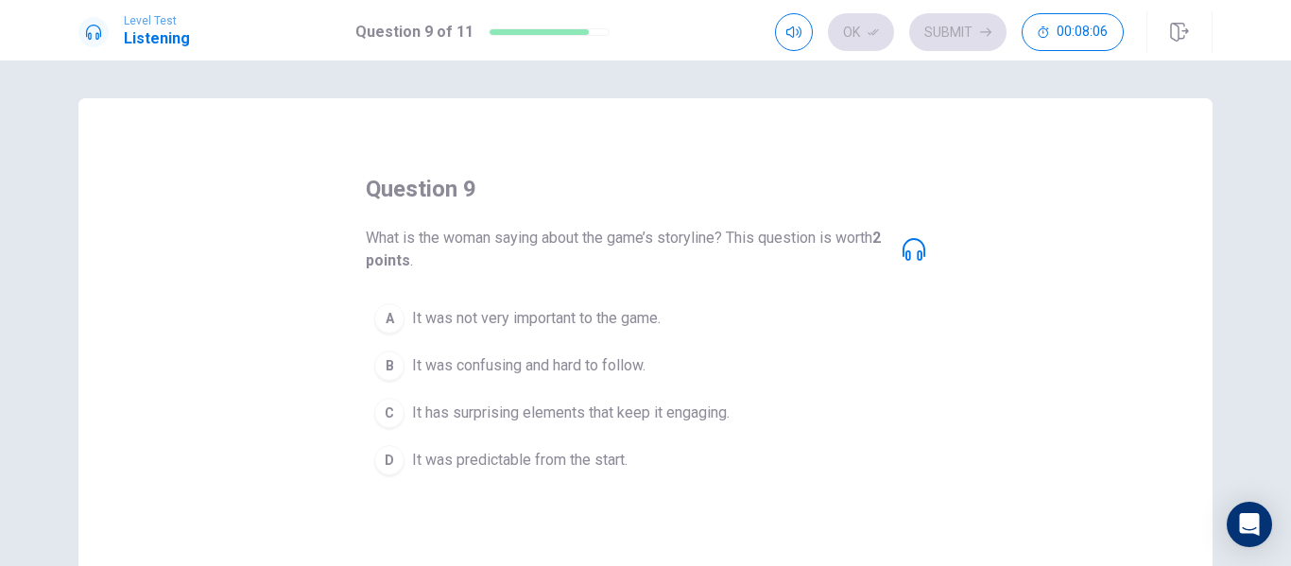
scroll to position [53, 0]
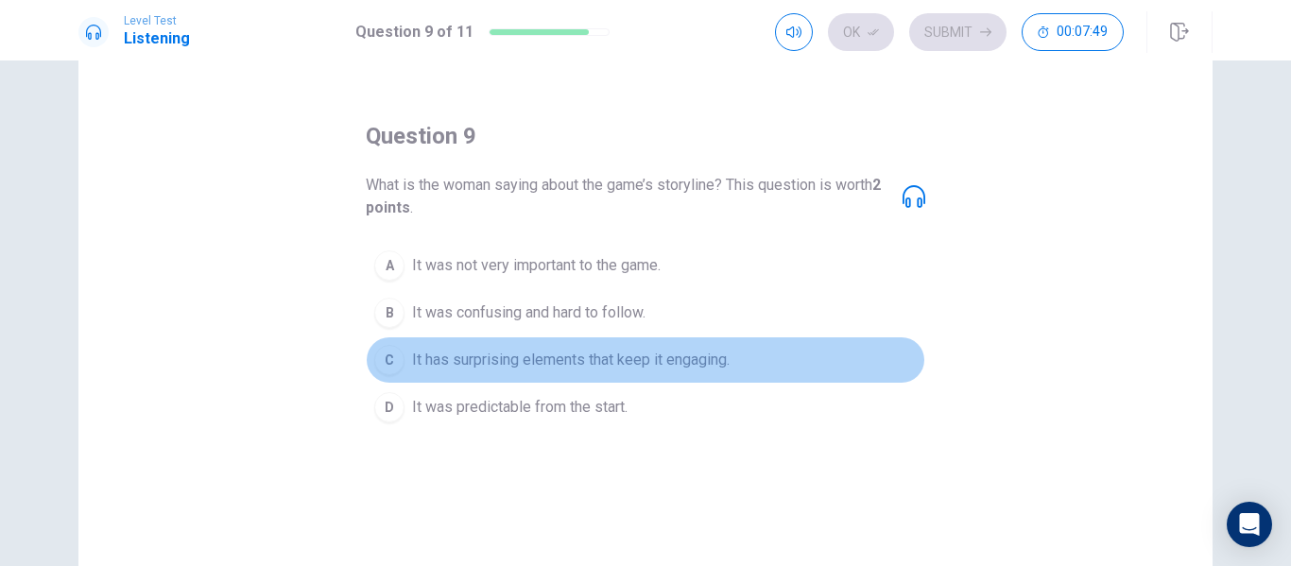
click at [417, 362] on span "It has surprising elements that keep it engaging." at bounding box center [571, 360] width 318 height 23
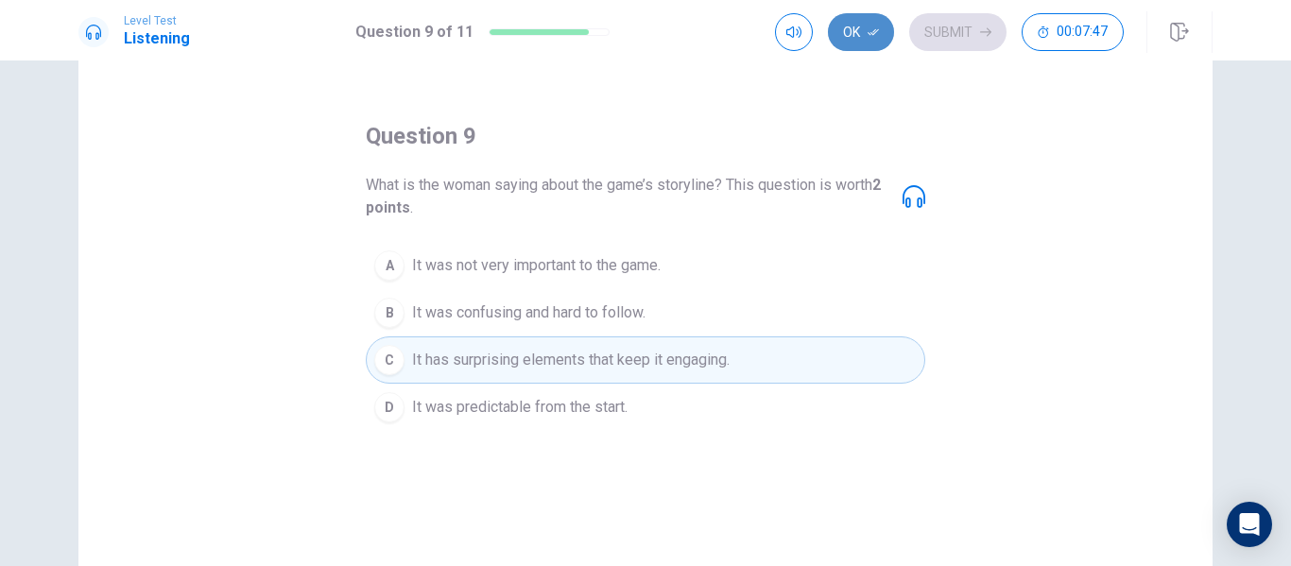
click at [867, 29] on button "Ok" at bounding box center [861, 32] width 66 height 38
click at [954, 36] on button "Submit" at bounding box center [957, 32] width 97 height 38
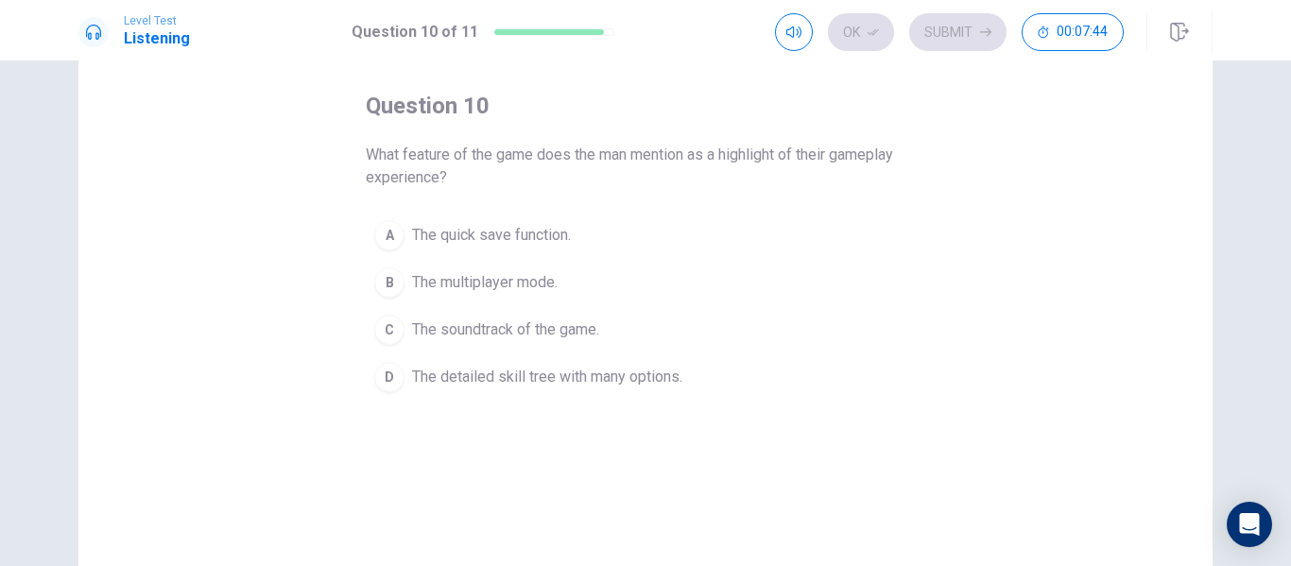
scroll to position [92, 0]
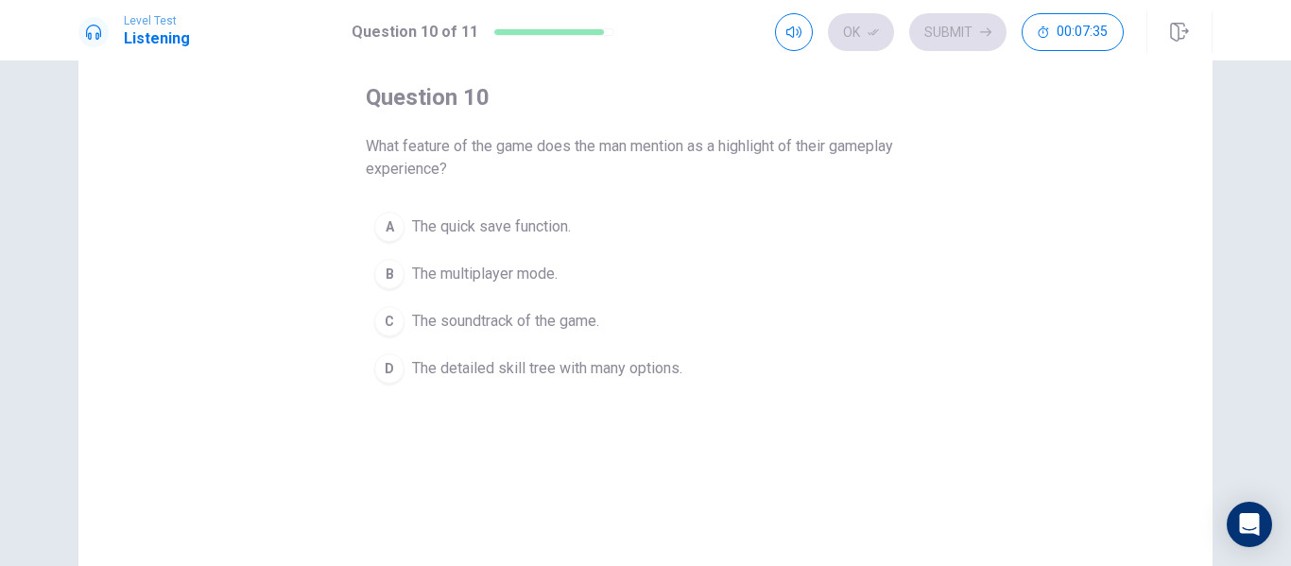
click at [576, 371] on span "The detailed skill tree with many options." at bounding box center [547, 368] width 270 height 23
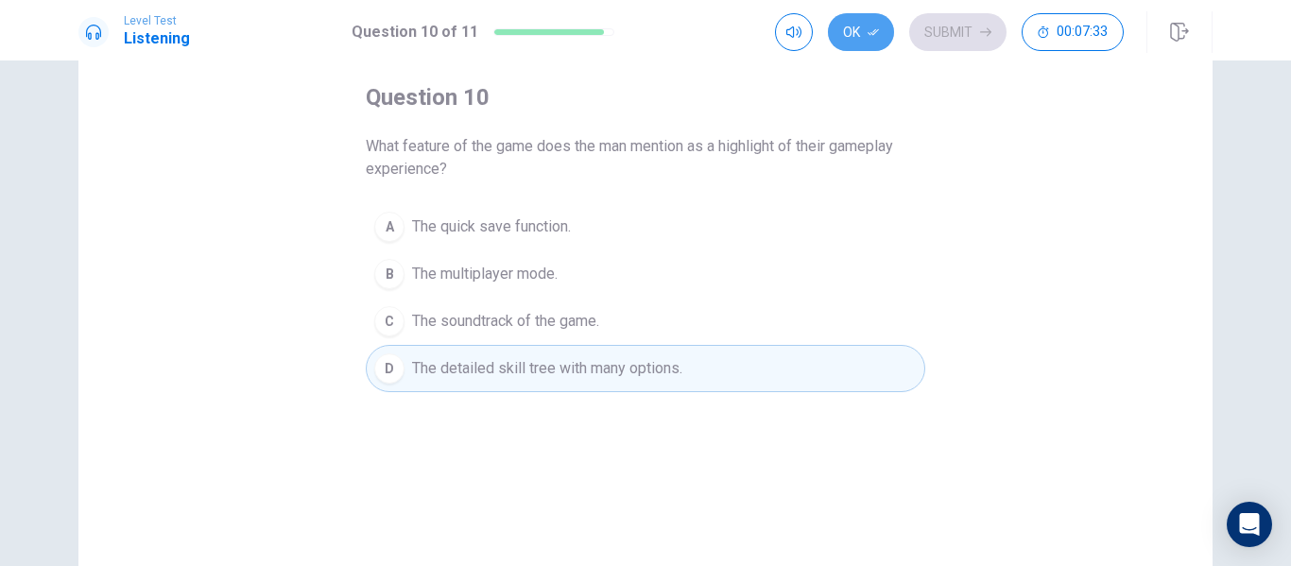
click at [855, 32] on button "Ok" at bounding box center [861, 32] width 66 height 38
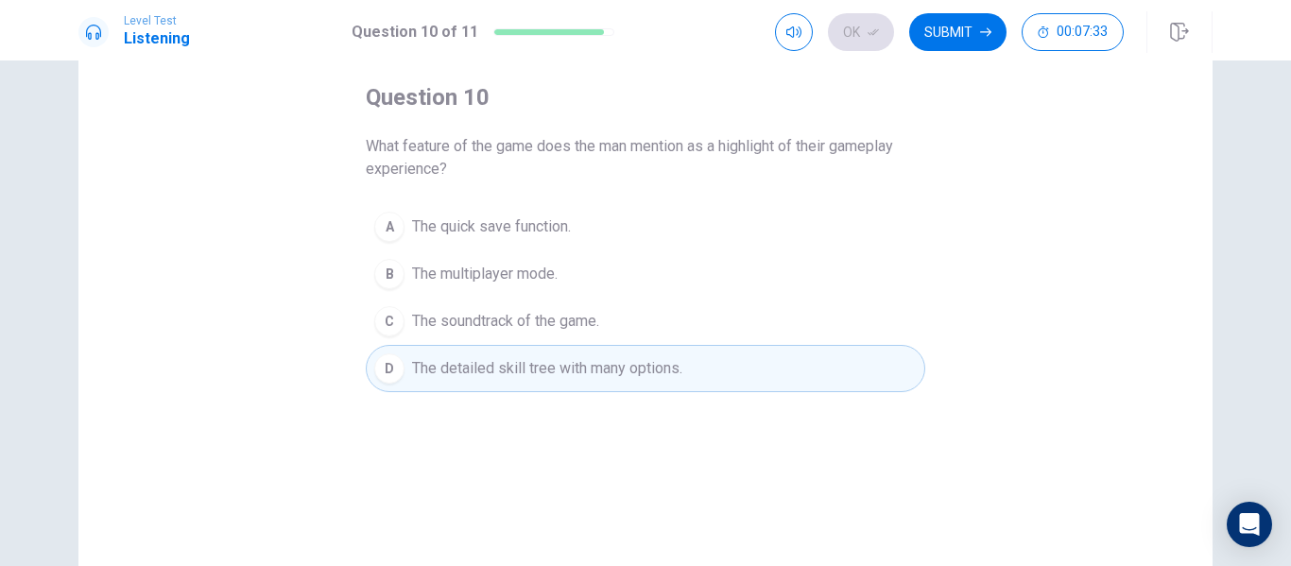
click at [957, 39] on button "Submit" at bounding box center [957, 32] width 97 height 38
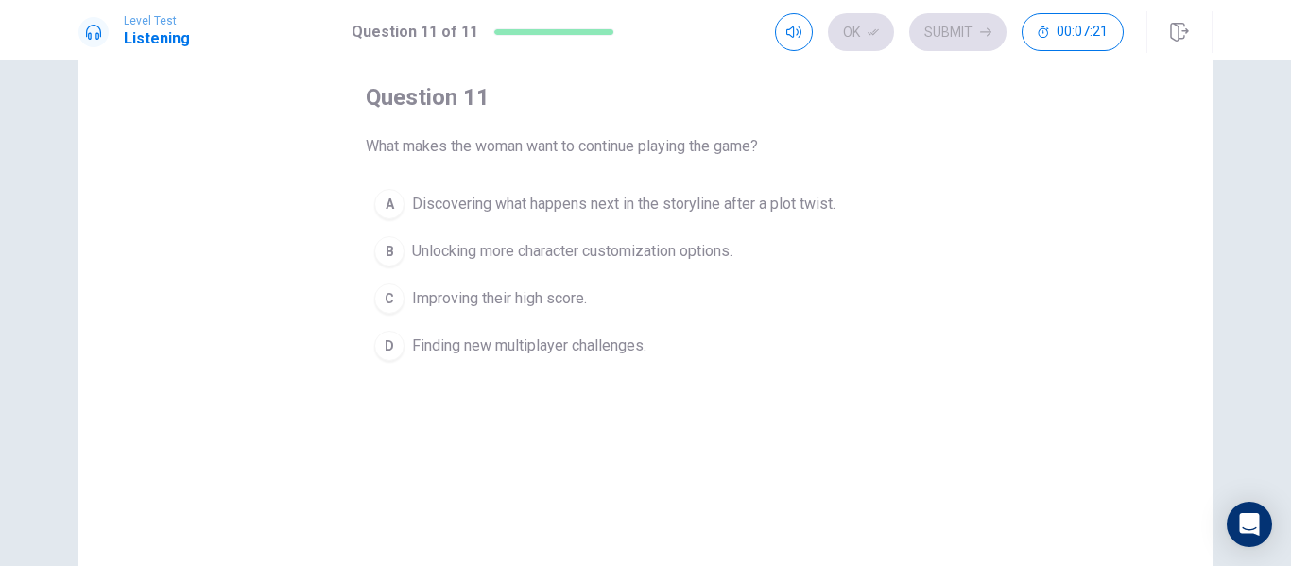
click at [471, 199] on span "Discovering what happens next in the storyline after a plot twist." at bounding box center [623, 204] width 423 height 23
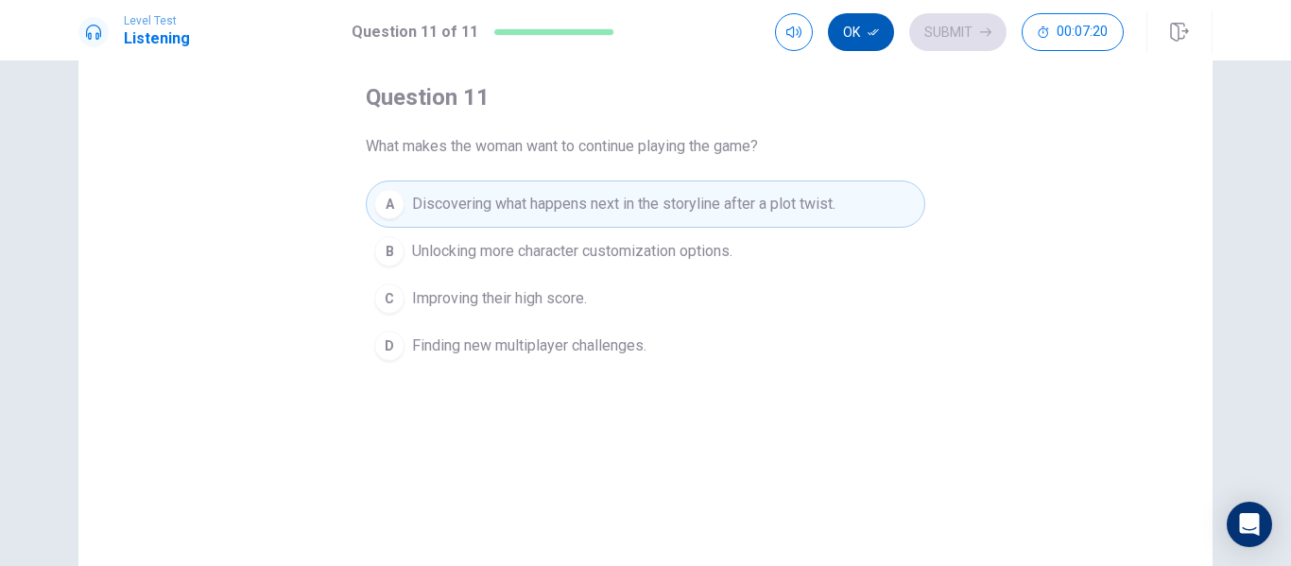
click at [869, 34] on icon "button" at bounding box center [873, 31] width 11 height 11
click at [971, 41] on button "Submit" at bounding box center [957, 32] width 97 height 38
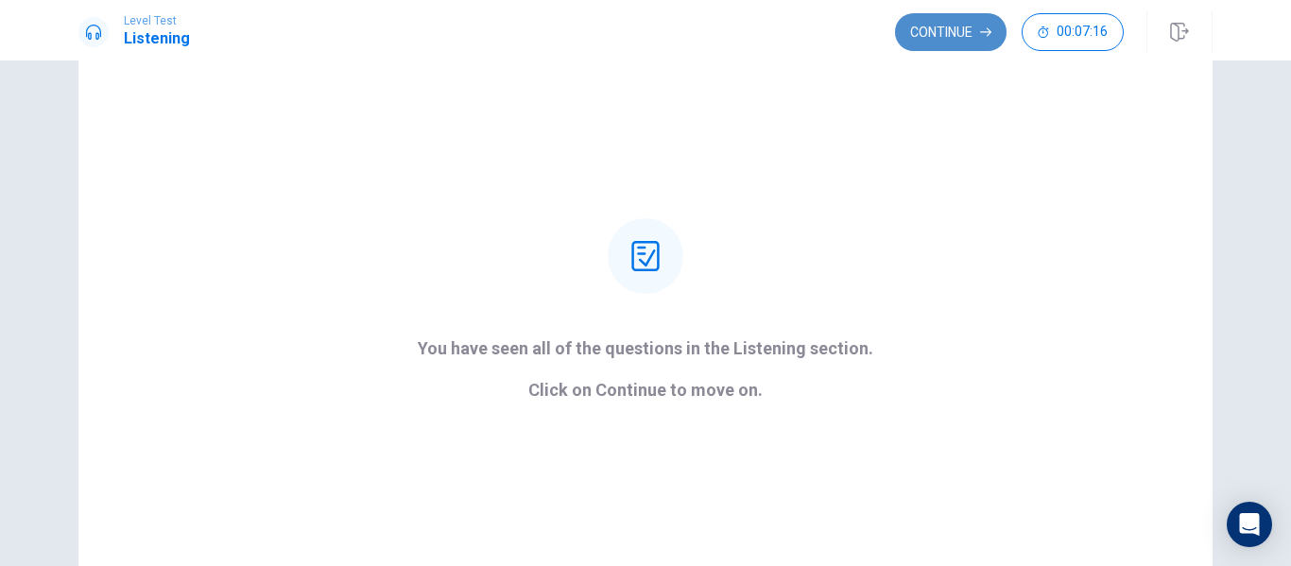
click at [937, 37] on button "Continue" at bounding box center [951, 32] width 112 height 38
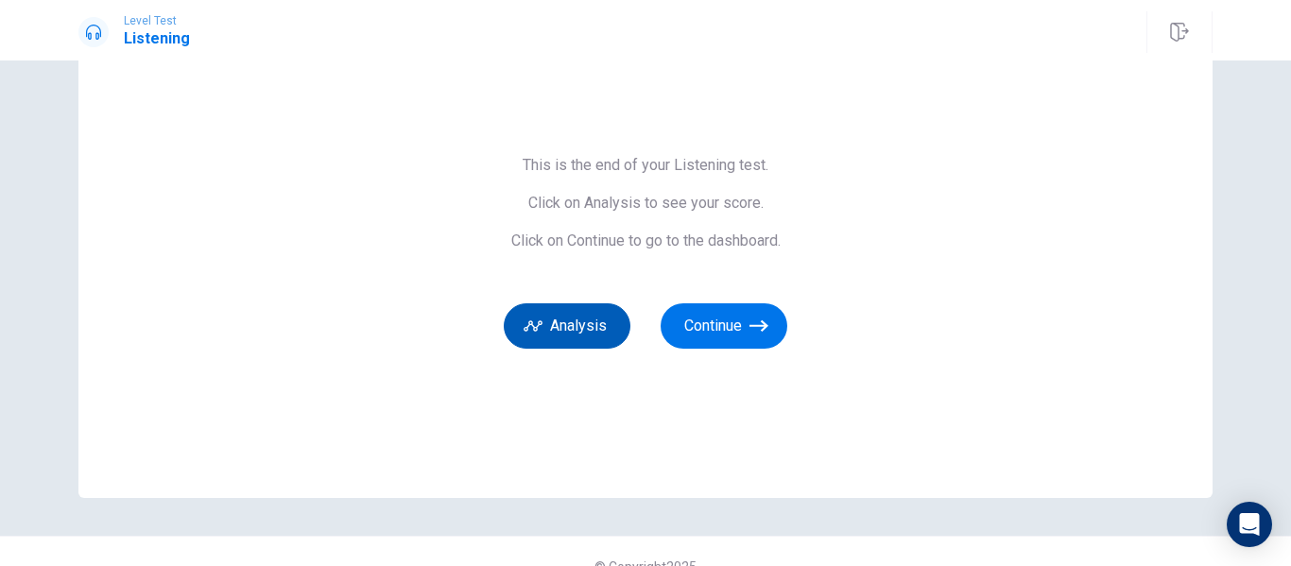
click at [549, 326] on button "Analysis" at bounding box center [567, 325] width 127 height 45
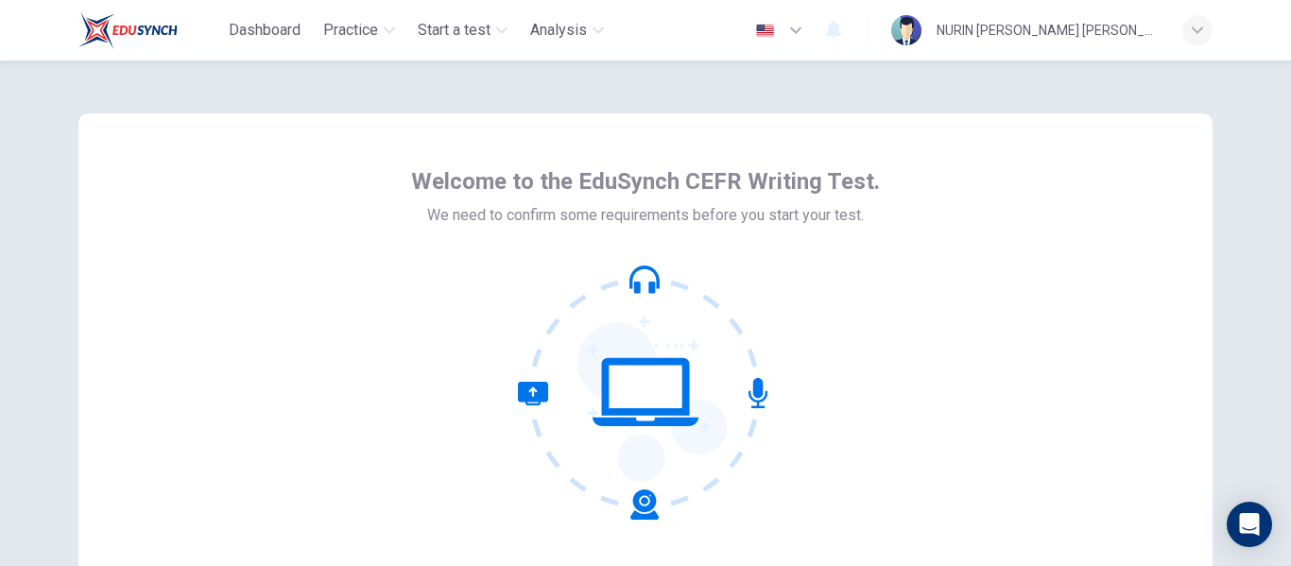
scroll to position [221, 0]
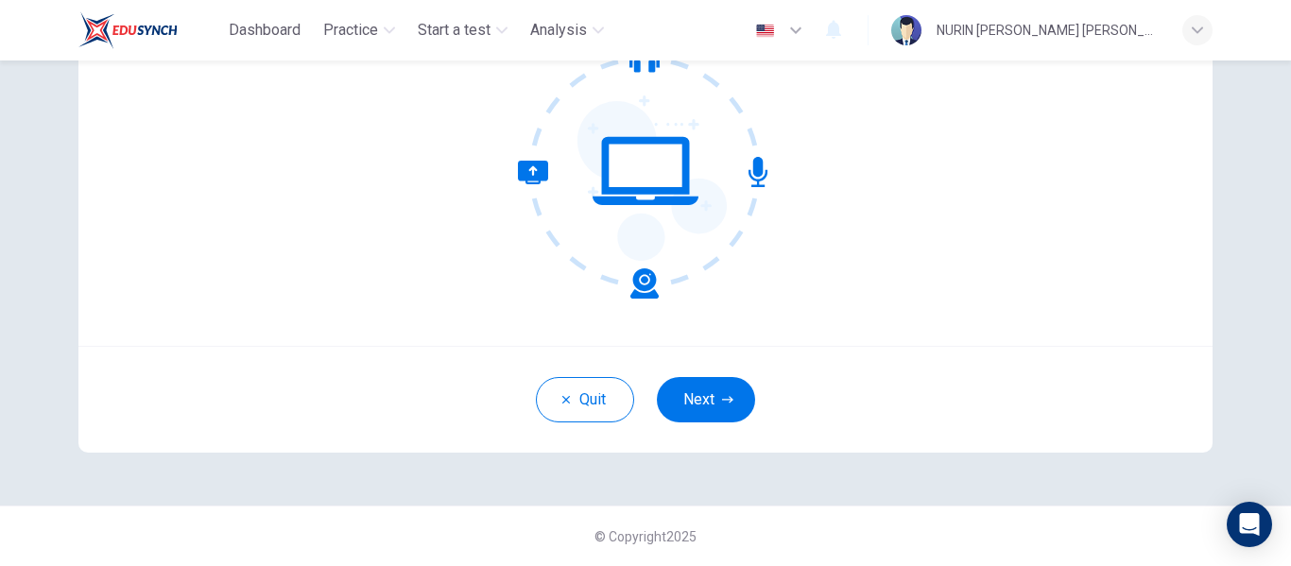
click at [703, 429] on div "Quit Next" at bounding box center [645, 399] width 1134 height 107
click at [694, 385] on button "Next" at bounding box center [706, 399] width 98 height 45
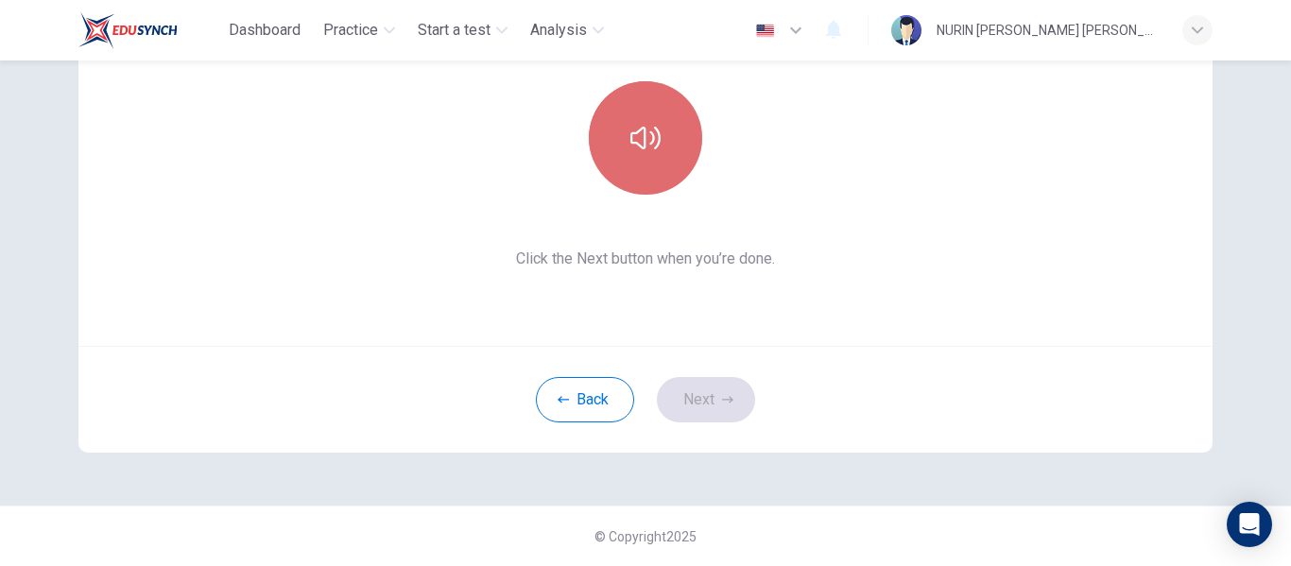
click at [660, 161] on button "button" at bounding box center [645, 137] width 113 height 113
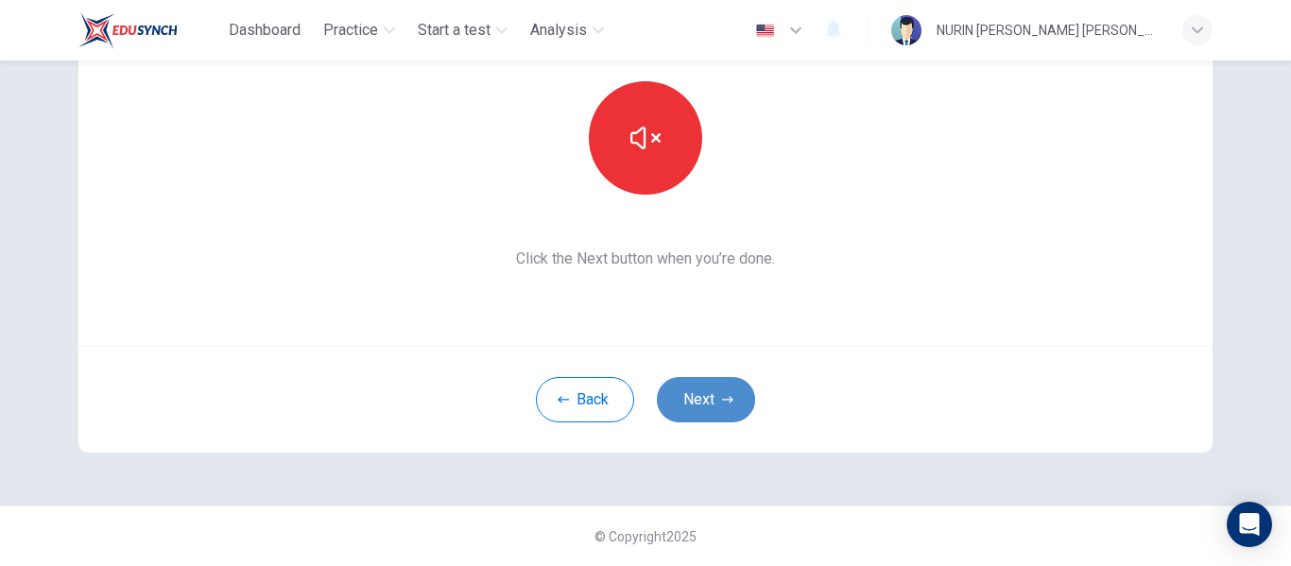
click at [688, 390] on button "Next" at bounding box center [706, 399] width 98 height 45
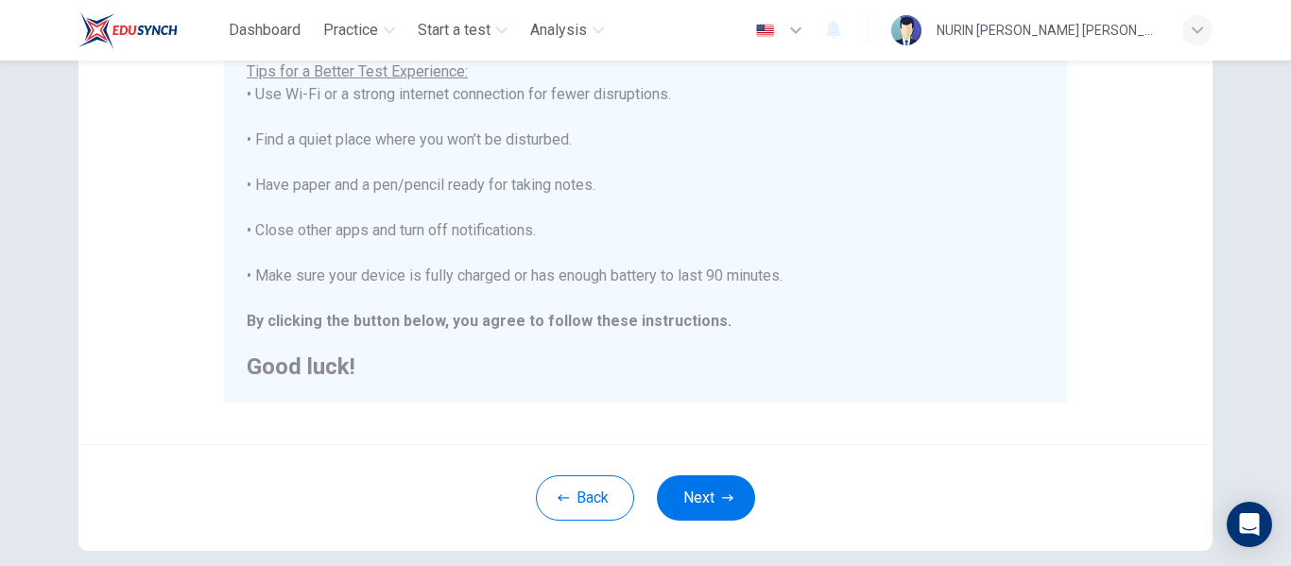
scroll to position [409, 0]
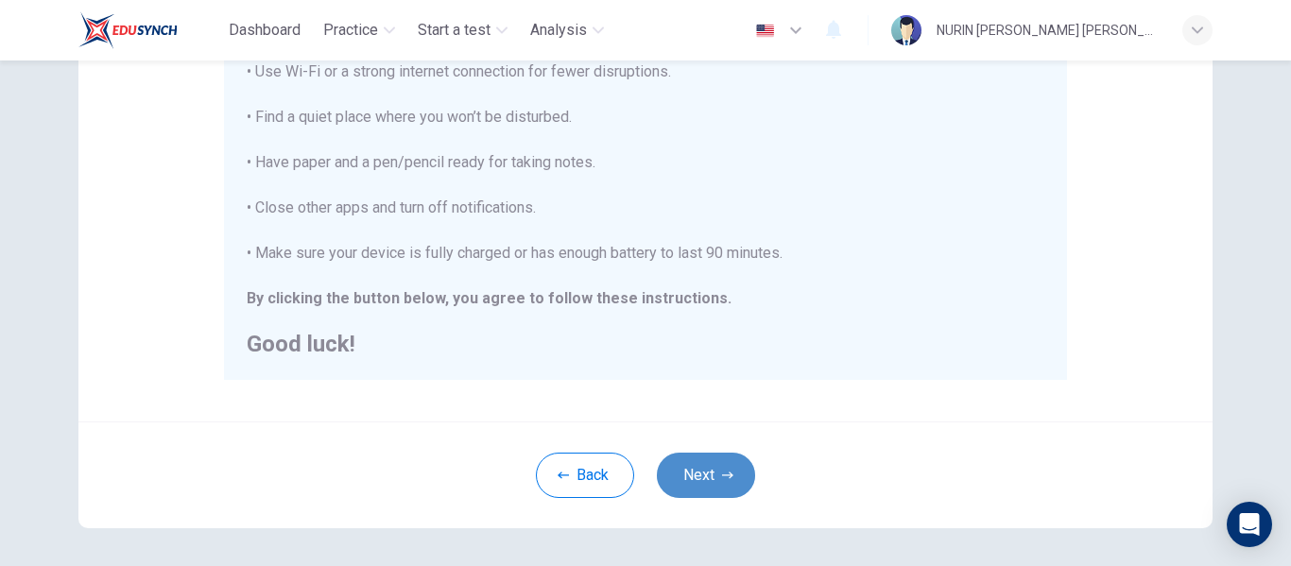
click at [705, 476] on button "Next" at bounding box center [706, 475] width 98 height 45
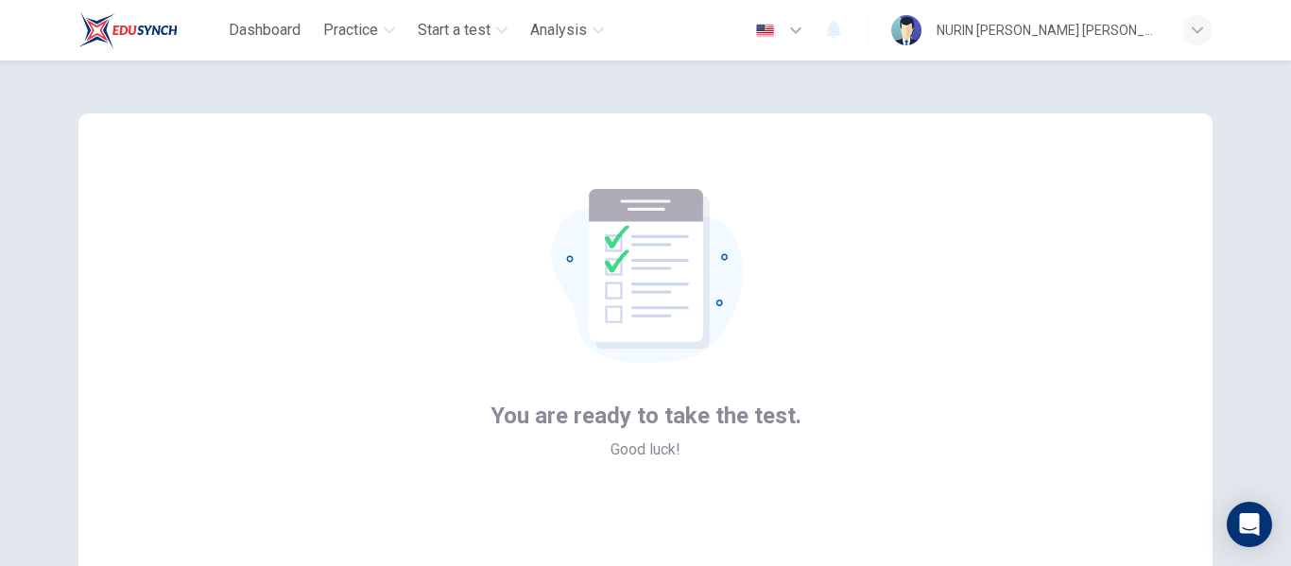
scroll to position [221, 0]
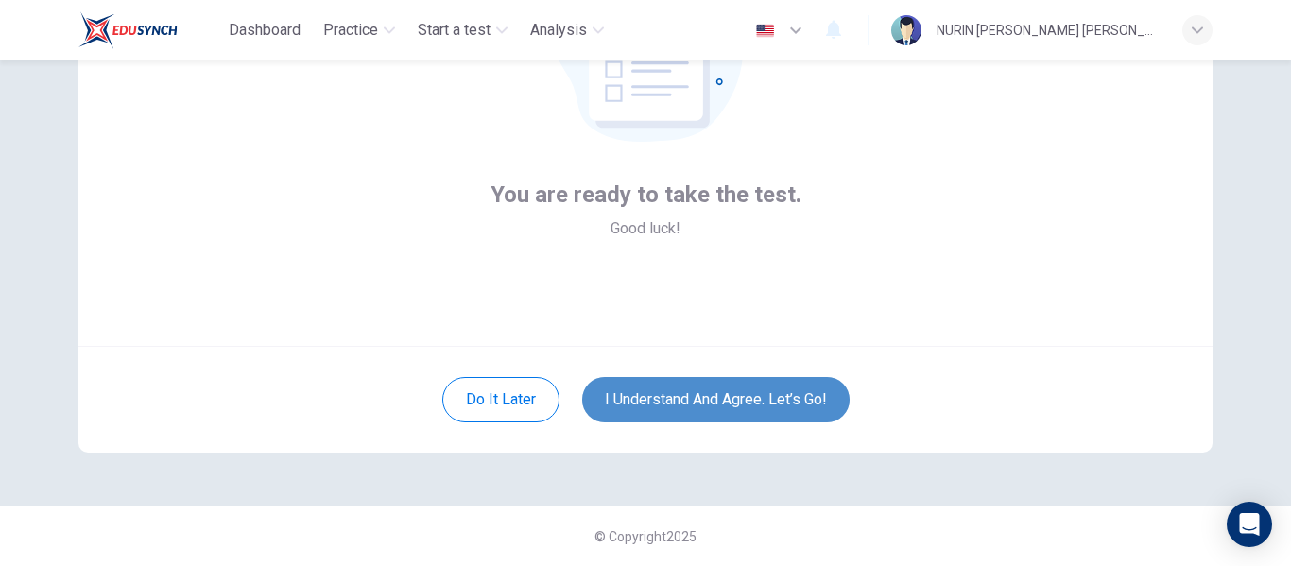
click at [693, 411] on button "I understand and agree. Let’s go!" at bounding box center [715, 399] width 267 height 45
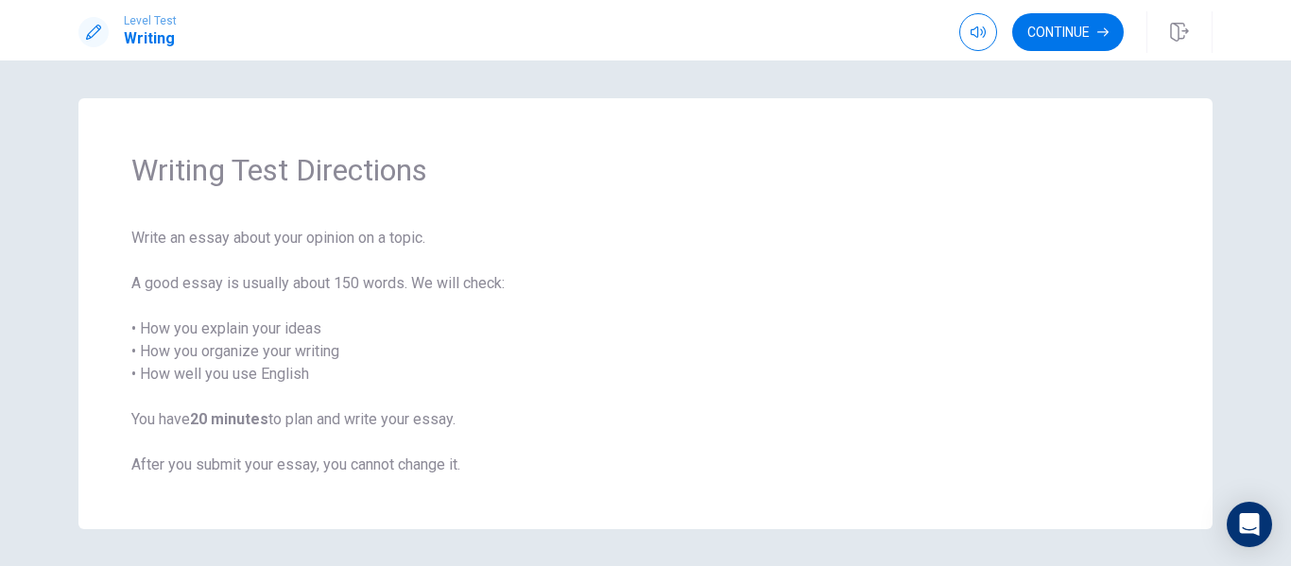
click at [954, 189] on div "Writing Test Directions Write an essay about your opinion on a topic. A good es…" at bounding box center [645, 313] width 1134 height 431
click at [1061, 24] on button "Continue" at bounding box center [1068, 32] width 112 height 38
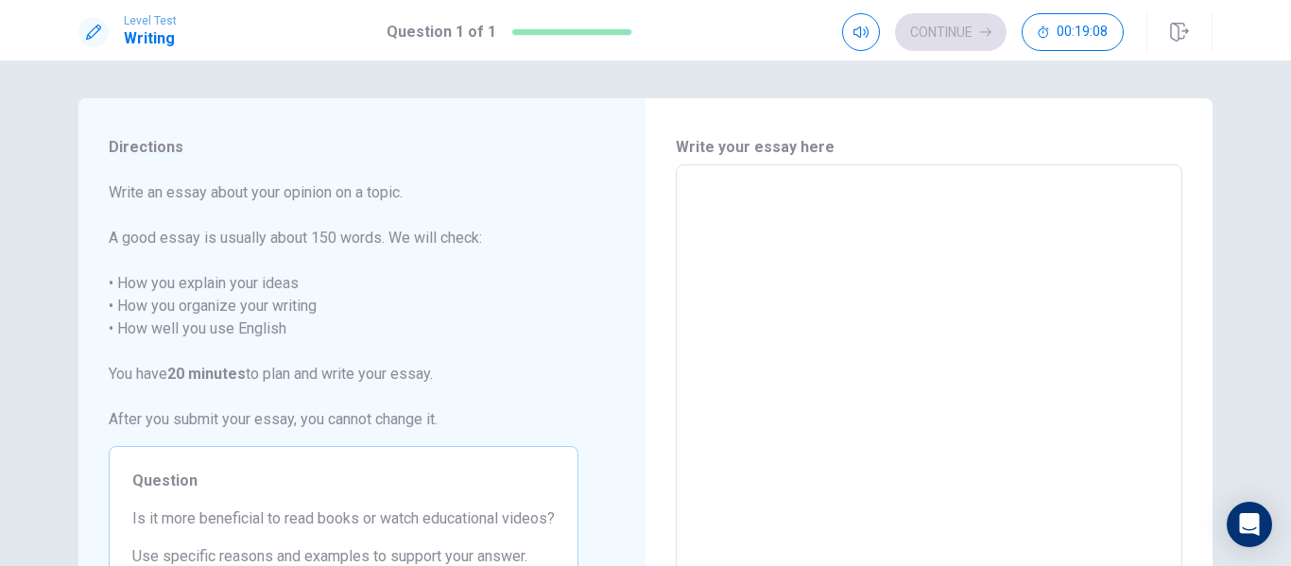
click at [769, 215] on textarea at bounding box center [929, 426] width 480 height 491
click at [773, 246] on textarea at bounding box center [929, 426] width 480 height 491
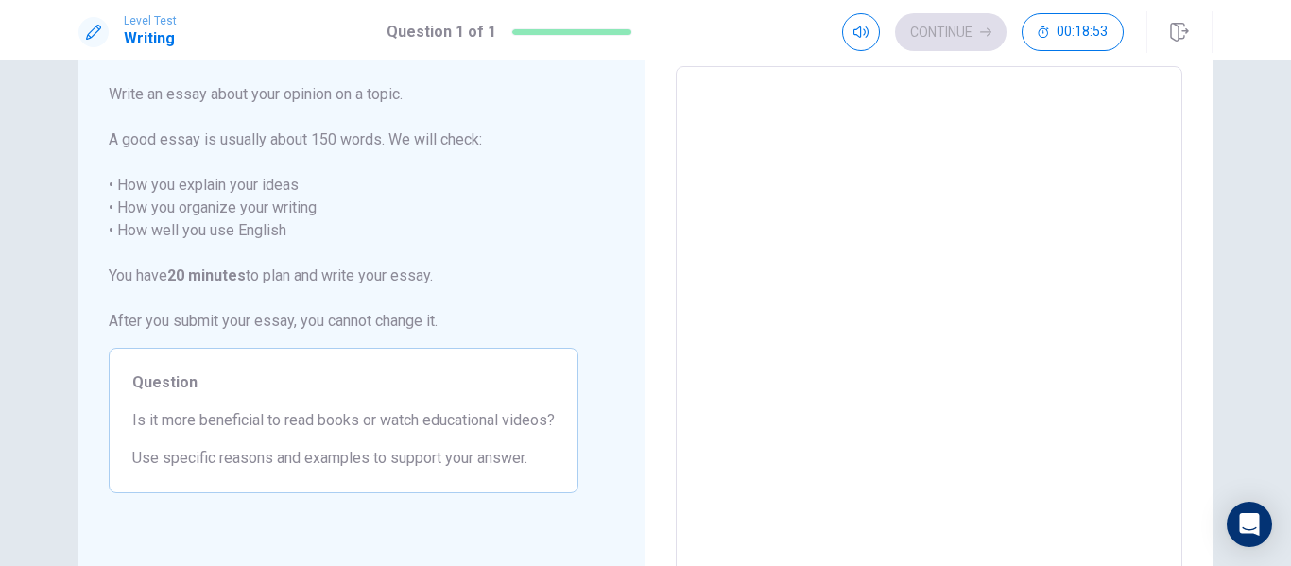
scroll to position [99, 0]
click at [848, 148] on textarea at bounding box center [929, 326] width 480 height 491
type textarea "W"
type textarea "x"
type textarea "Wh"
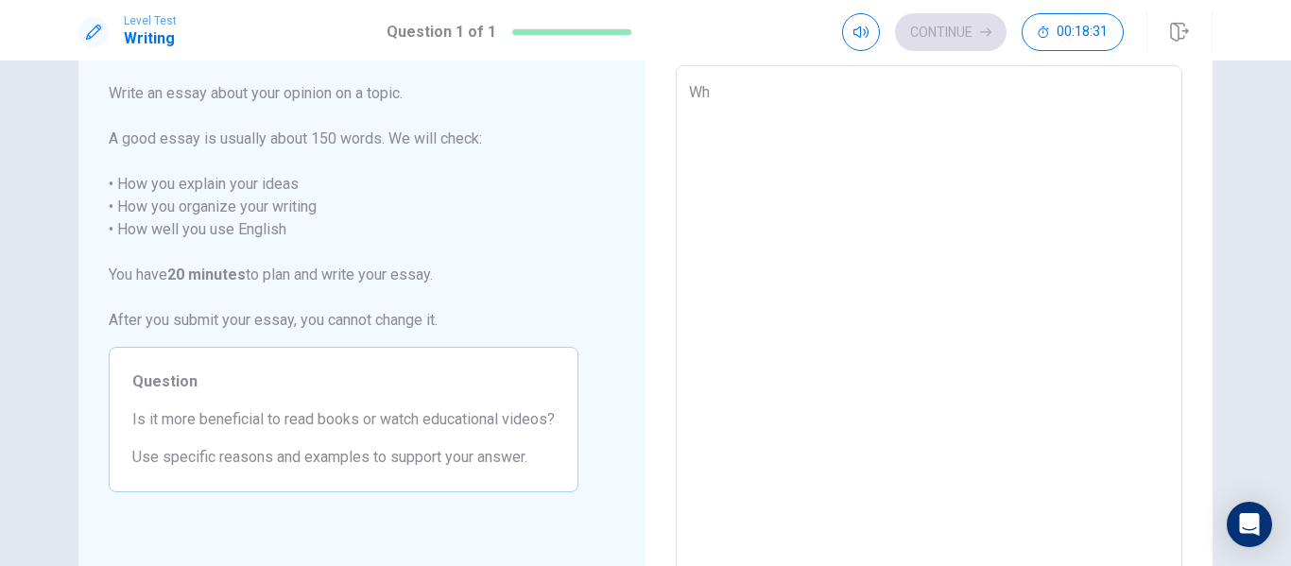
type textarea "x"
type textarea "Whi"
type textarea "x"
type textarea "Whil"
type textarea "x"
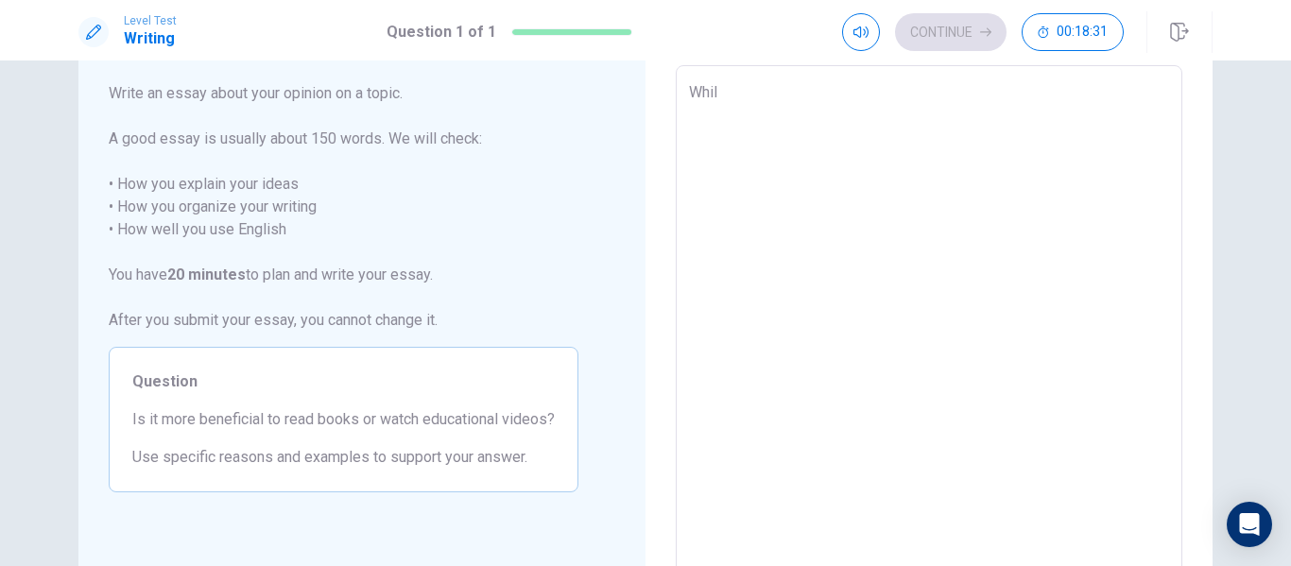
type textarea "While"
type textarea "x"
type textarea "While"
type textarea "x"
type textarea "While b"
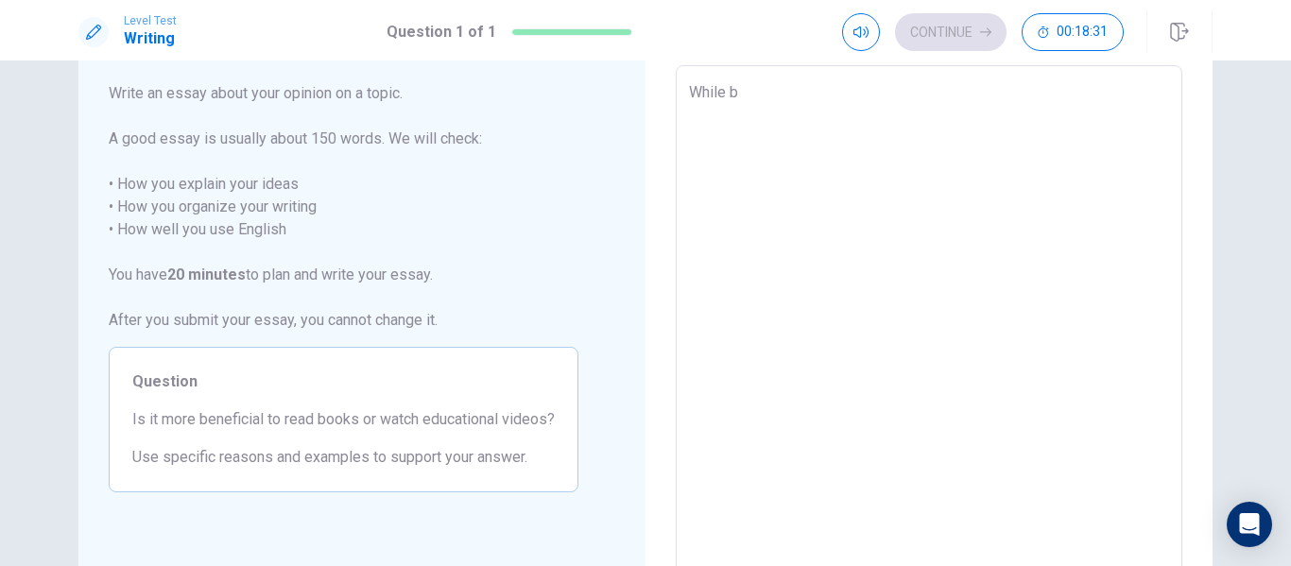
type textarea "x"
type textarea "While bo"
type textarea "x"
type textarea "While bot"
type textarea "x"
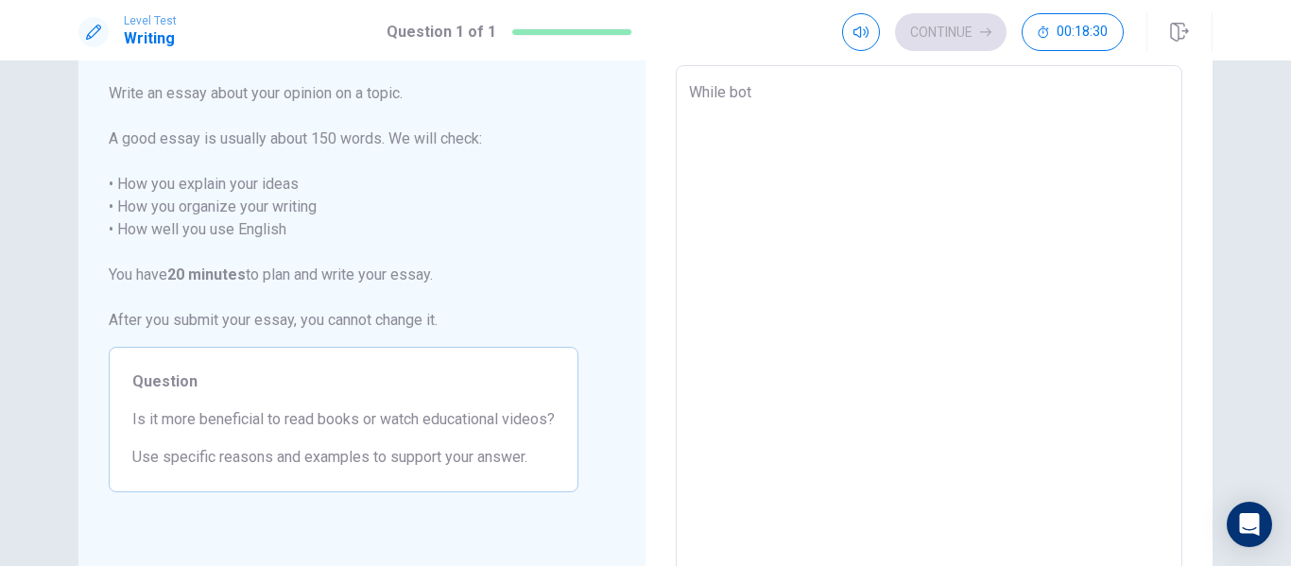
type textarea "While both"
type textarea "x"
type textarea "While both"
type textarea "x"
type textarea "While both r"
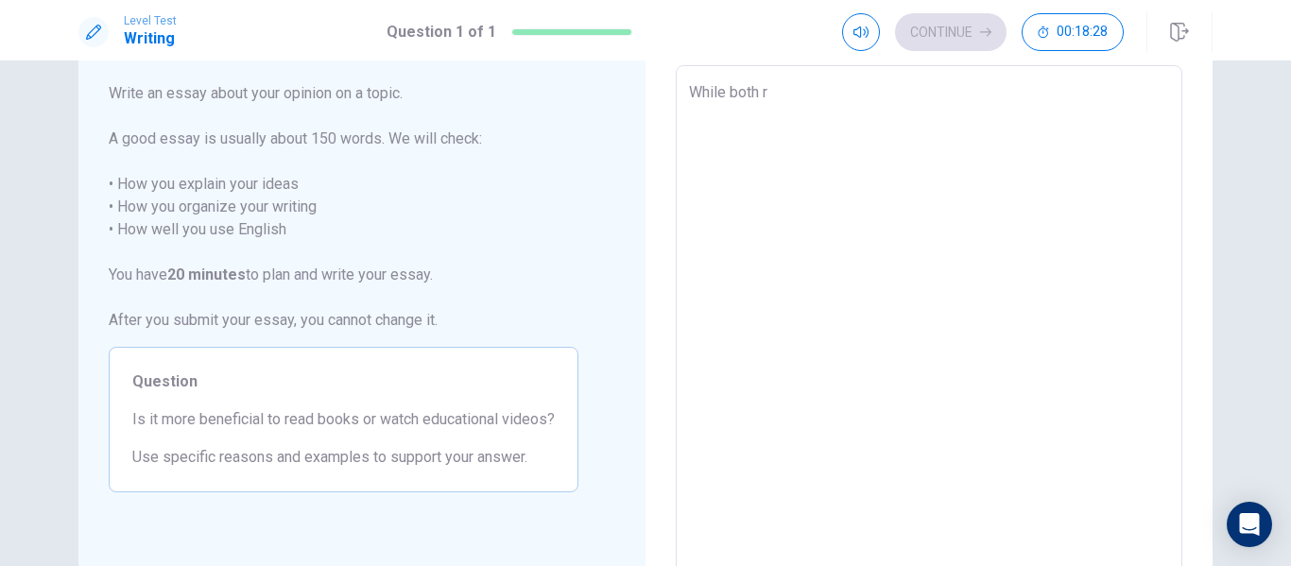
type textarea "x"
type textarea "While both re"
type textarea "x"
type textarea "While both rea"
type textarea "x"
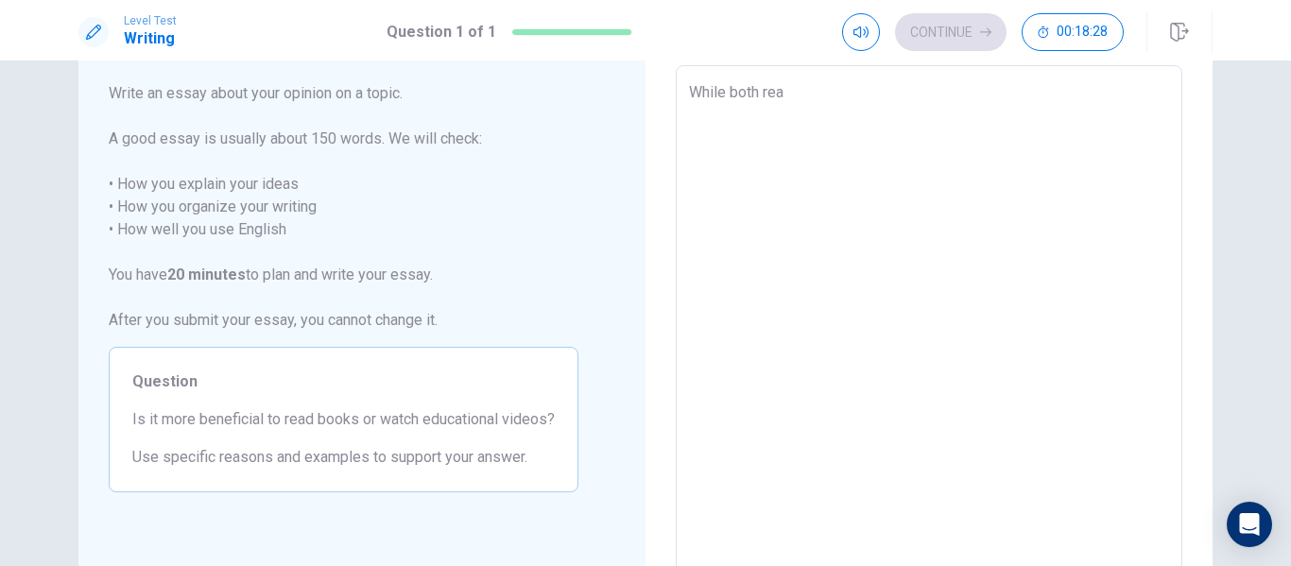
type textarea "While both read"
type textarea "x"
type textarea "While both readi"
type textarea "x"
type textarea "While both readin"
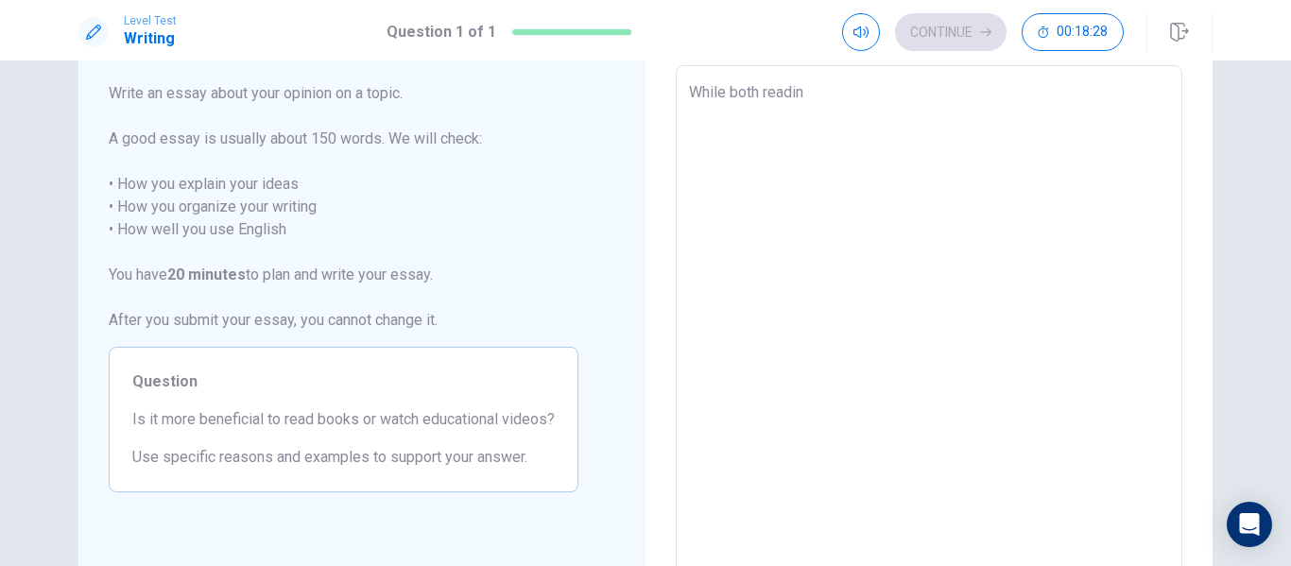
type textarea "x"
type textarea "While both reading"
type textarea "x"
type textarea "While both reading"
type textarea "x"
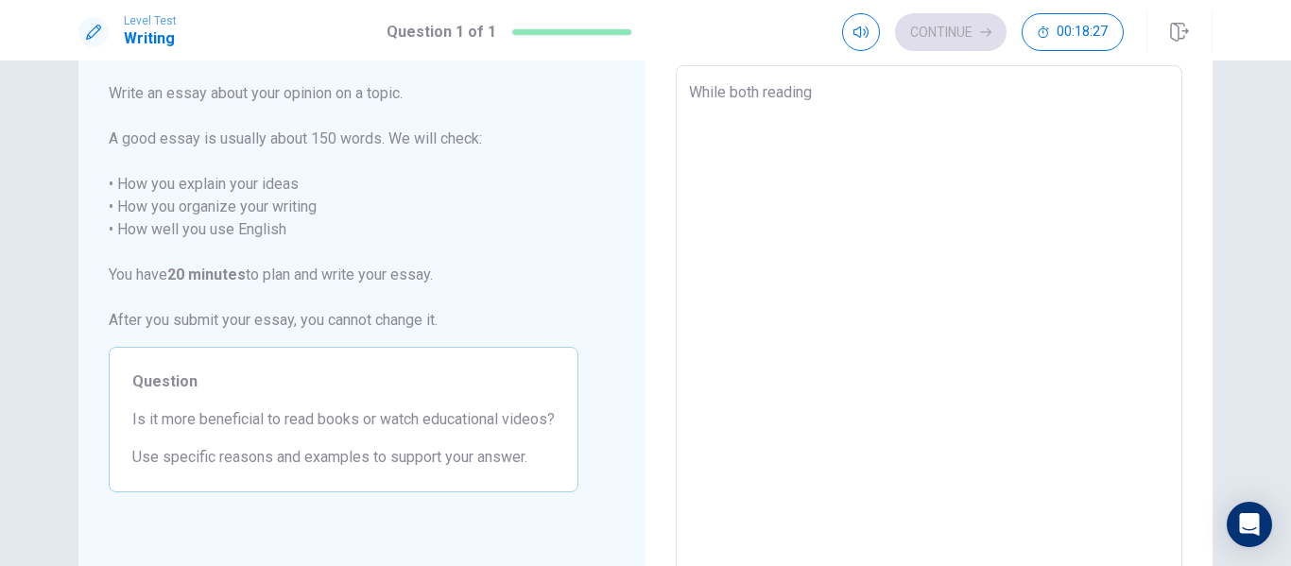
type textarea "While both reading b"
type textarea "x"
type textarea "While both reading bo"
type textarea "x"
type textarea "While both reading boo"
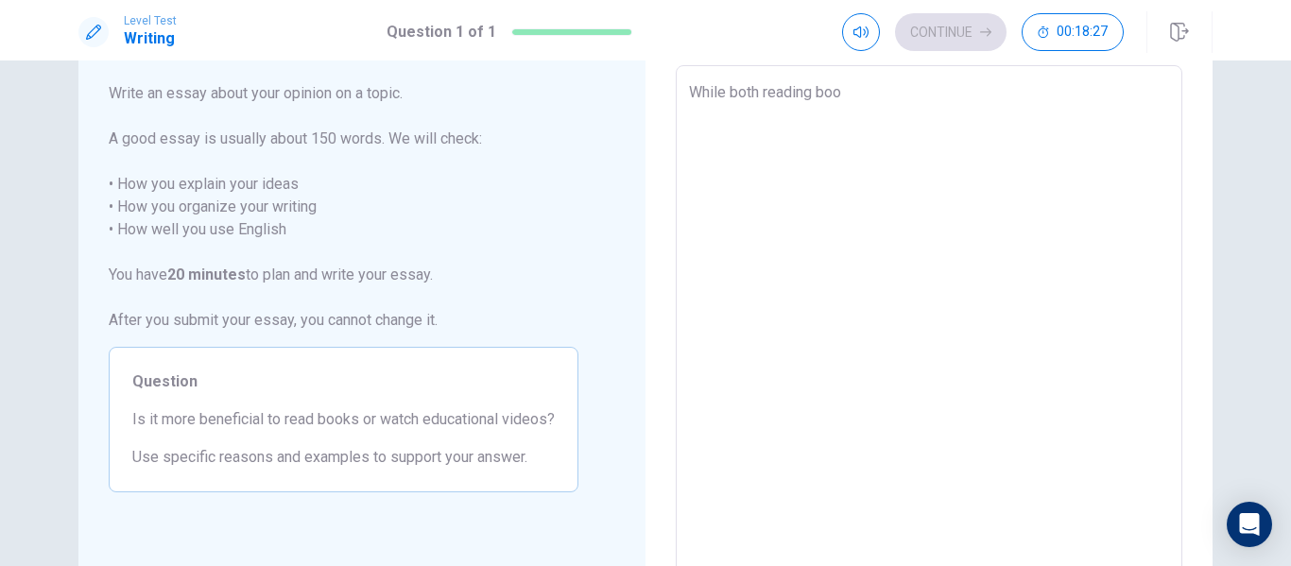
type textarea "x"
type textarea "While both reading book"
type textarea "x"
type textarea "While both reading books"
type textarea "x"
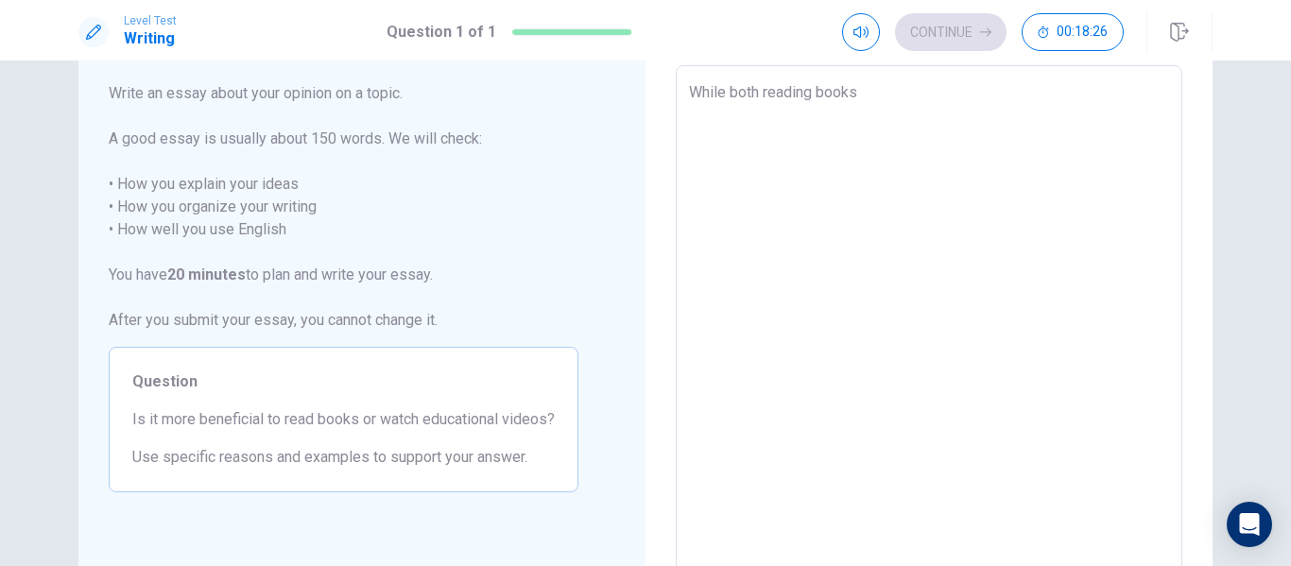
type textarea "While both reading booksa"
type textarea "x"
type textarea "While both reading books"
type textarea "x"
type textarea "While both reading books"
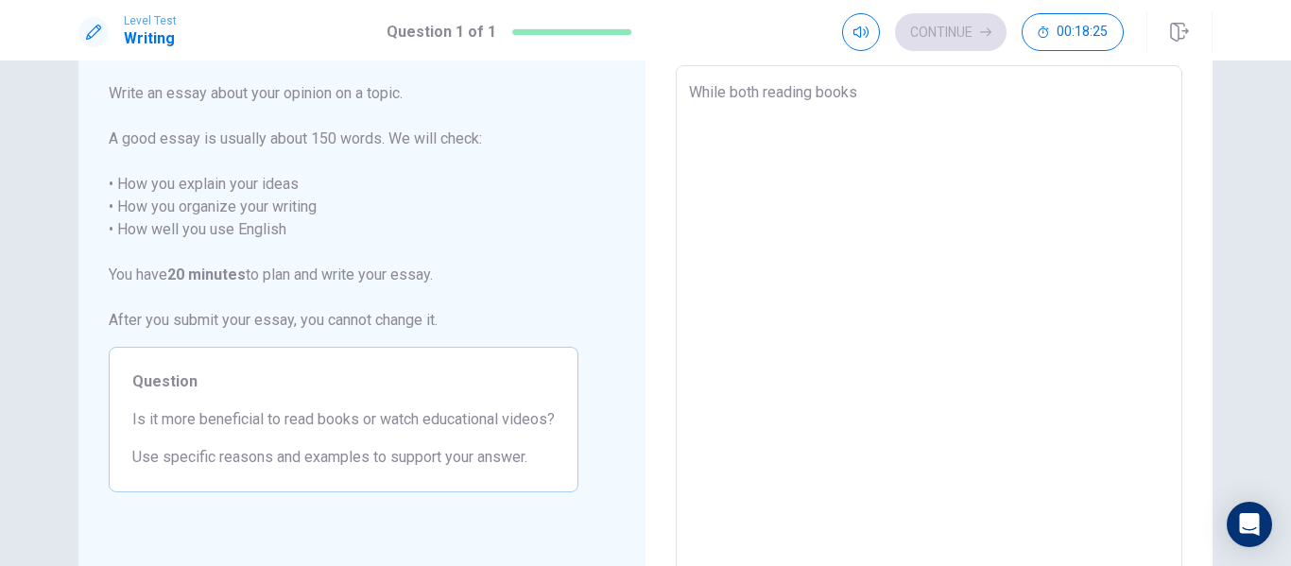
type textarea "x"
type textarea "While both reading books a"
type textarea "x"
type textarea "While both reading books an"
type textarea "x"
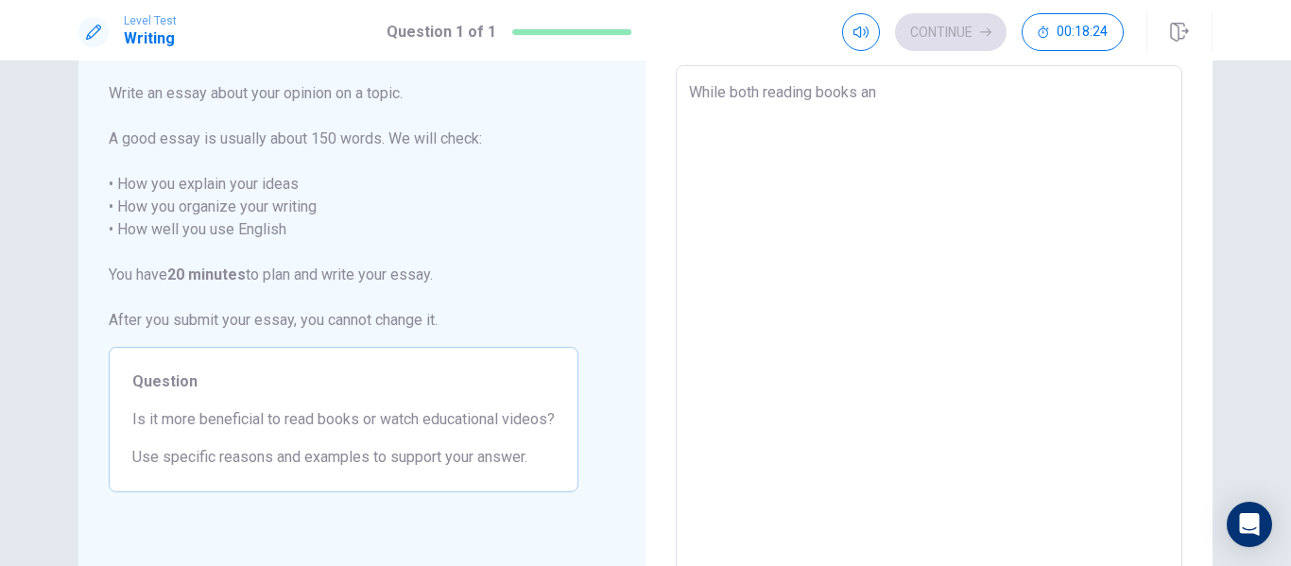
type textarea "While both reading books and"
type textarea "x"
type textarea "While both reading books and"
type textarea "x"
type textarea "While both reading books and w"
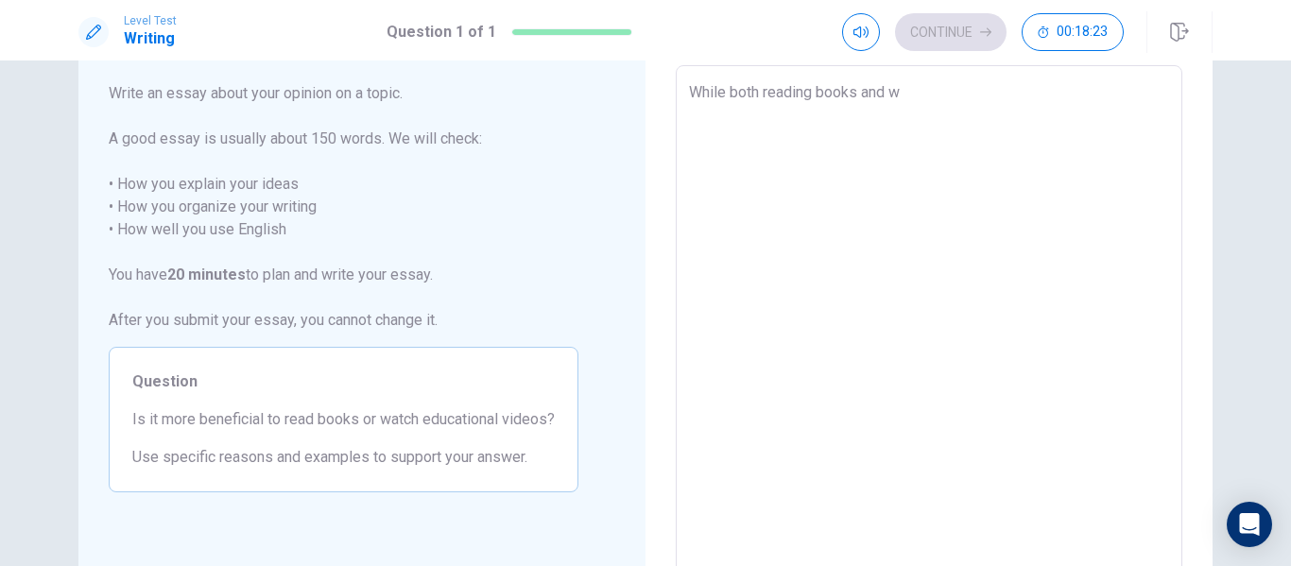
type textarea "x"
type textarea "While both reading books and wa"
type textarea "x"
type textarea "While both reading books and wat"
type textarea "x"
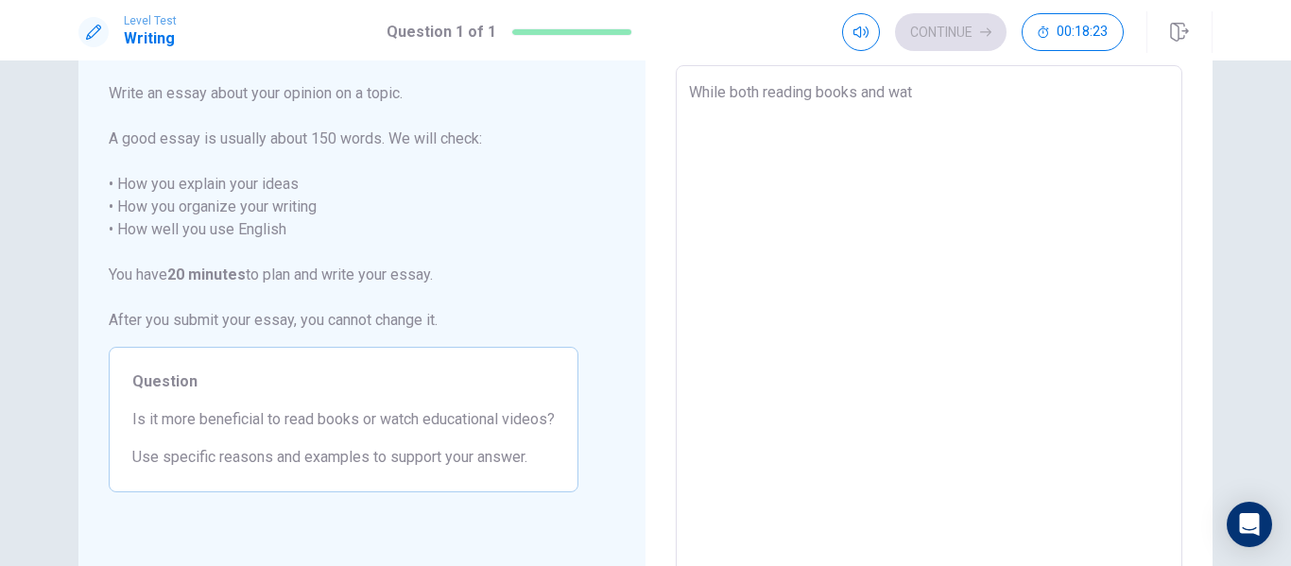
type textarea "While both reading books and watc"
type textarea "x"
type textarea "While both reading books and watch"
type textarea "x"
type textarea "While both reading books and watchi"
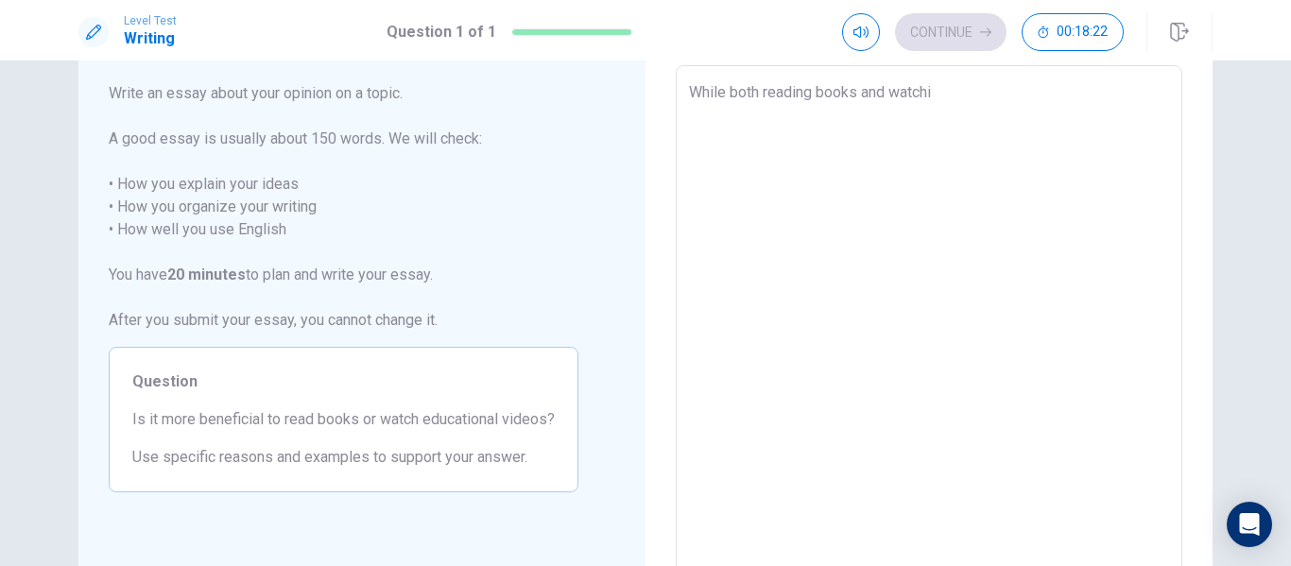
type textarea "x"
type textarea "While both reading books and watchin"
type textarea "x"
type textarea "While both reading books and watching"
type textarea "x"
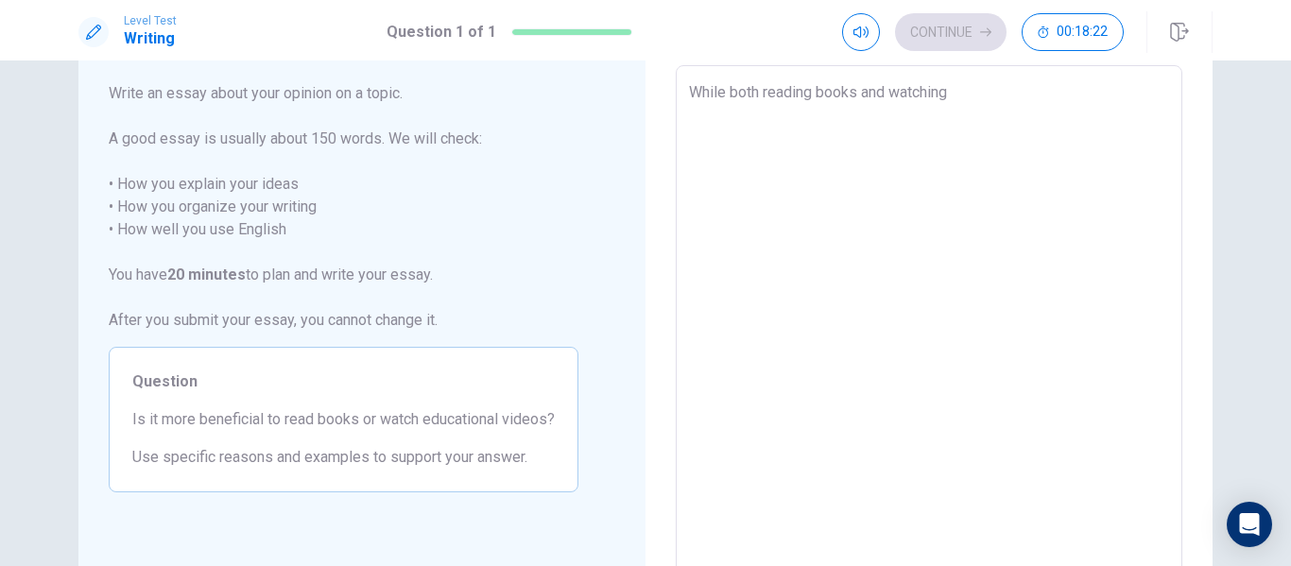
type textarea "While both reading books and watching"
type textarea "x"
type textarea "While both reading books and watching e"
type textarea "x"
type textarea "While both reading books and watching ed"
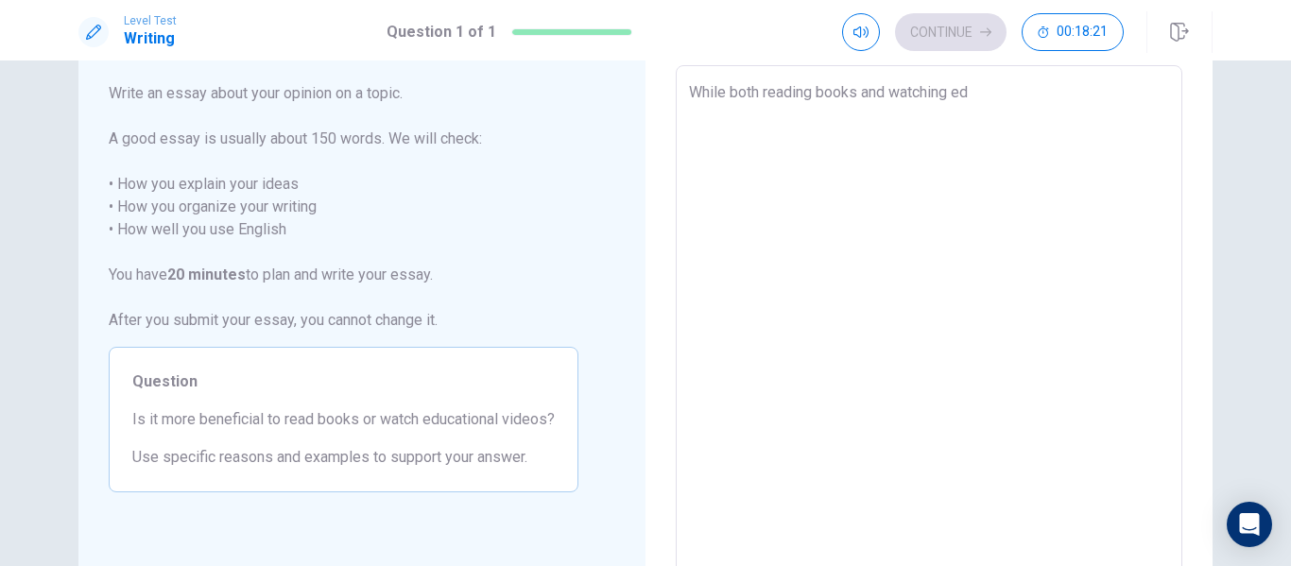
type textarea "x"
type textarea "While both reading books and watching edu"
type textarea "x"
type textarea "While both reading books and watching educ"
type textarea "x"
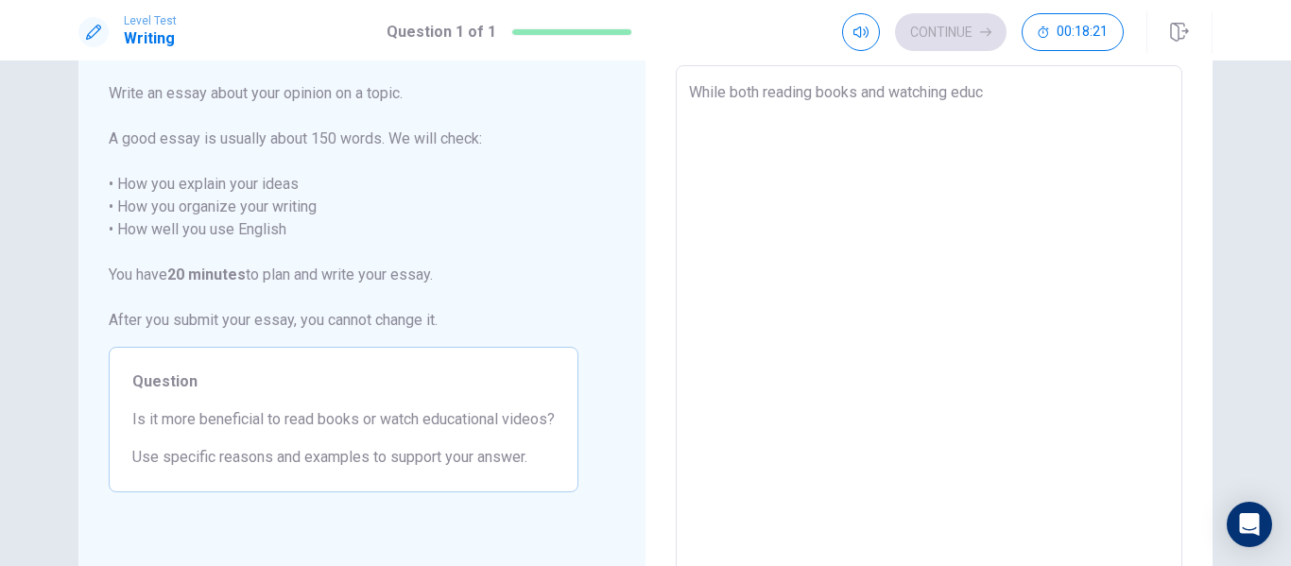
type textarea "While both reading books and watching educa"
type textarea "x"
type textarea "While both reading books and watching educat"
type textarea "x"
type textarea "While both reading books and watching educati"
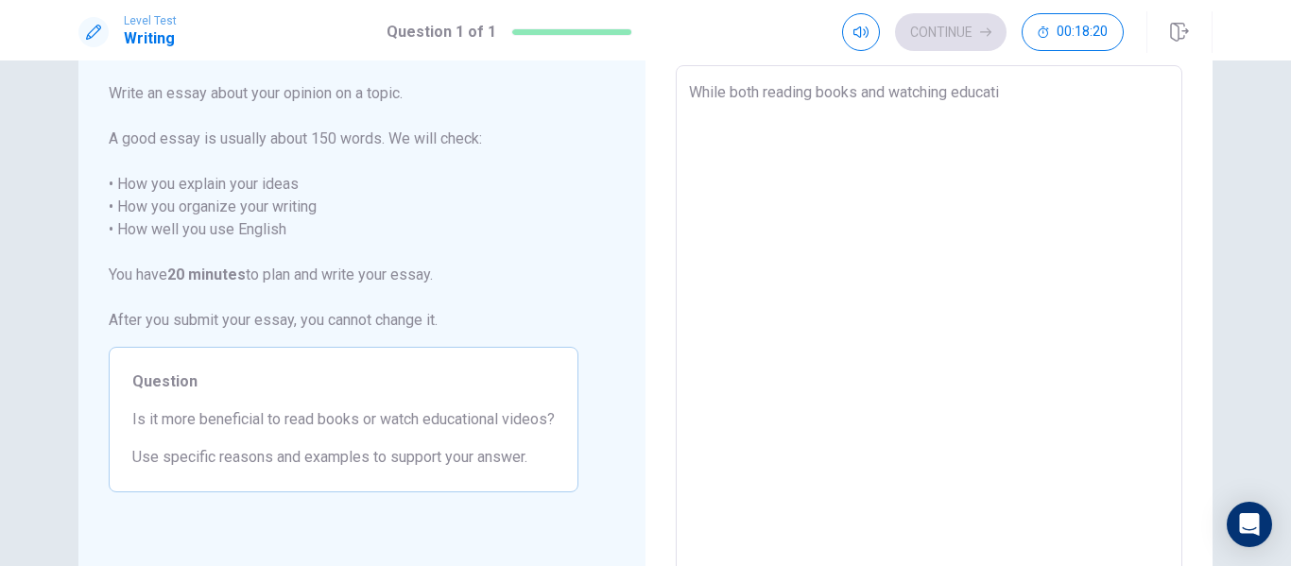
type textarea "x"
type textarea "While both reading books and watching educatio"
type textarea "x"
type textarea "While both reading books and watching education"
type textarea "x"
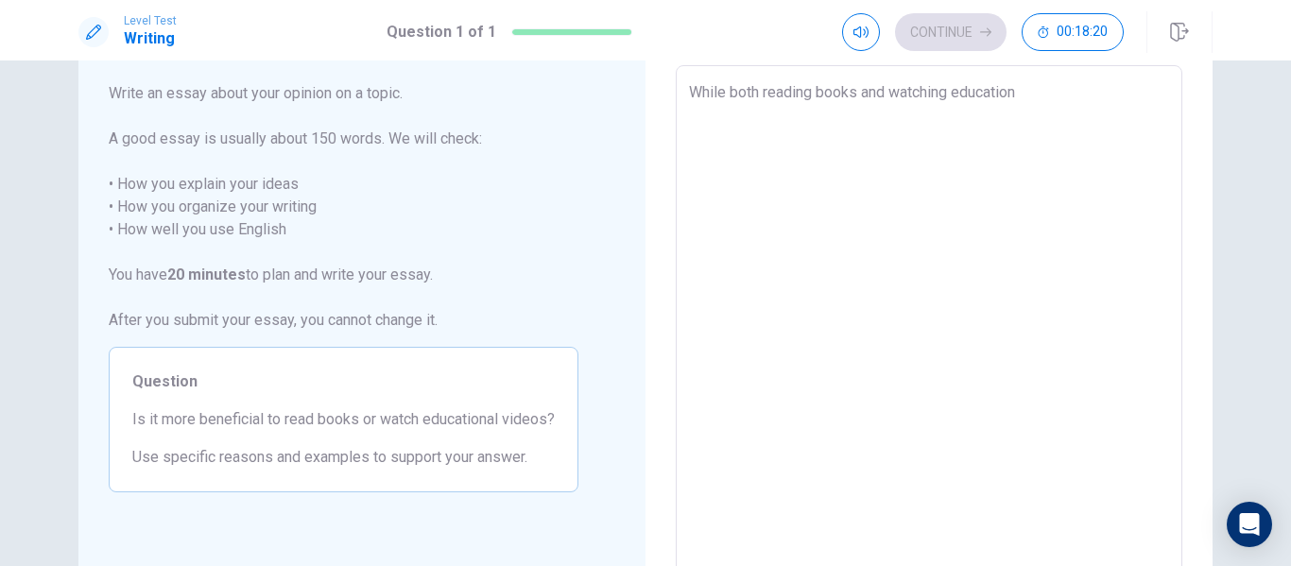
type textarea "While both reading books and watching educationa"
type textarea "x"
type textarea "While both reading books and watching educational"
type textarea "x"
type textarea "While both reading books and watching educational"
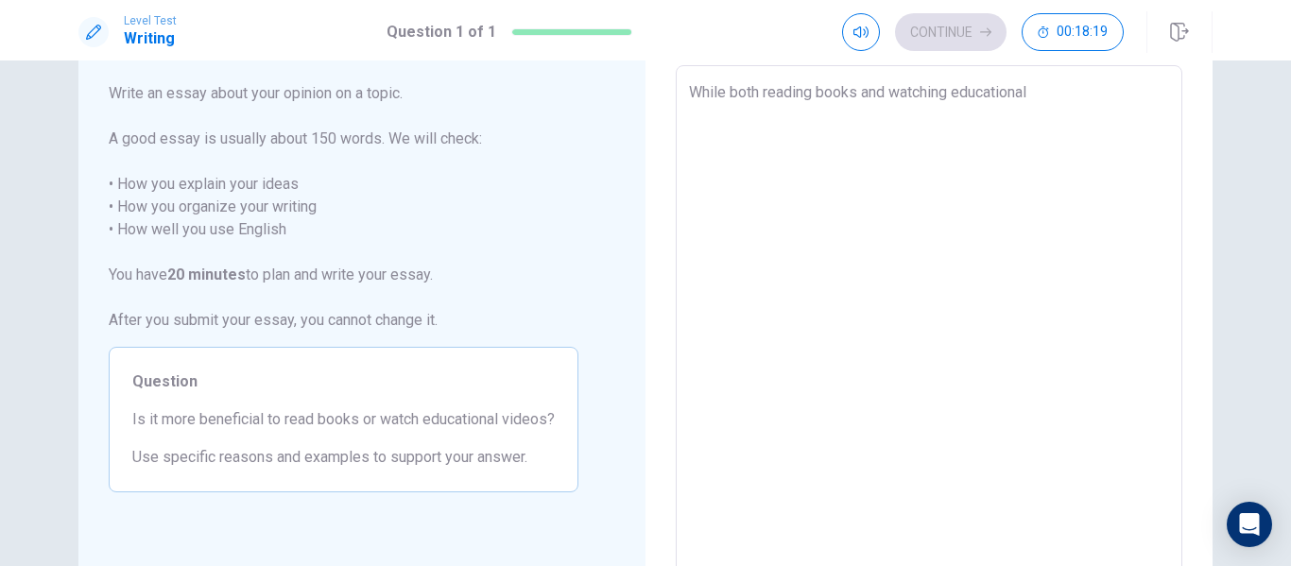
type textarea "x"
type textarea "While both reading books and watching educational v"
type textarea "x"
type textarea "While both reading books and watching educational vi"
type textarea "x"
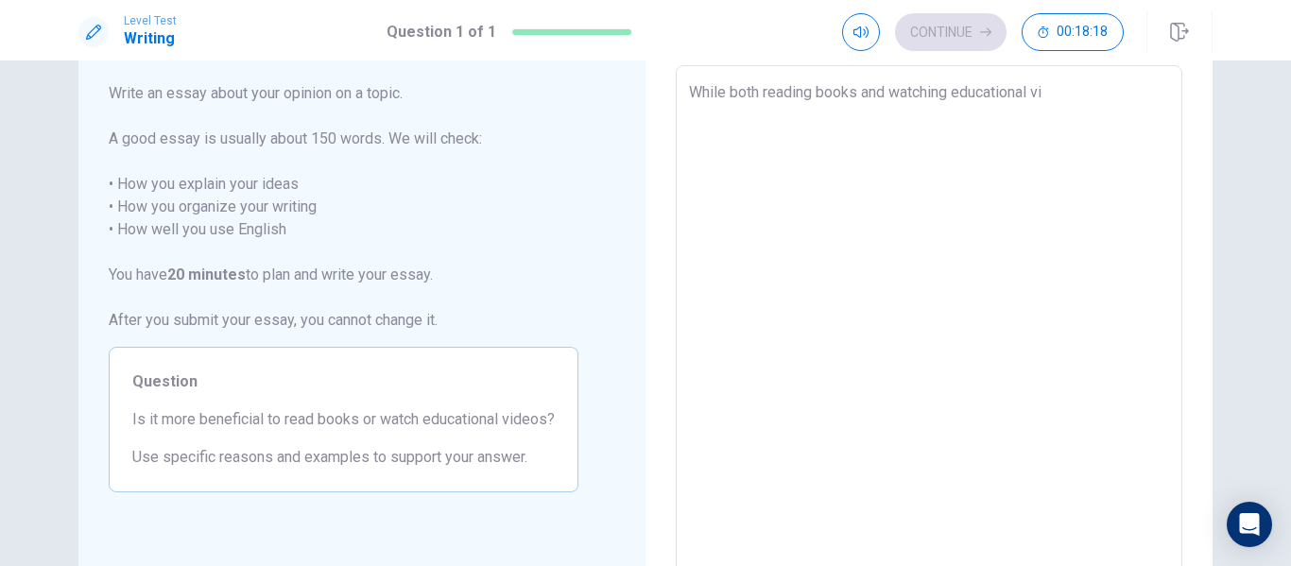
type textarea "While both reading books and watching educational vid"
type textarea "x"
type textarea "While both reading books and watching educational vide"
type textarea "x"
type textarea "While both reading books and watching educational video"
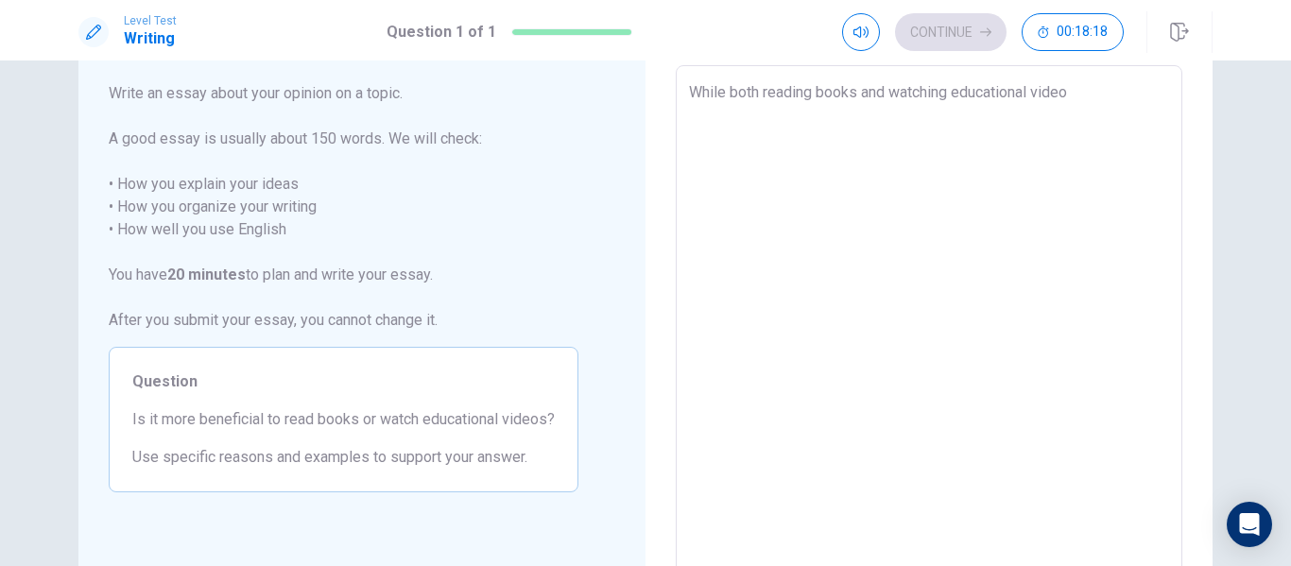
type textarea "x"
type textarea "While both reading books and watching educational videos"
type textarea "x"
type textarea "While both reading books and watching educational videos"
type textarea "x"
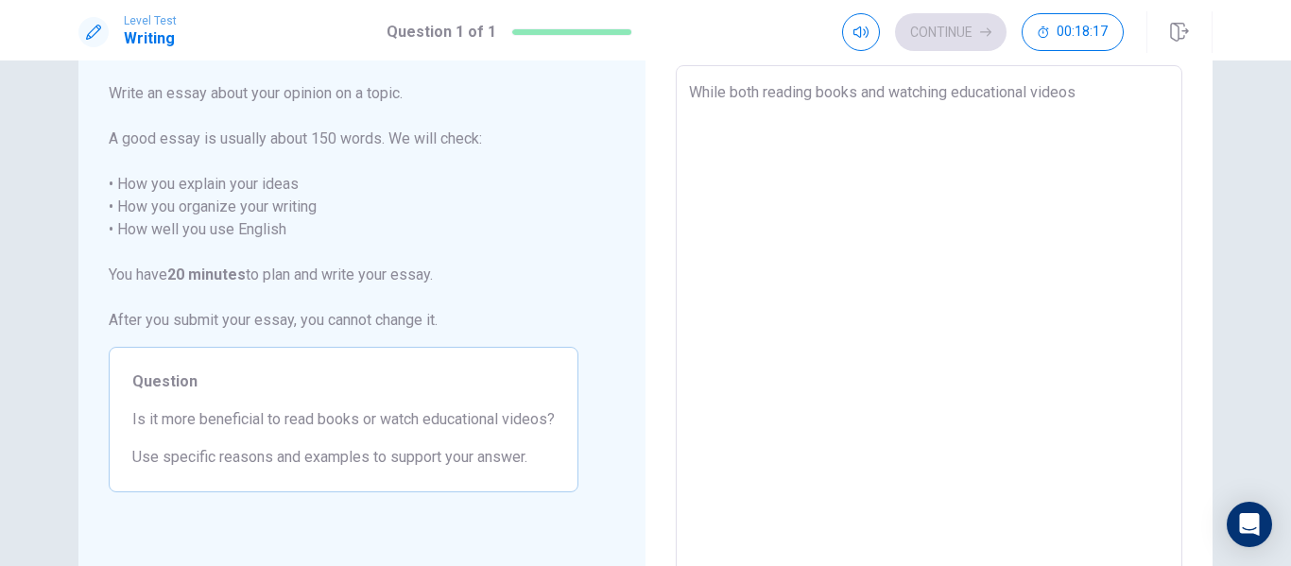
type textarea "While both reading books and watching educational videos c"
type textarea "x"
type textarea "While both reading books and watching educational videos ca"
type textarea "x"
type textarea "While both reading books and watching educational videos can"
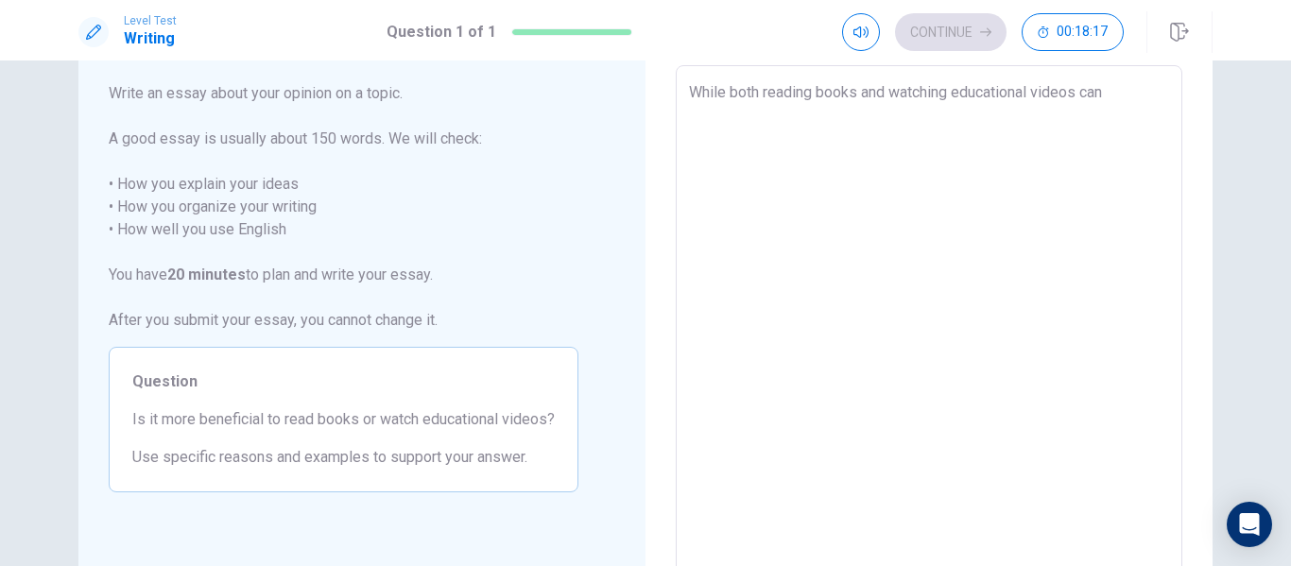
type textarea "x"
type textarea "While both reading books and watching educational videos can"
type textarea "x"
type textarea "While both reading books and watching educational videos can b"
type textarea "x"
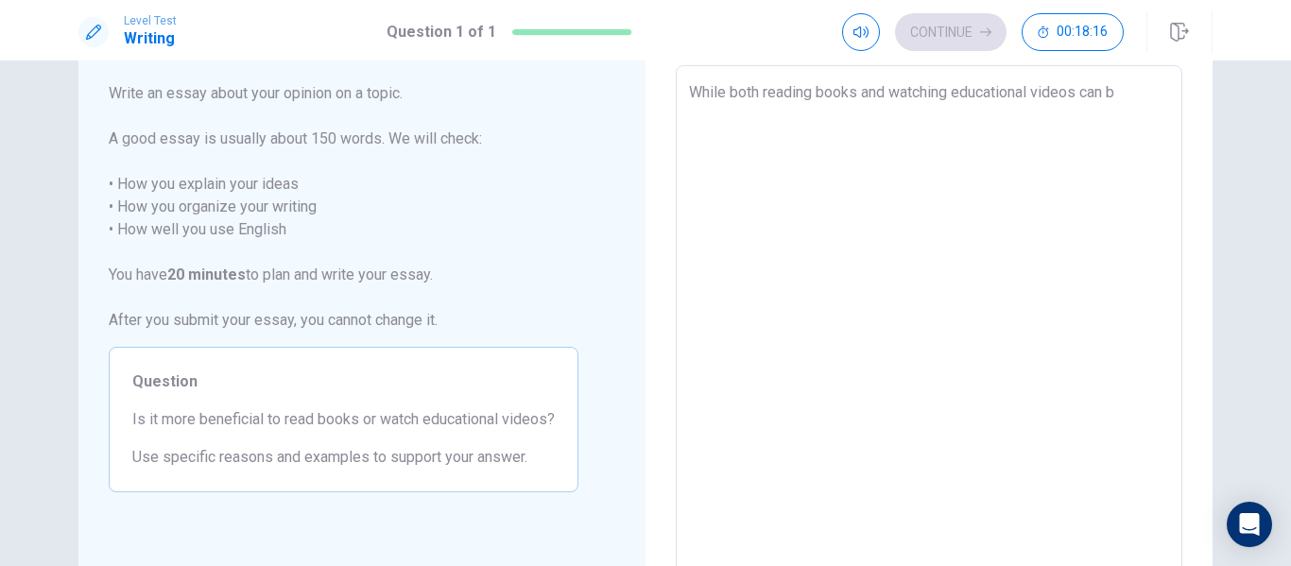
type textarea "While both reading books and watching educational videos can be"
type textarea "x"
type textarea "While both reading books and watching educational videos can be"
type textarea "x"
type textarea "While both reading books and watching educational videos can be e"
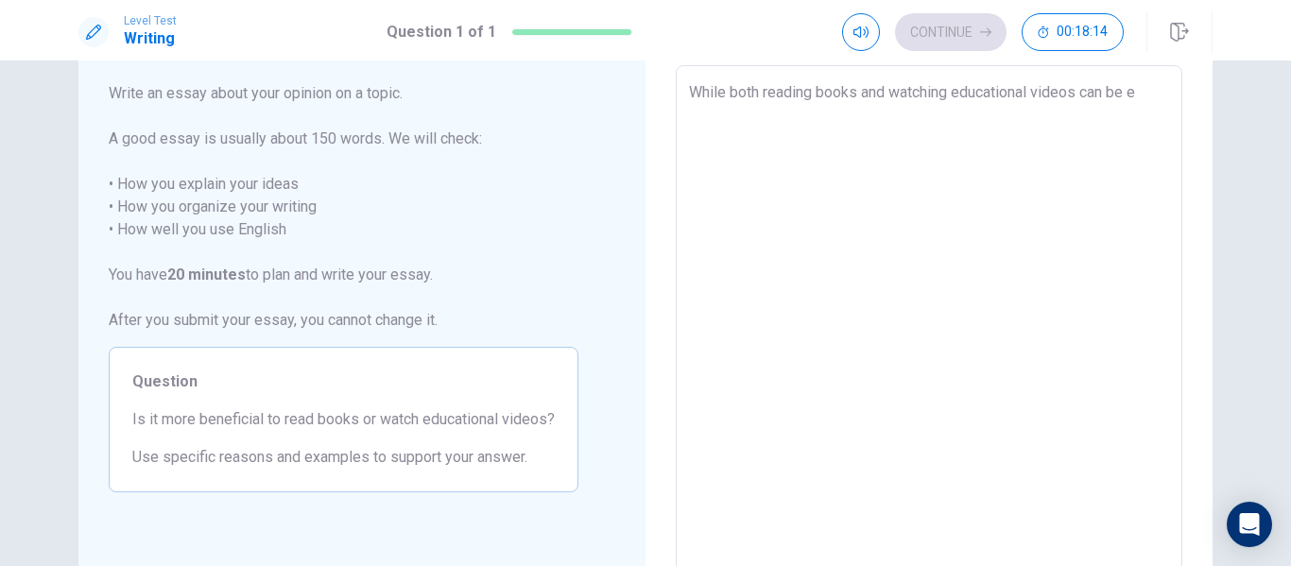
type textarea "x"
type textarea "While both reading books and watching educational videos can be en"
type textarea "x"
type textarea "While both reading books and watching educational videos can be enr"
type textarea "x"
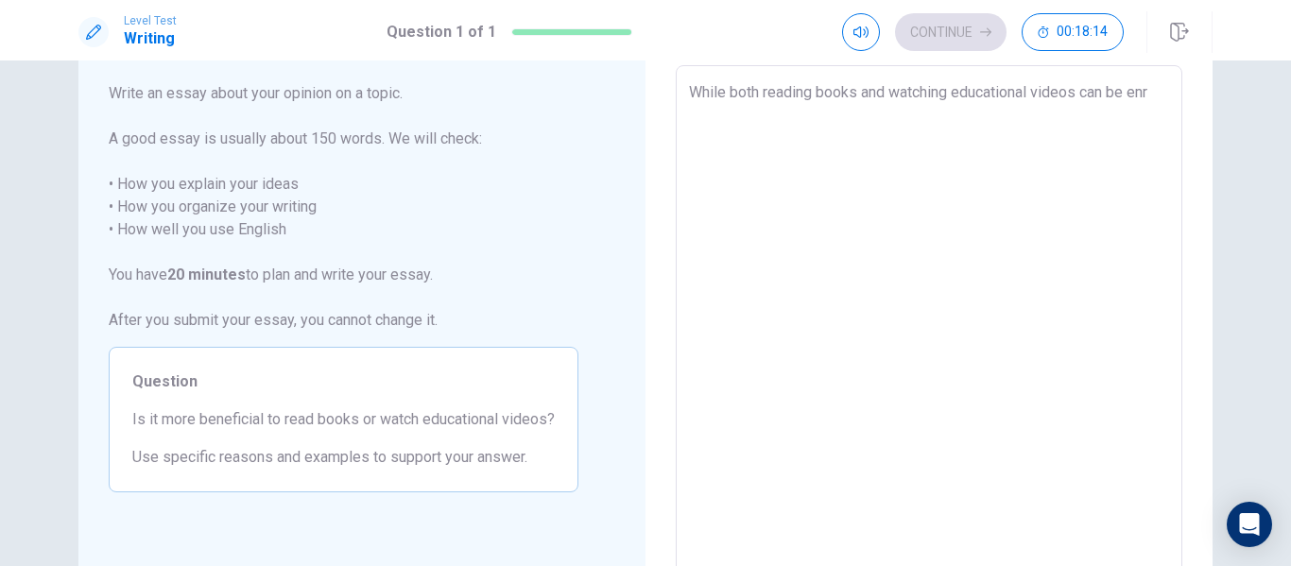
type textarea "While both reading books and watching educational videos can be enri"
type textarea "x"
type textarea "While both reading books and watching educational videos can be enric"
type textarea "x"
type textarea "While both reading books and watching educational videos can be enrich"
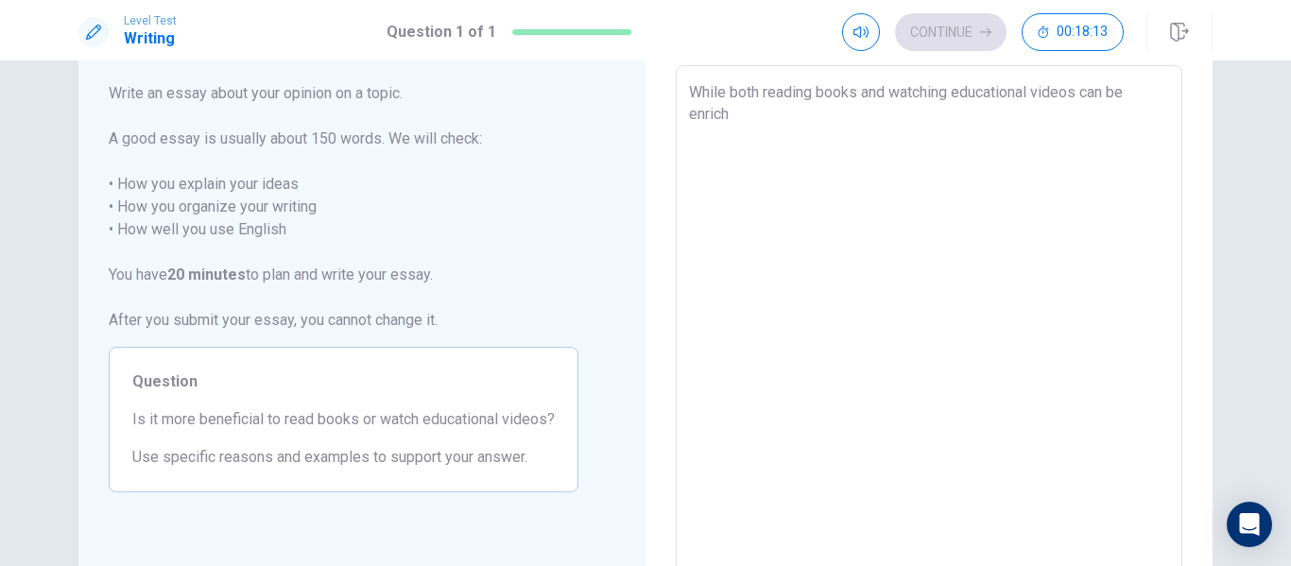
type textarea "x"
type textarea "While both reading books and watching educational videos can be enrichi"
type textarea "x"
type textarea "While both reading books and watching educational videos can be enrichin"
type textarea "x"
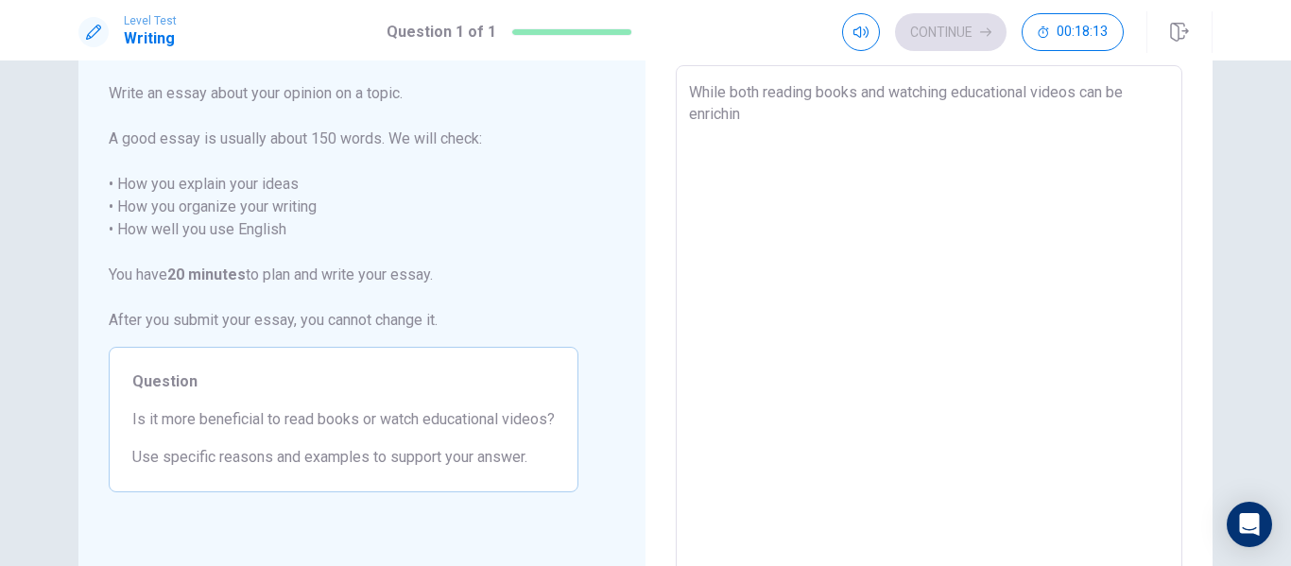
type textarea "While both reading books and watching educational videos can be enriching"
type textarea "x"
type textarea "While both reading books and watching educational videos can be enriching,"
type textarea "x"
type textarea "While both reading books and watching educational videos can be enriching,"
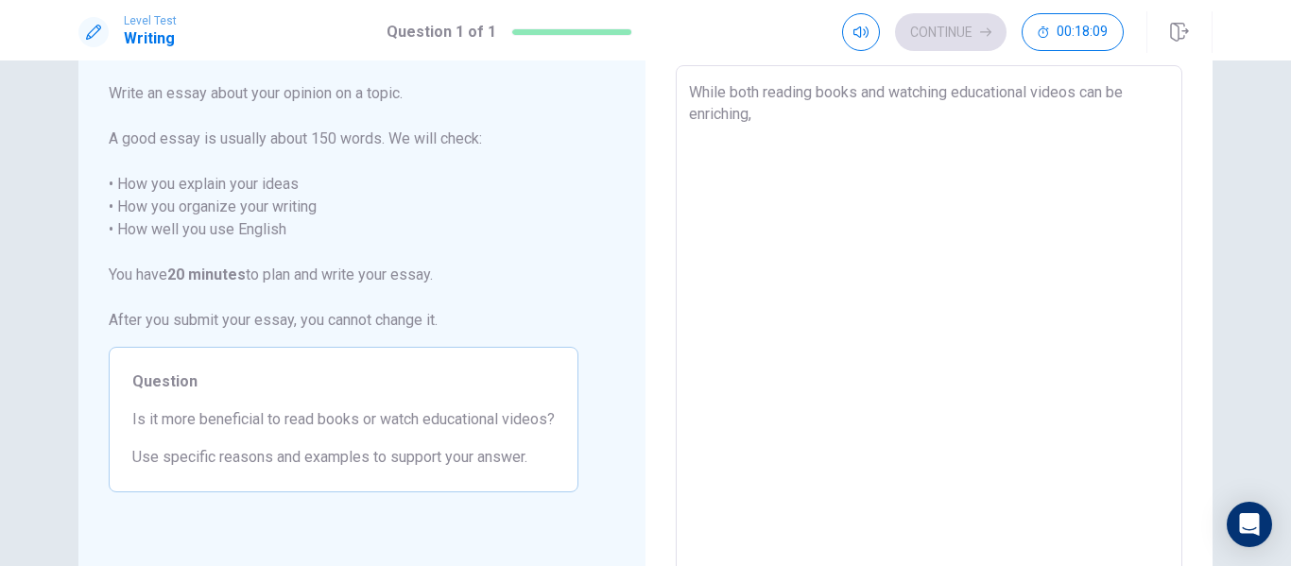
type textarea "x"
type textarea "While both reading books and watching educational videos can be enriching, I"
type textarea "x"
type textarea "While both reading books and watching educational videos can be enriching, I"
type textarea "x"
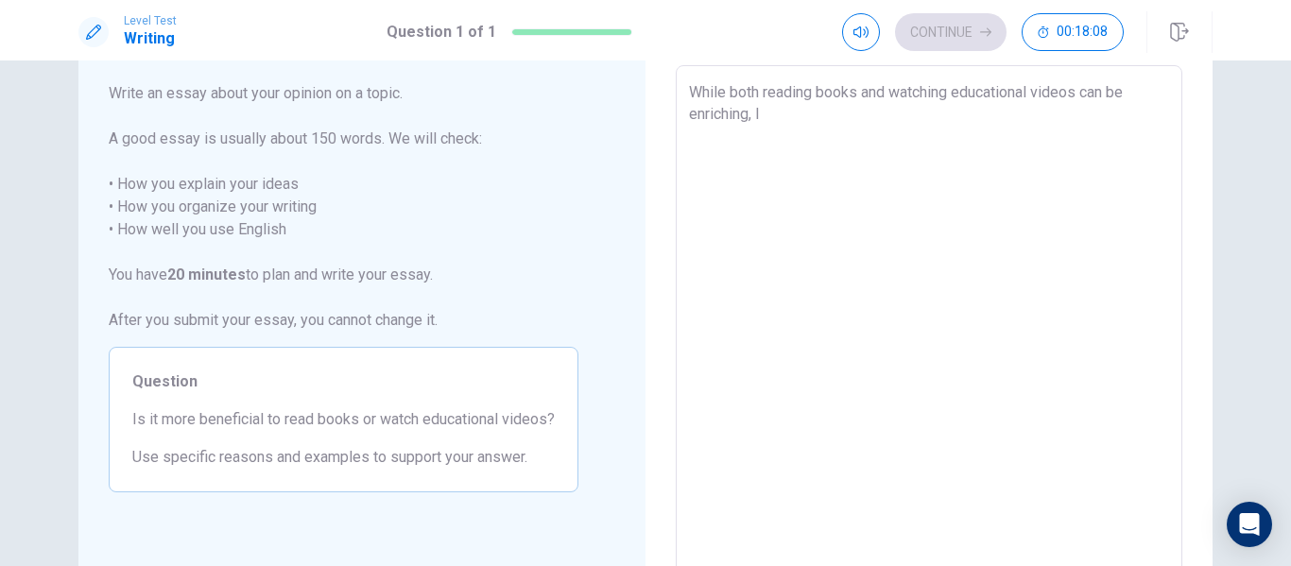
type textarea "While both reading books and watching educational videos can be enriching, I s"
type textarea "x"
type textarea "While both reading books and watching educational videos can be enriching, I st"
type textarea "x"
type textarea "While both reading books and watching educational videos can be enriching, I str"
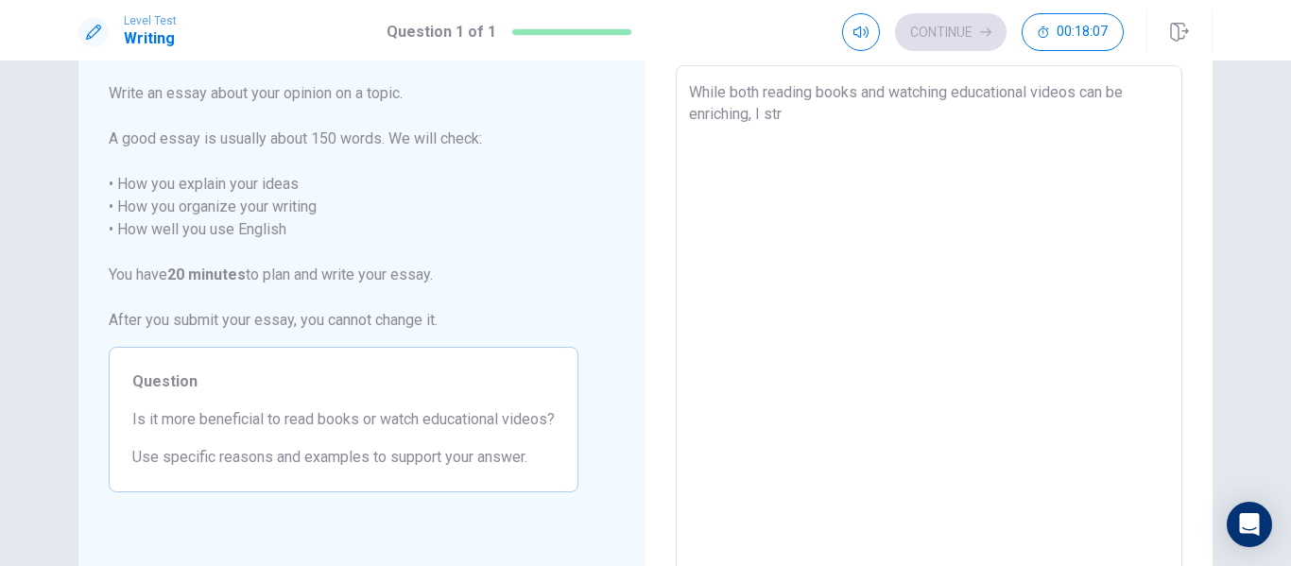
type textarea "x"
type textarea "While both reading books and watching educational videos can be enriching, I st…"
type textarea "x"
type textarea "While both reading books and watching educational videos can be enriching, I st…"
type textarea "x"
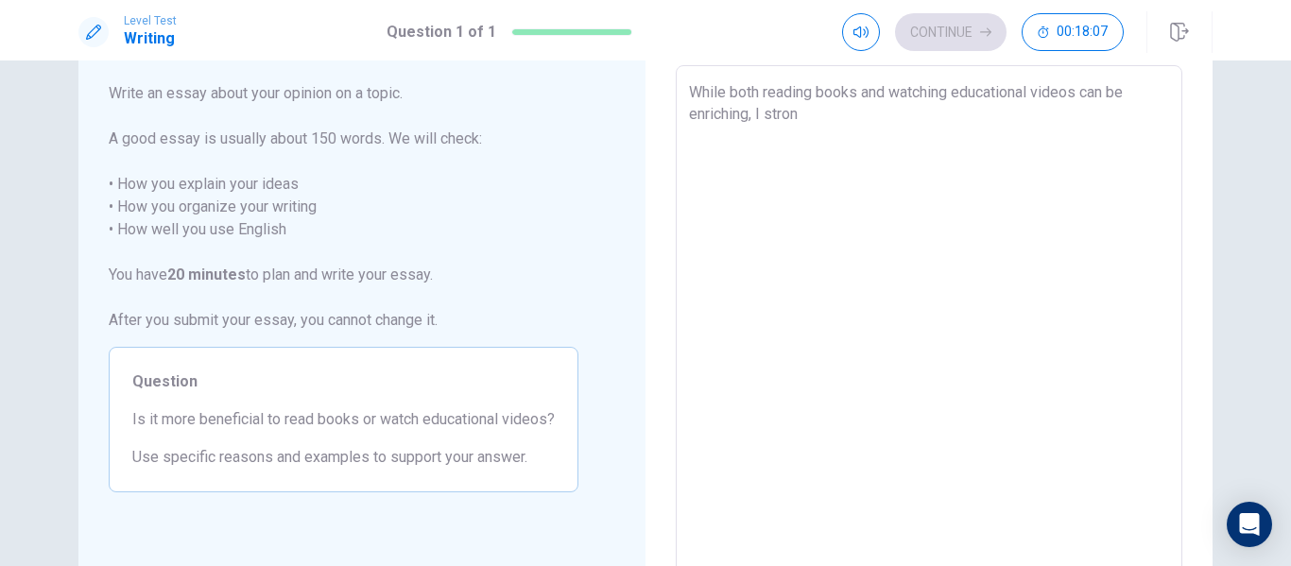
type textarea "While both reading books and watching educational videos can be enriching, I st…"
type textarea "x"
type textarea "While both reading books and watching educational videos can be enriching, I st…"
type textarea "x"
type textarea "While both reading books and watching educational videos can be enriching, I st…"
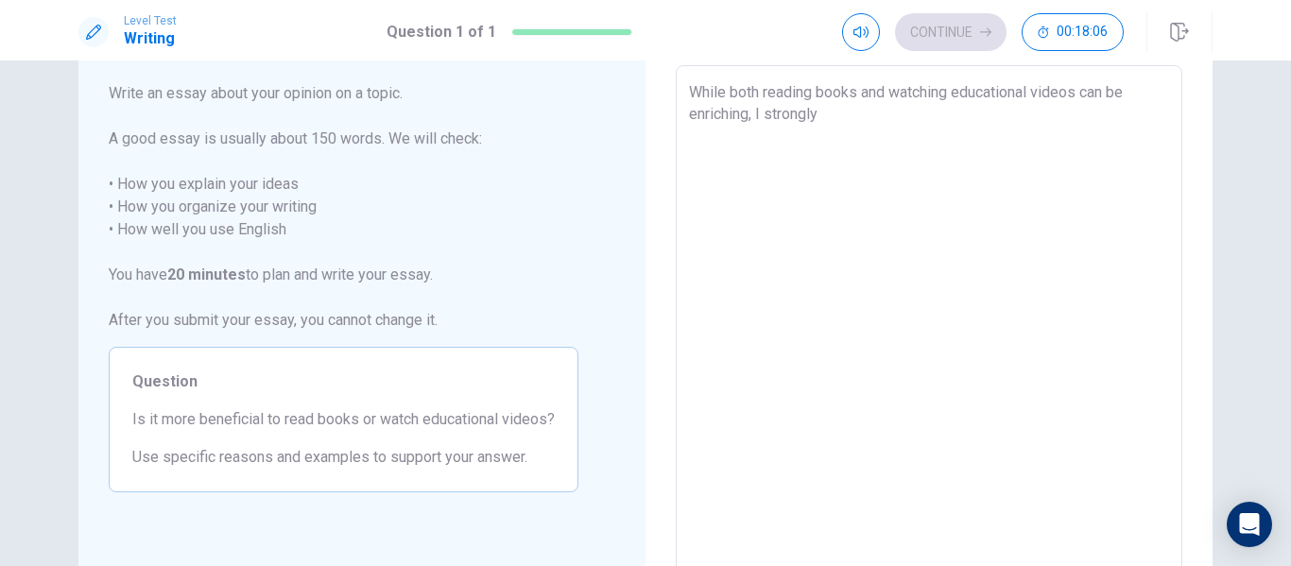
type textarea "x"
type textarea "While both reading books and watching educational videos can be enriching, I st…"
type textarea "x"
type textarea "While both reading books and watching educational videos can be enriching, I st…"
type textarea "x"
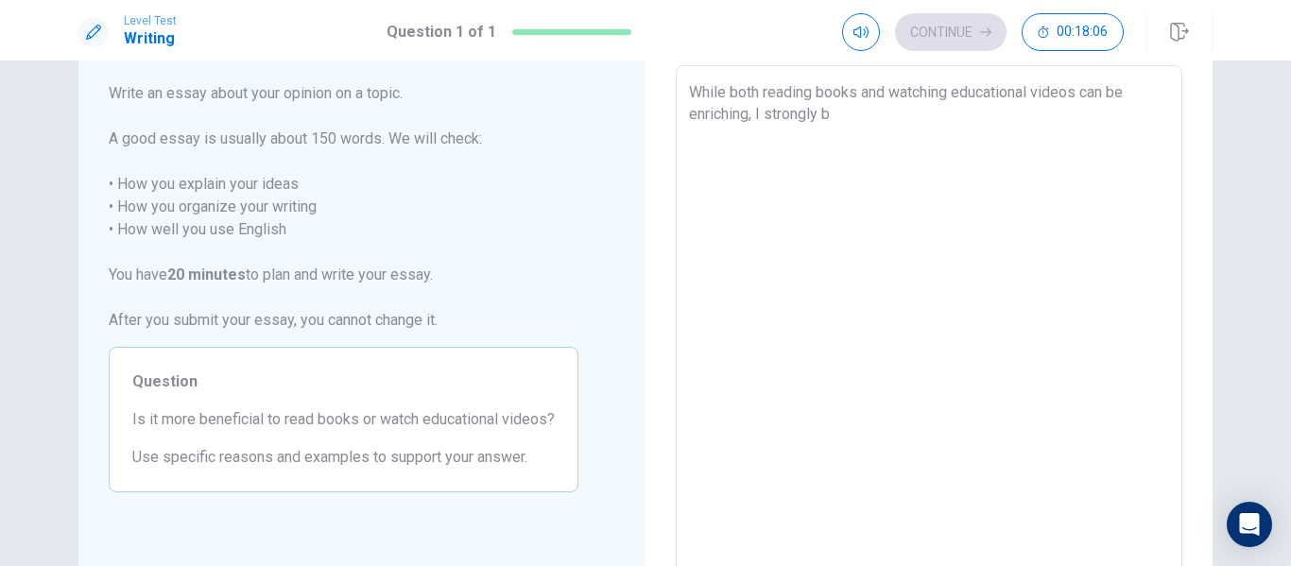
type textarea "While both reading books and watching educational videos can be enriching, I st…"
type textarea "x"
type textarea "While both reading books and watching educational videos can be enriching, I st…"
type textarea "x"
type textarea "While both reading books and watching educational videos can be enriching, I st…"
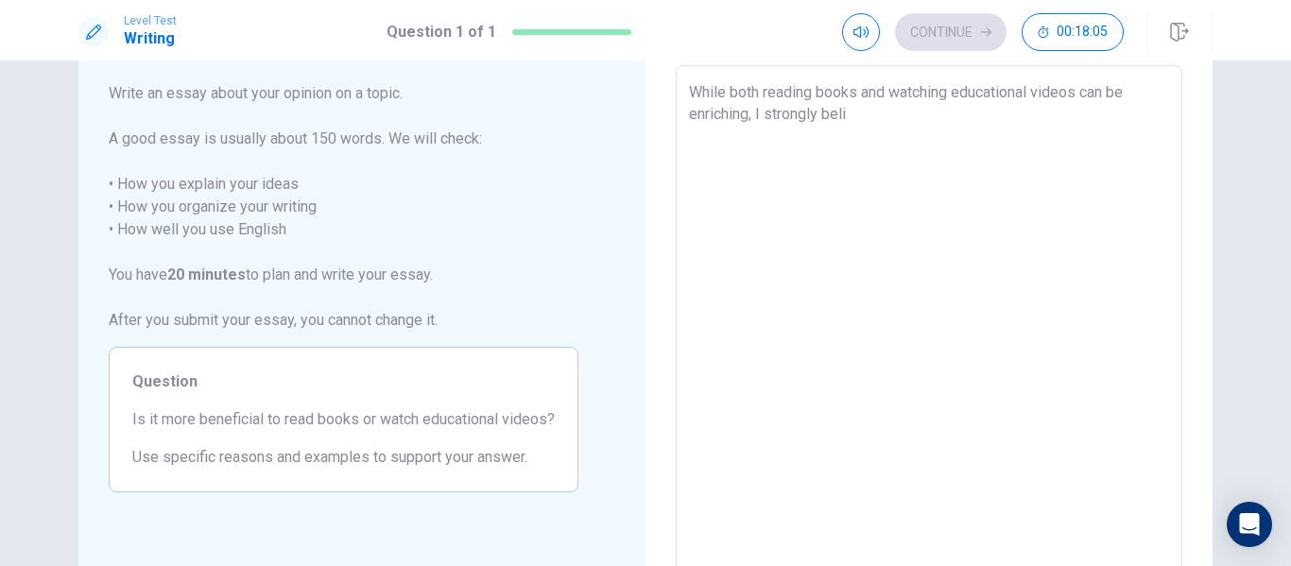
type textarea "x"
type textarea "While both reading books and watching educational videos can be enriching, I st…"
type textarea "x"
type textarea "While both reading books and watching educational videos can be enriching, I st…"
type textarea "x"
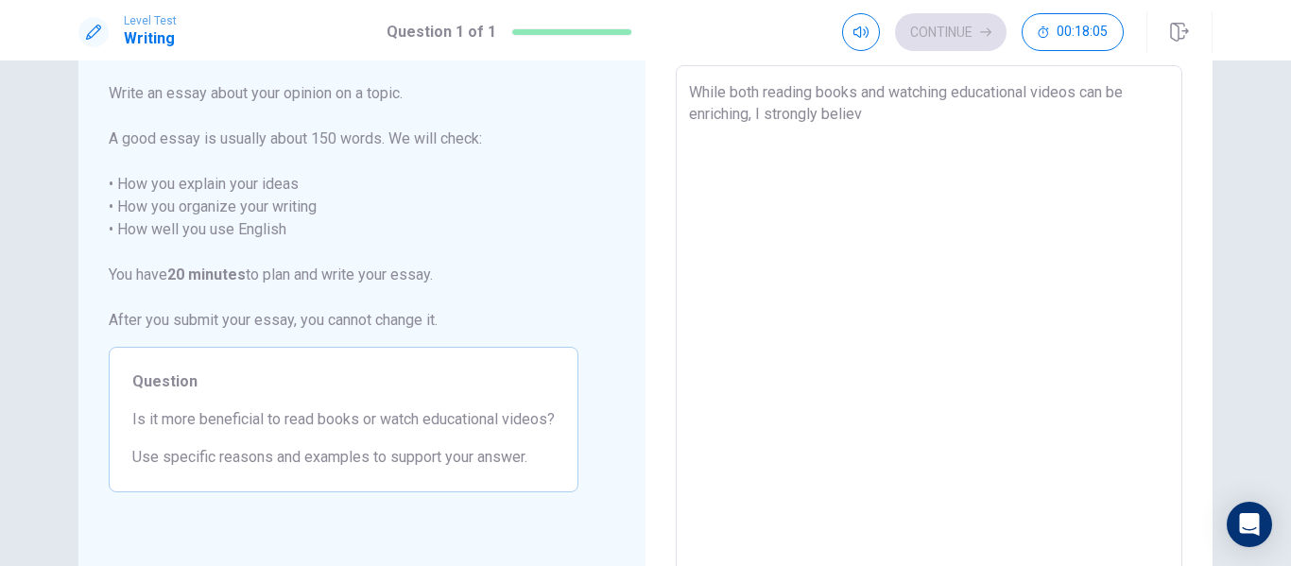
type textarea "While both reading books and watching educational videos can be enriching, I st…"
type textarea "x"
type textarea "While both reading books and watching educational videos can be enriching, I st…"
type textarea "x"
type textarea "While both reading books and watching educational videos can be enriching, I st…"
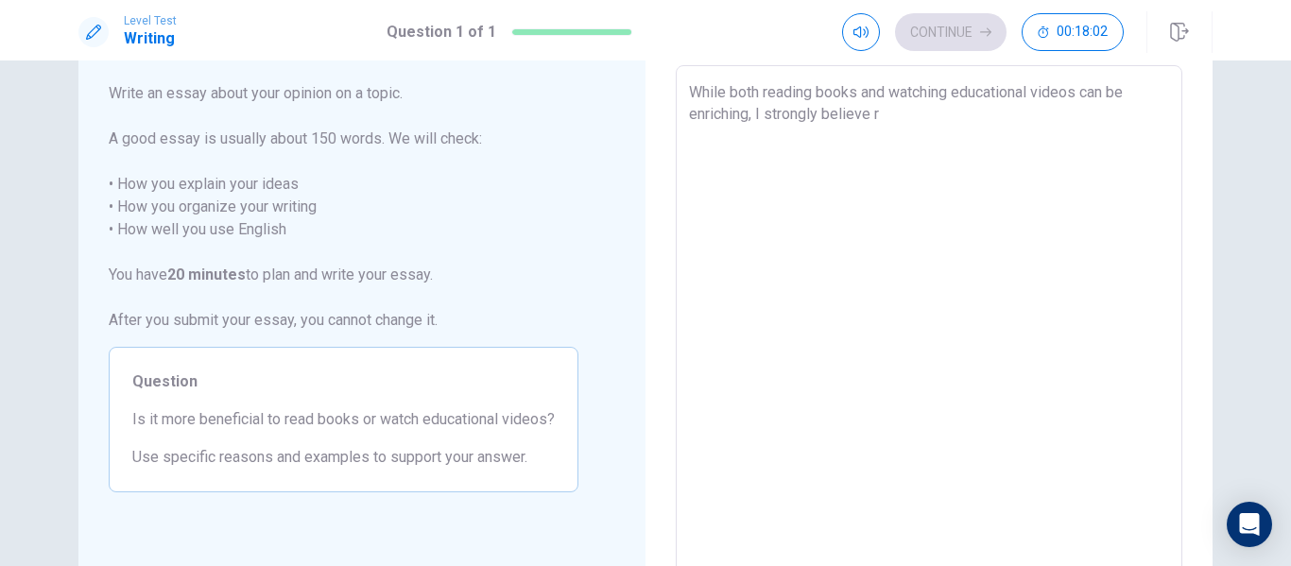
type textarea "x"
type textarea "While both reading books and watching educational videos can be enriching, I st…"
type textarea "x"
type textarea "While both reading books and watching educational videos can be enriching, I st…"
type textarea "x"
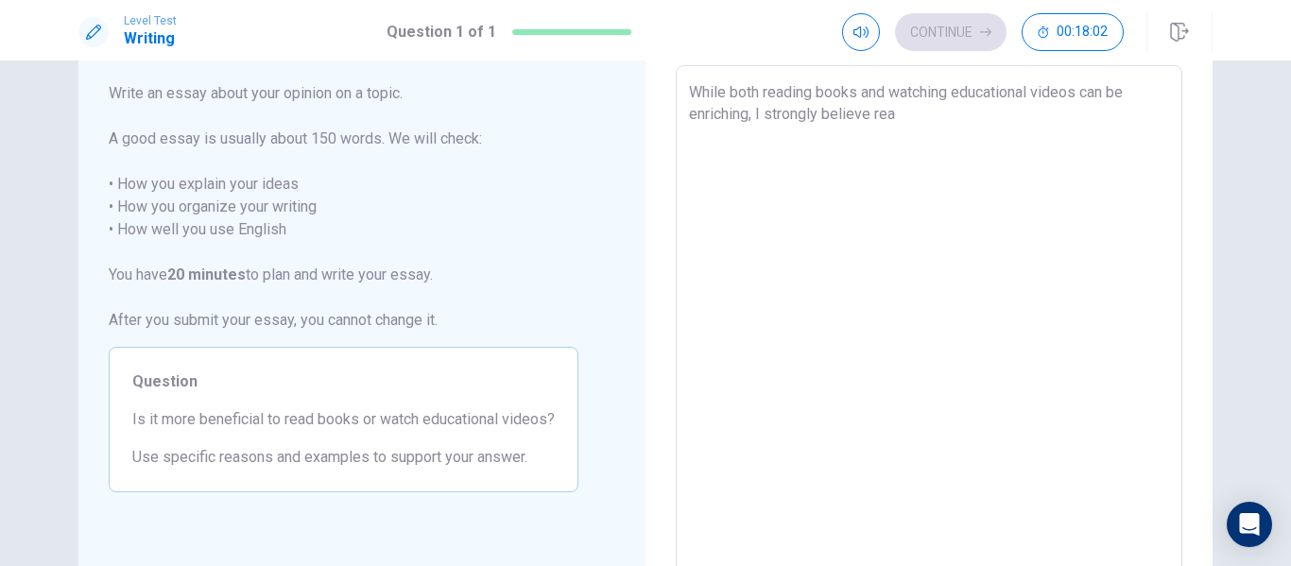
type textarea "While both reading books and watching educational videos can be enriching, I st…"
type textarea "x"
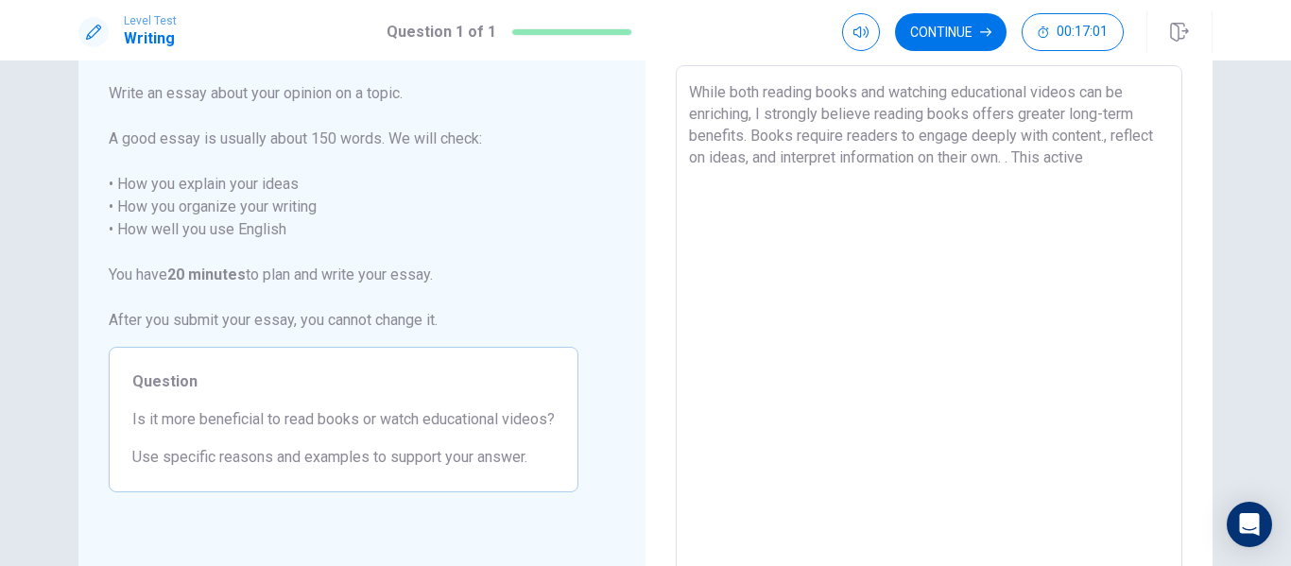
click at [1017, 157] on textarea "While both reading books and watching educational videos can be enriching, I st…" at bounding box center [929, 326] width 480 height 491
click at [1093, 158] on textarea "While both reading books and watching educational videos can be enriching, I st…" at bounding box center [929, 326] width 480 height 491
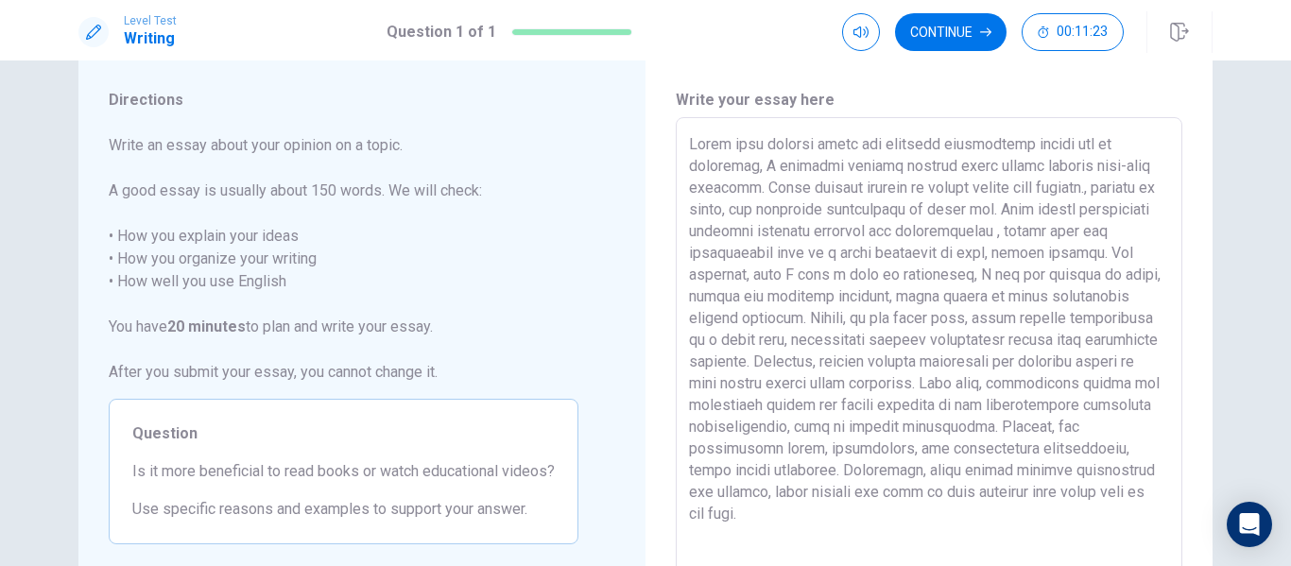
scroll to position [49, 0]
click at [1101, 188] on textarea at bounding box center [929, 376] width 480 height 491
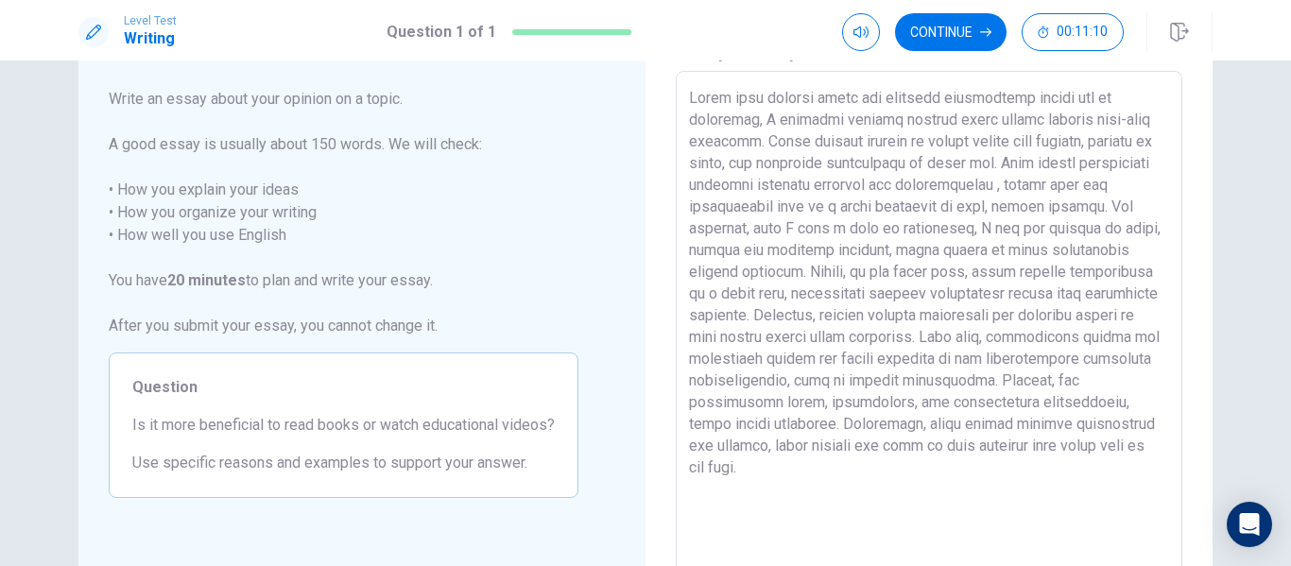
scroll to position [96, 0]
click at [1068, 188] on textarea at bounding box center [929, 329] width 480 height 491
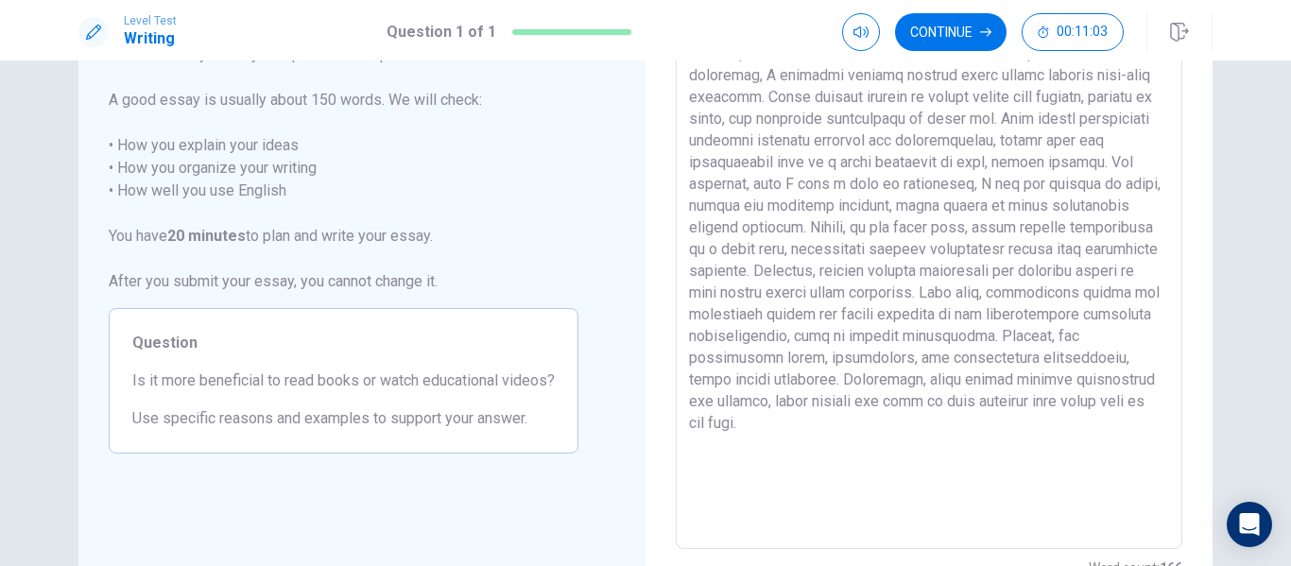
scroll to position [142, 0]
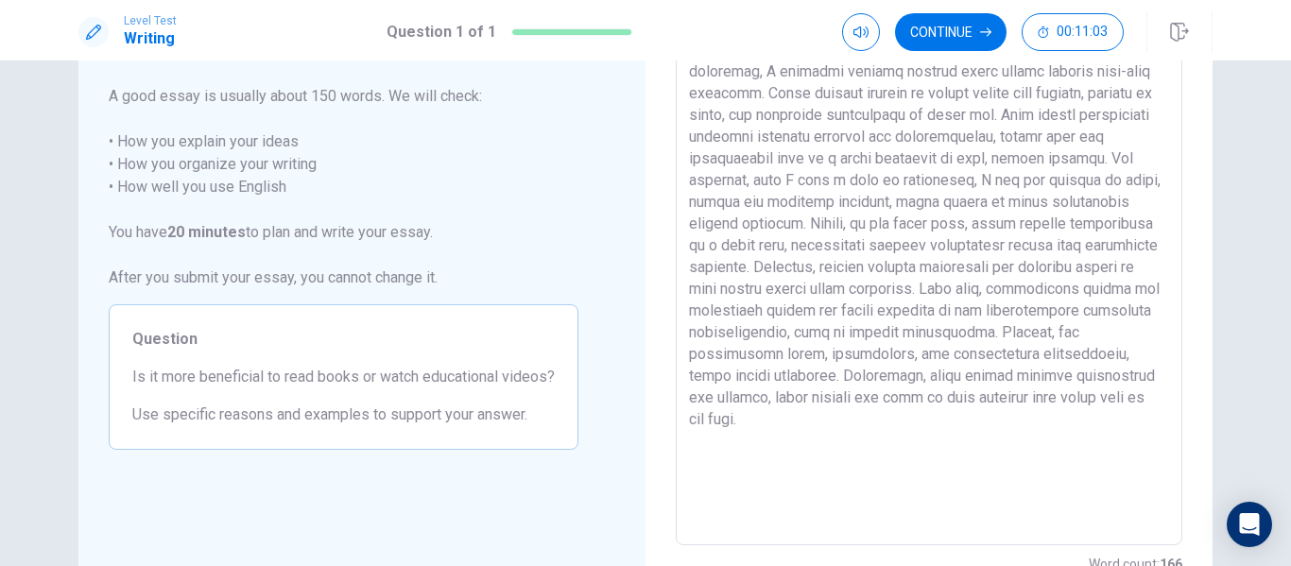
click at [804, 189] on textarea at bounding box center [929, 284] width 480 height 491
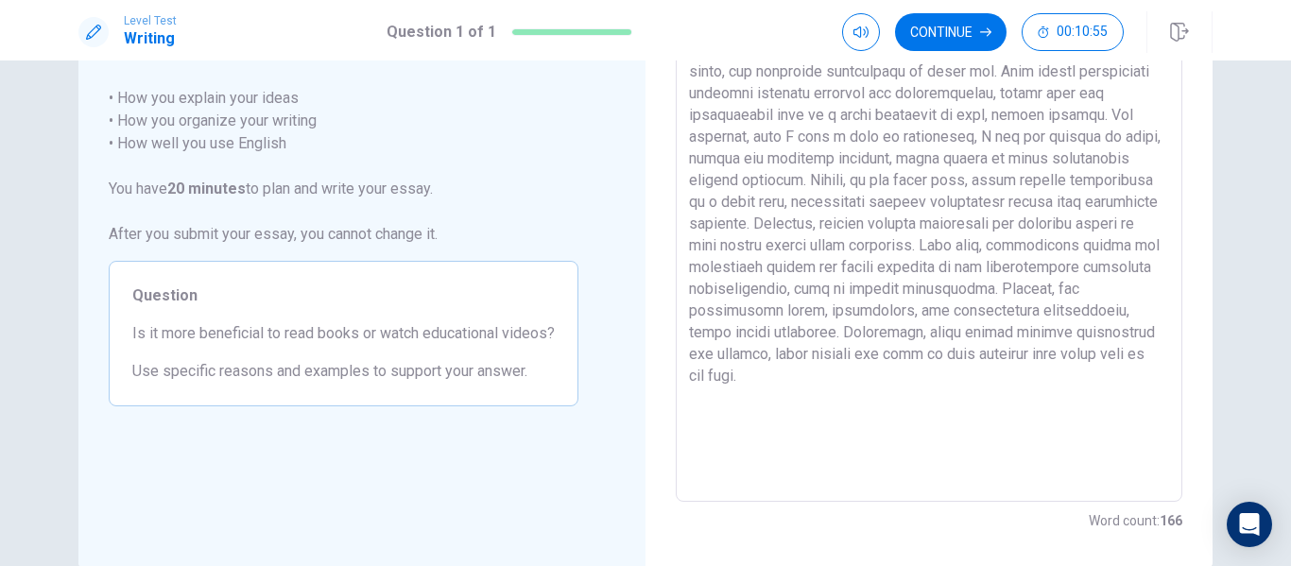
scroll to position [189, 0]
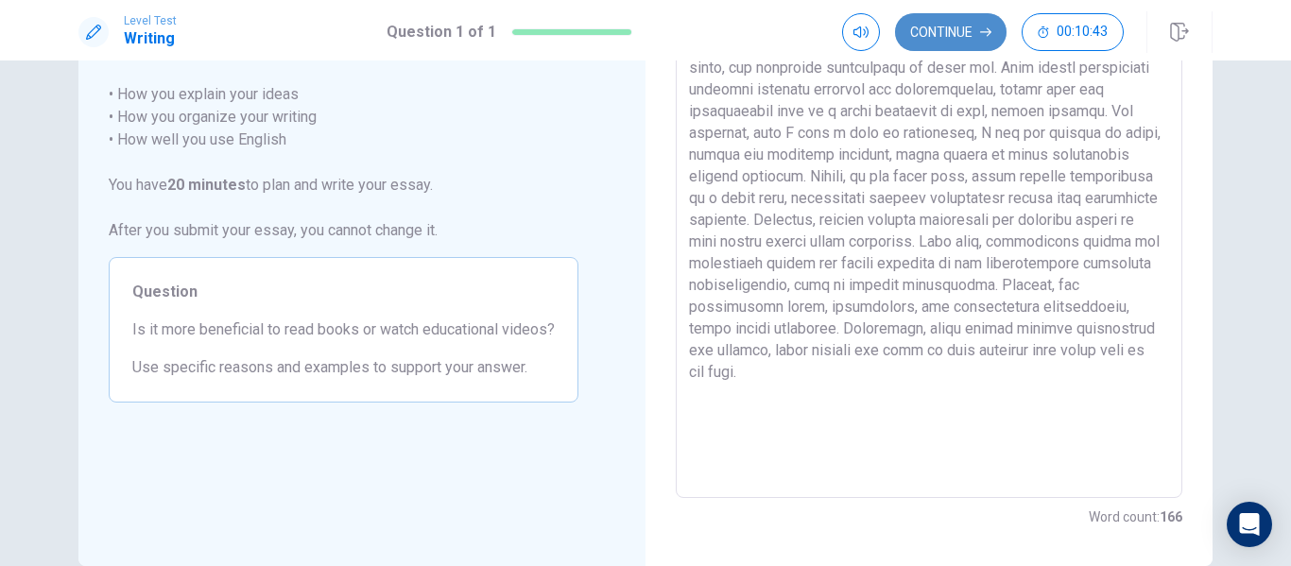
click at [952, 33] on button "Continue" at bounding box center [951, 32] width 112 height 38
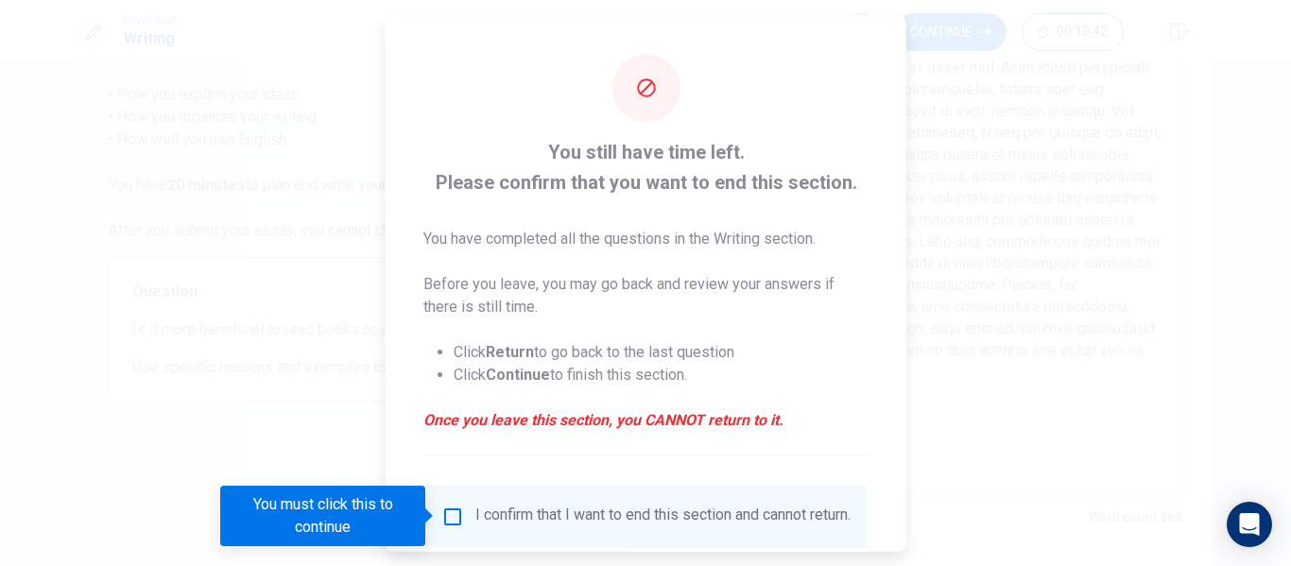
click at [450, 507] on input "You must click this to continue" at bounding box center [452, 516] width 23 height 23
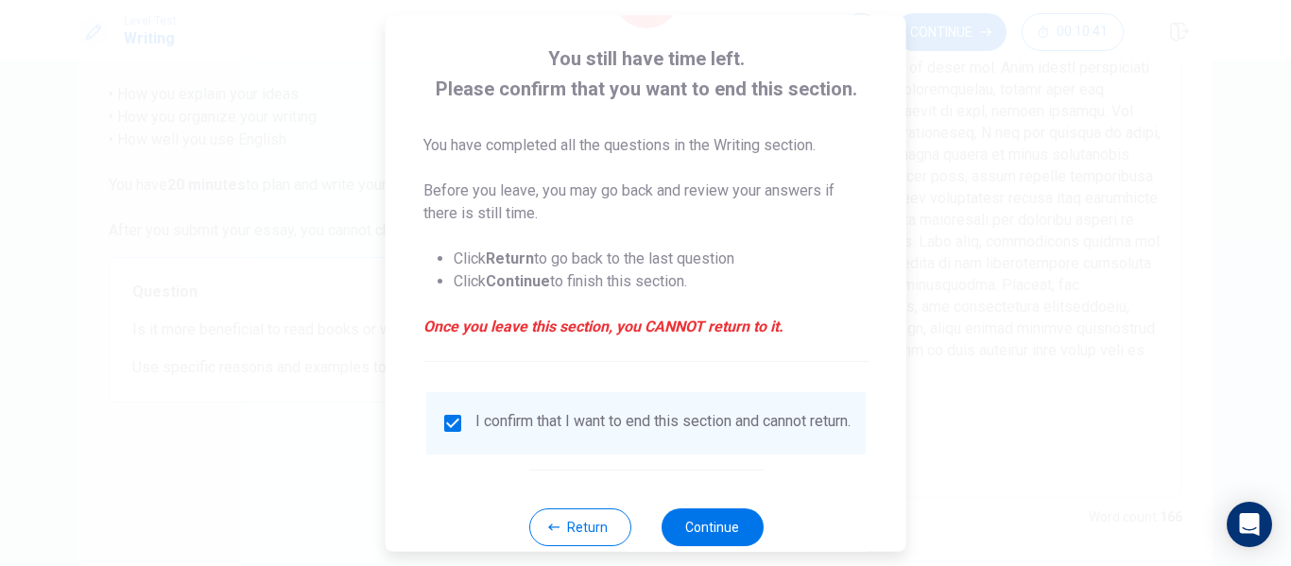
scroll to position [139, 0]
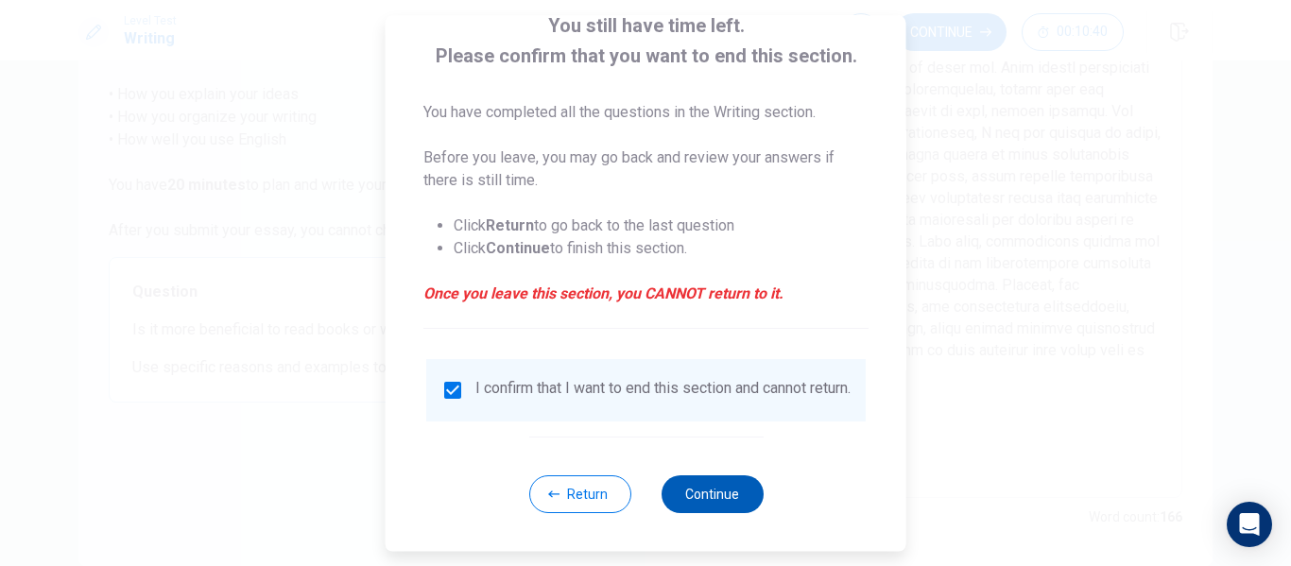
click at [697, 496] on button "Continue" at bounding box center [712, 494] width 102 height 38
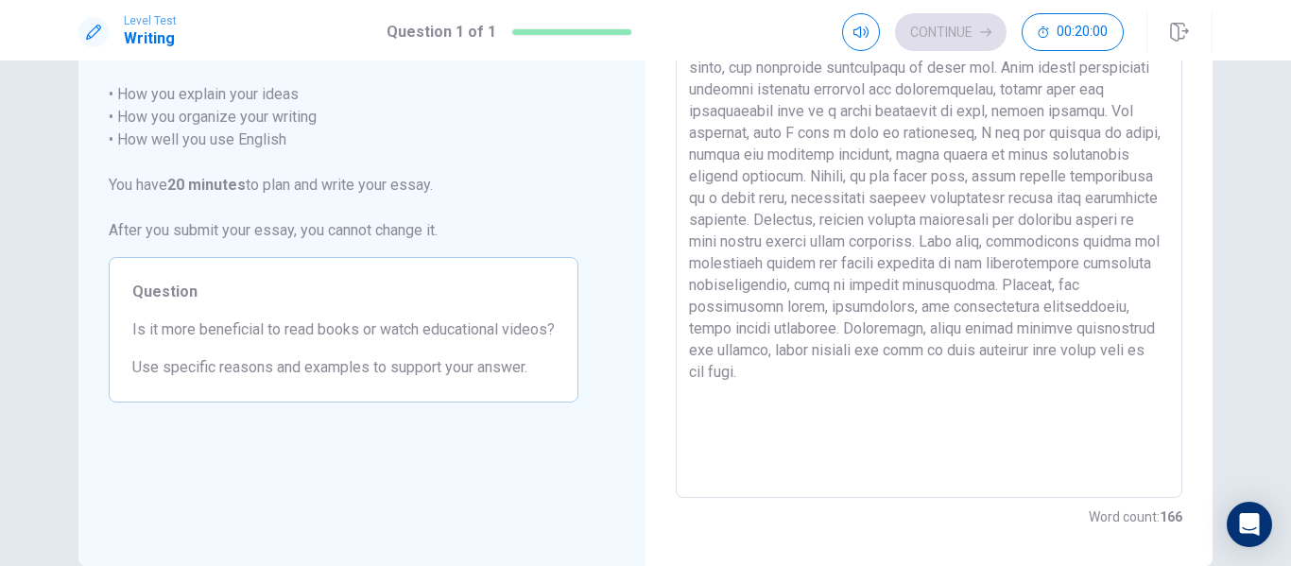
scroll to position [122, 0]
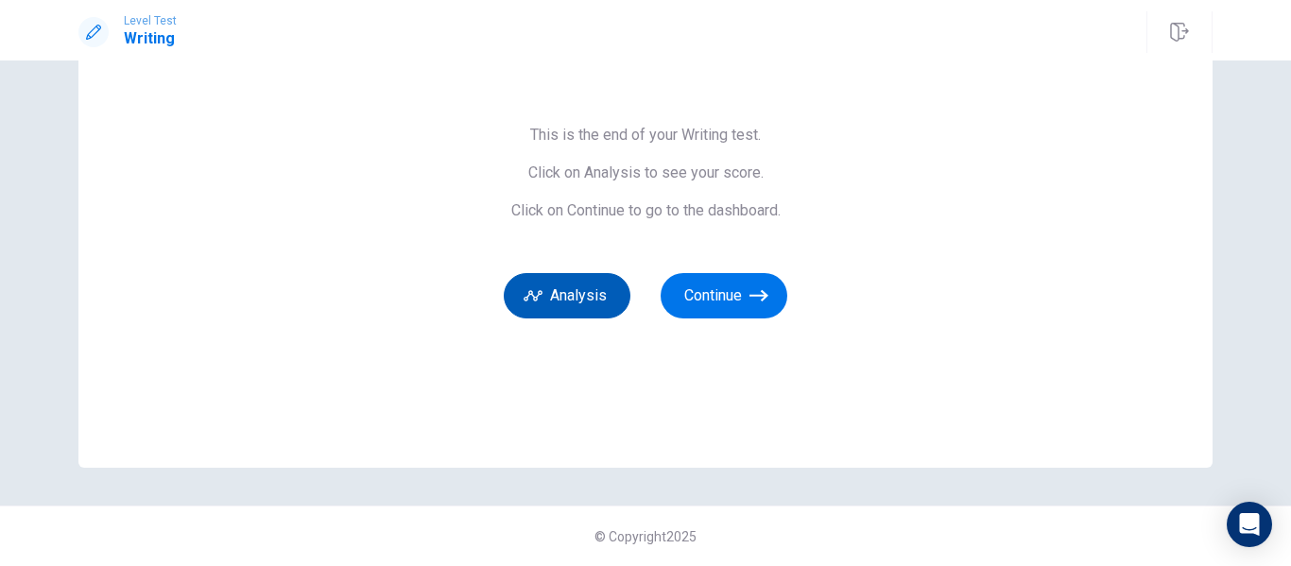
click at [542, 288] on button "Analysis" at bounding box center [567, 295] width 127 height 45
